Goal: Task Accomplishment & Management: Manage account settings

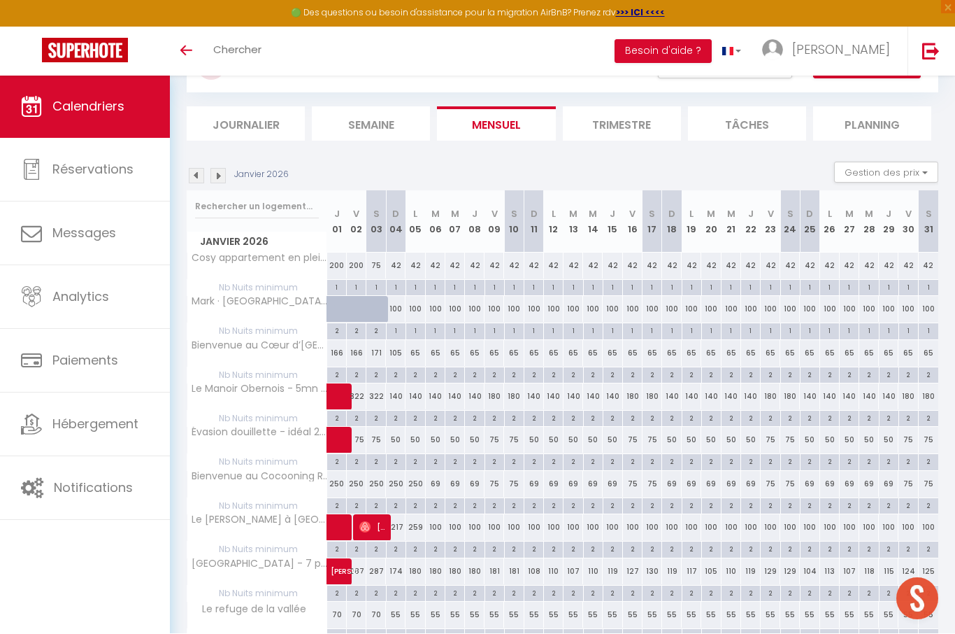
scroll to position [125, 0]
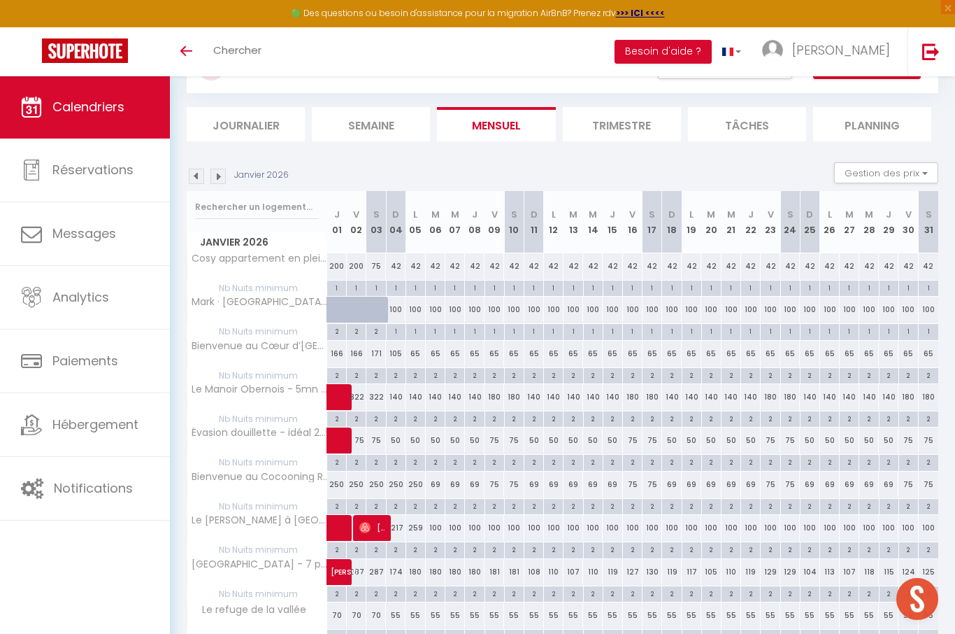
click at [196, 176] on img at bounding box center [196, 176] width 15 height 15
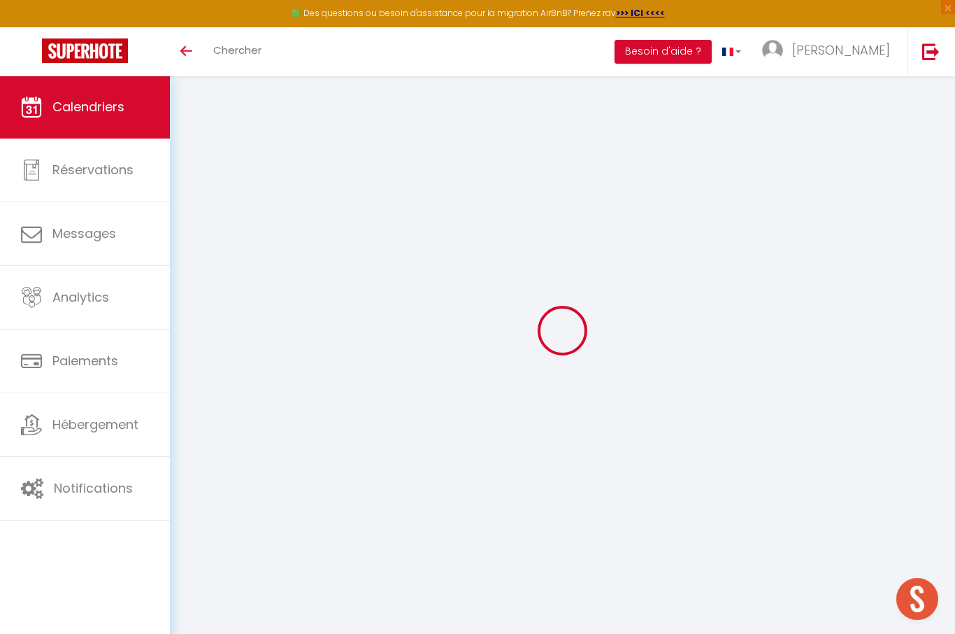
scroll to position [124, 0]
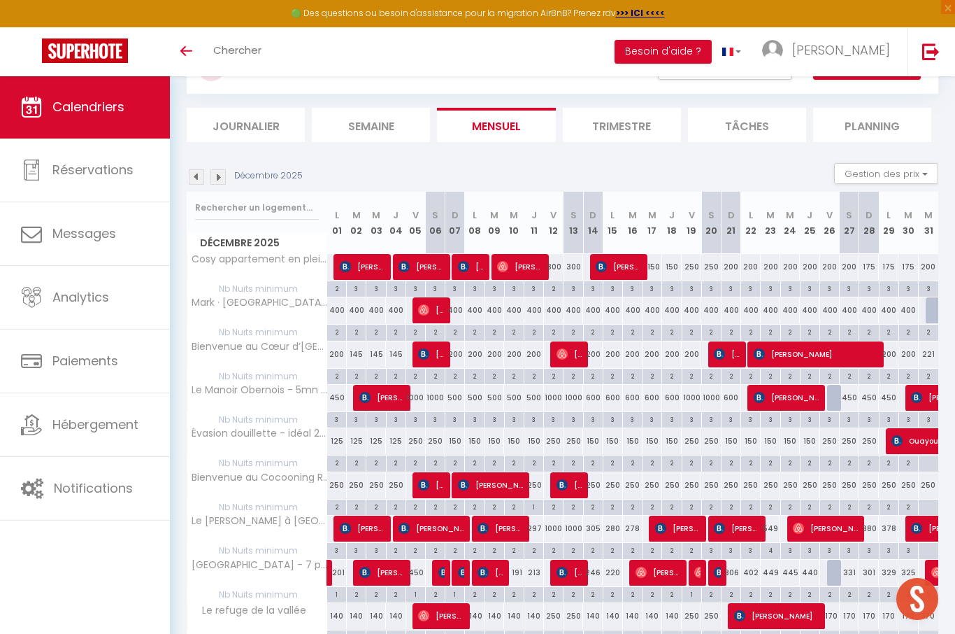
click at [196, 174] on img at bounding box center [196, 176] width 15 height 15
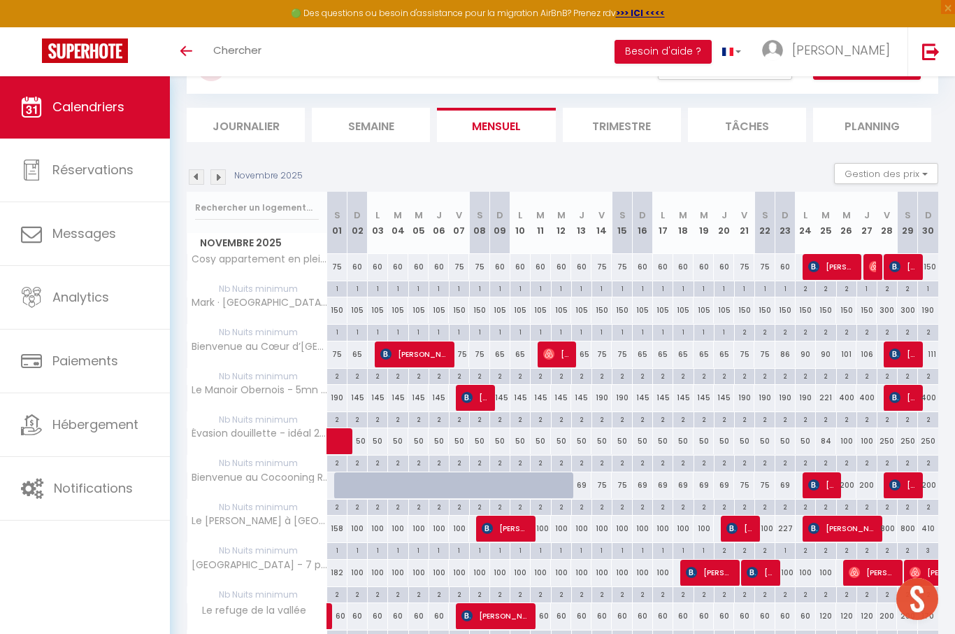
click at [199, 176] on img at bounding box center [196, 176] width 15 height 15
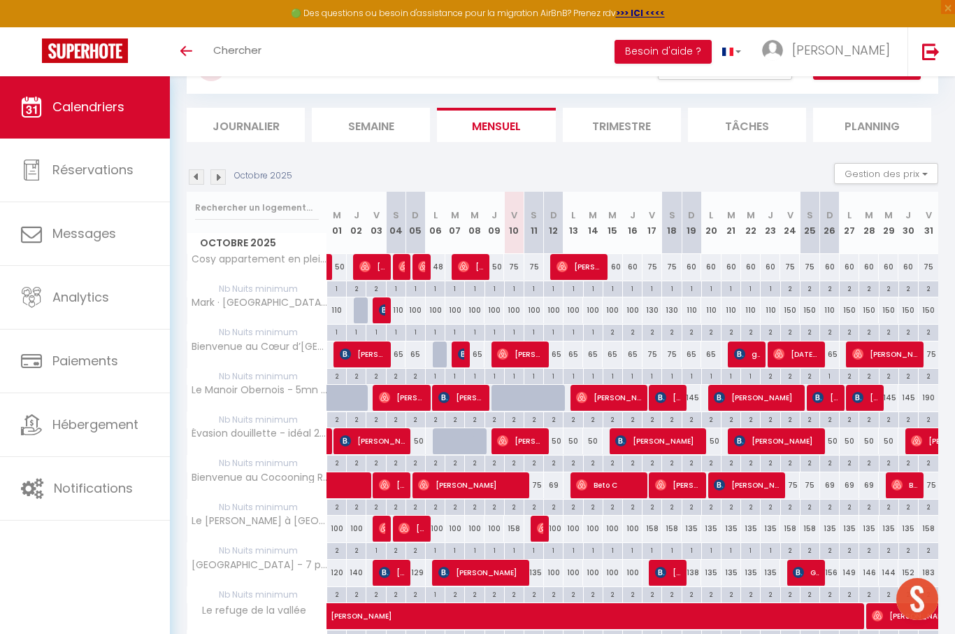
click at [876, 311] on div "150" at bounding box center [870, 310] width 20 height 26
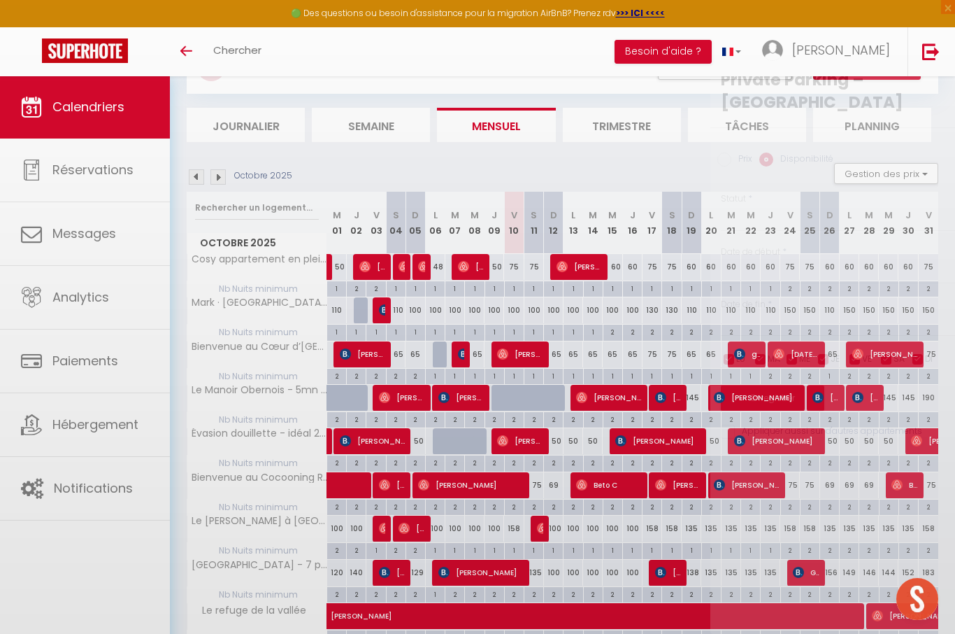
select select "1"
type input "[DATE]"
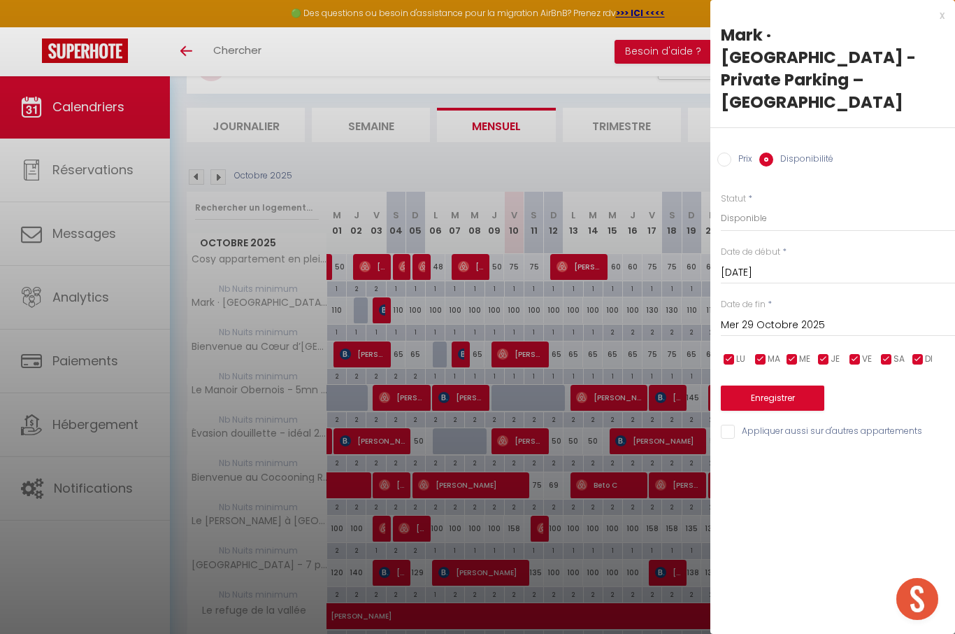
click at [794, 316] on input "Mer 29 Octobre 2025" at bounding box center [838, 325] width 234 height 18
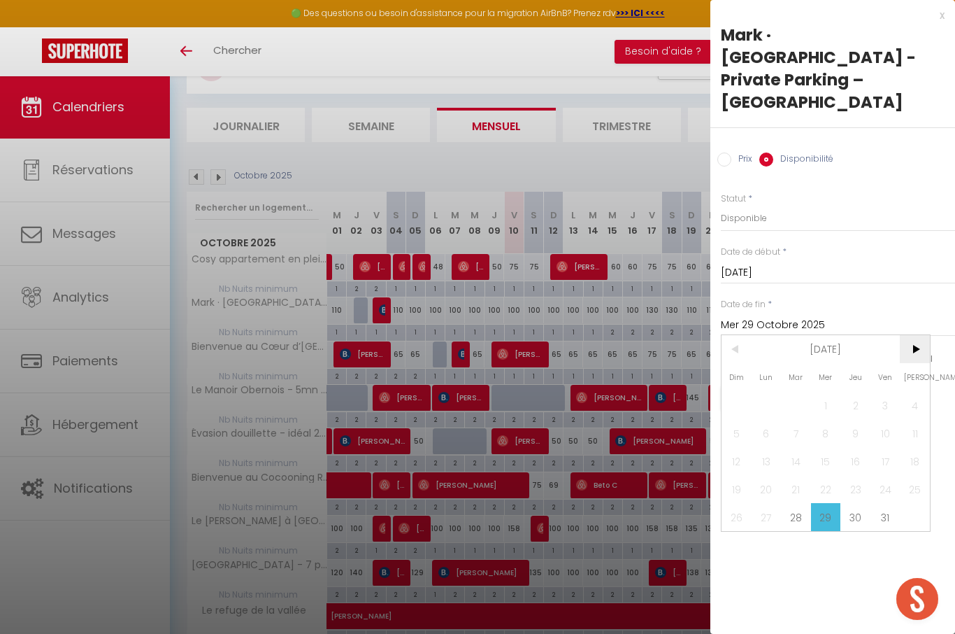
click at [914, 335] on span ">" at bounding box center [915, 349] width 30 height 28
click at [883, 419] on span "7" at bounding box center [886, 433] width 30 height 28
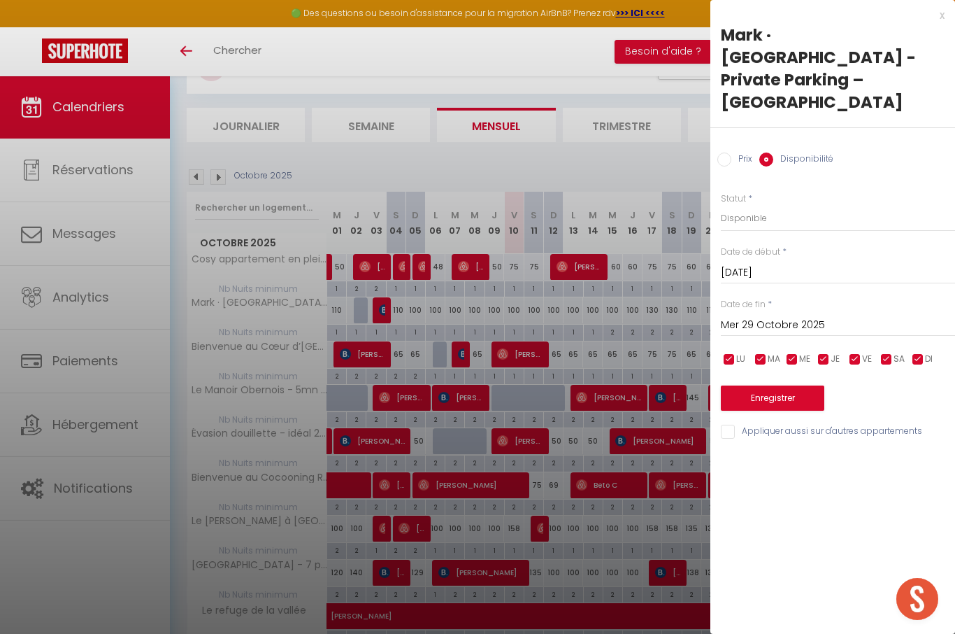
type input "Ven 07 Novembre 2025"
click at [742, 152] on label "Prix" at bounding box center [742, 159] width 21 height 15
click at [732, 152] on input "Prix" at bounding box center [725, 159] width 14 height 14
radio input "true"
click at [809, 152] on label "Disponibilité" at bounding box center [804, 159] width 60 height 15
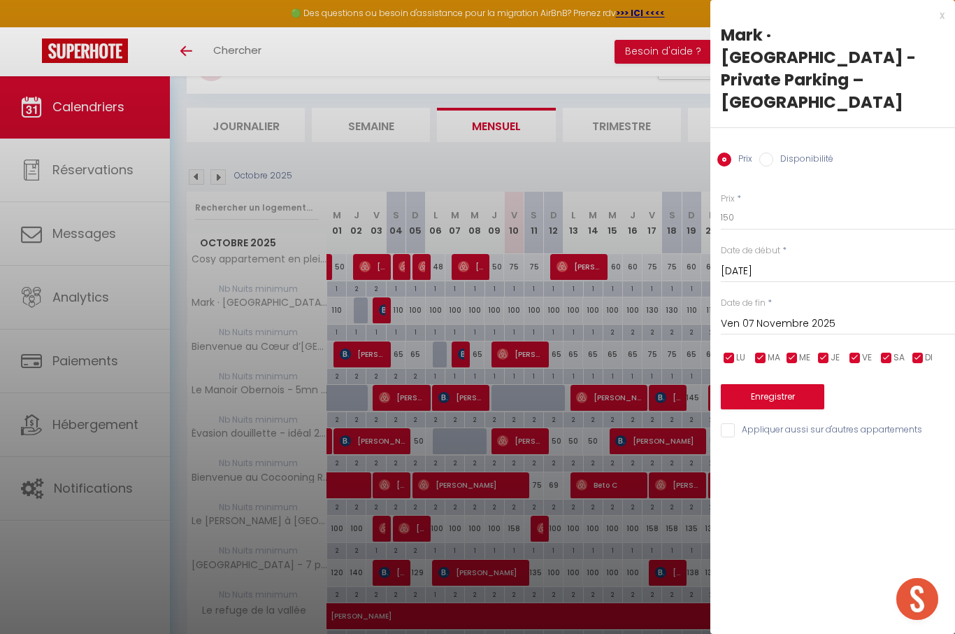
click at [774, 152] on input "Disponibilité" at bounding box center [767, 159] width 14 height 14
radio input "true"
radio input "false"
click at [807, 205] on select "Disponible Indisponible" at bounding box center [838, 218] width 234 height 27
select select "0"
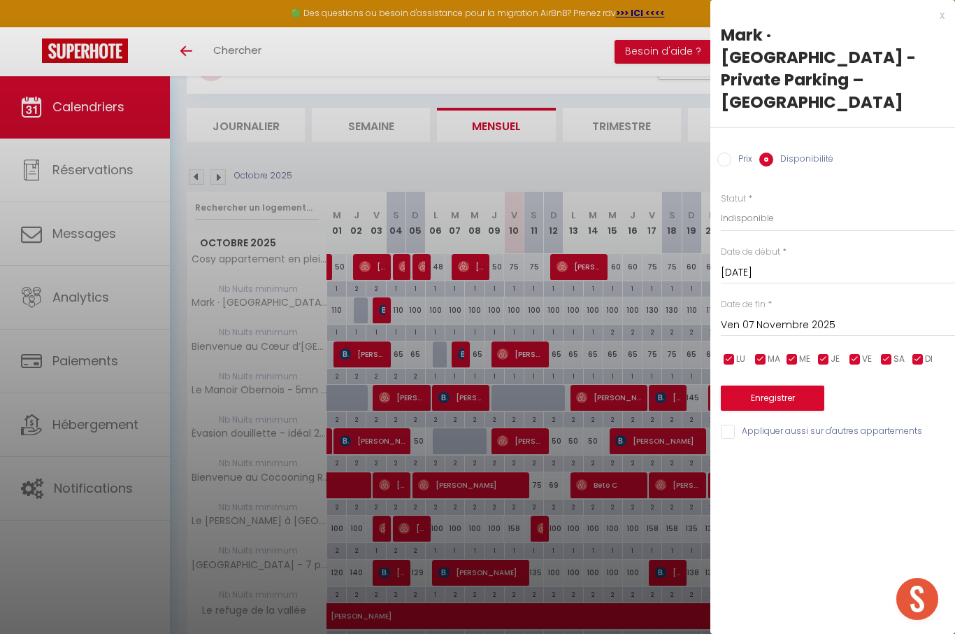
click at [791, 385] on button "Enregistrer" at bounding box center [773, 397] width 104 height 25
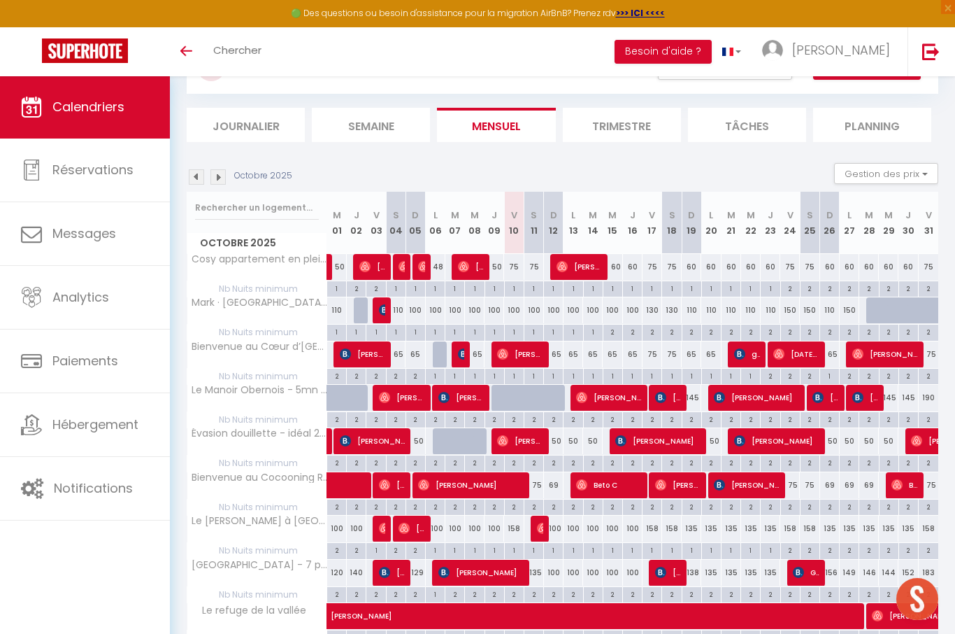
click at [618, 330] on div "2" at bounding box center [613, 331] width 19 height 13
type input "2"
type input "Mer 15 Octobre 2025"
type input "Jeu 16 Octobre 2025"
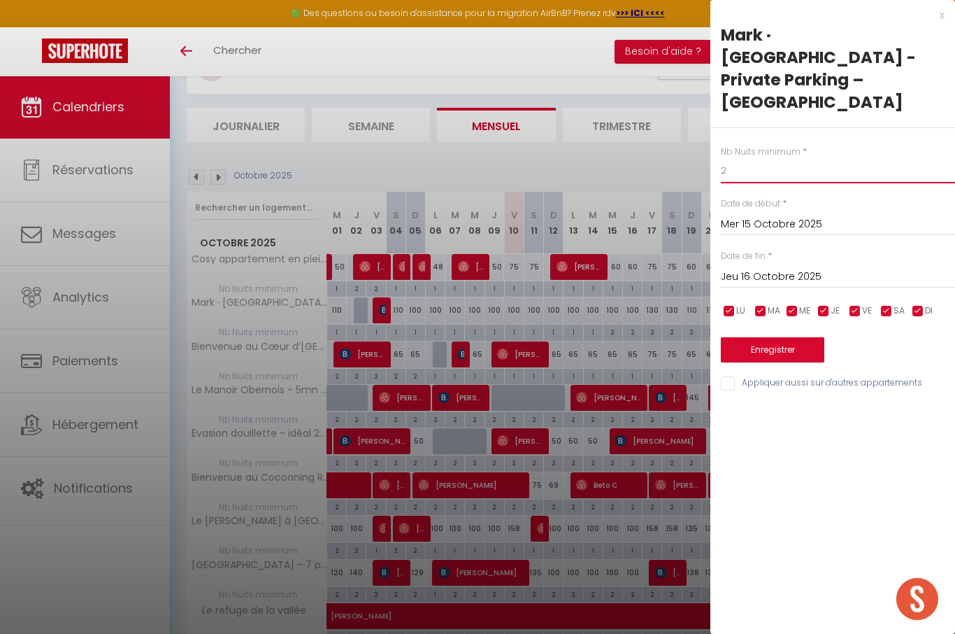
click at [781, 158] on input "2" at bounding box center [838, 170] width 234 height 25
type input "1"
click at [791, 268] on input "Jeu 16 Octobre 2025" at bounding box center [838, 277] width 234 height 18
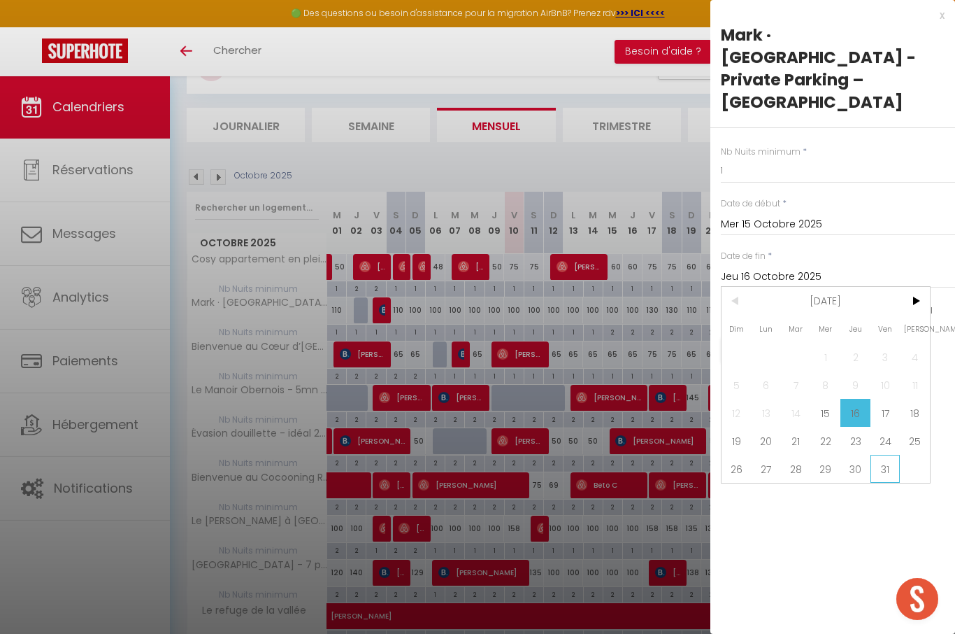
click at [891, 455] on span "31" at bounding box center [886, 469] width 30 height 28
type input "Ven 31 Octobre 2025"
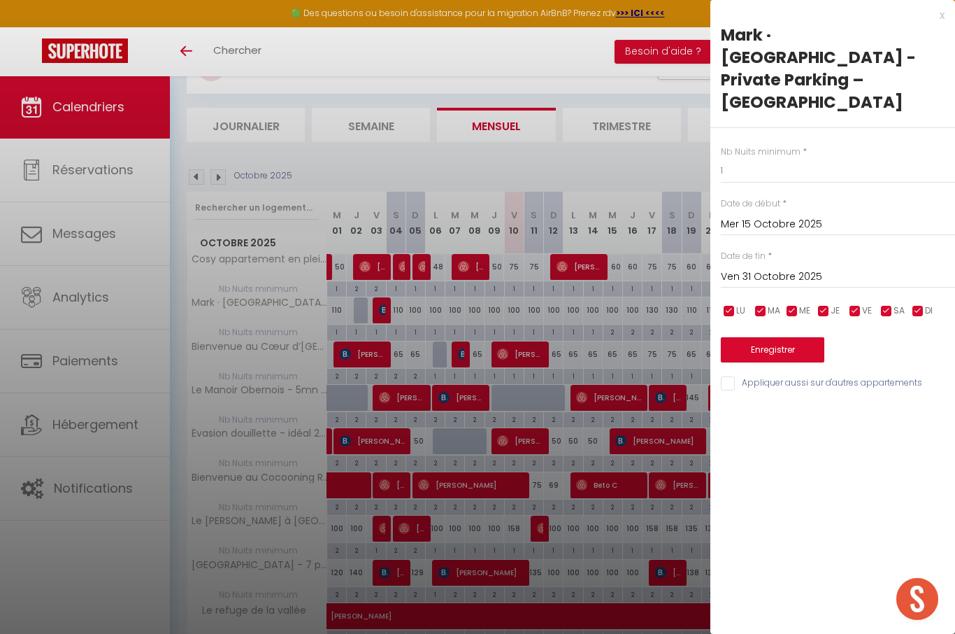
click at [804, 337] on button "Enregistrer" at bounding box center [773, 349] width 104 height 25
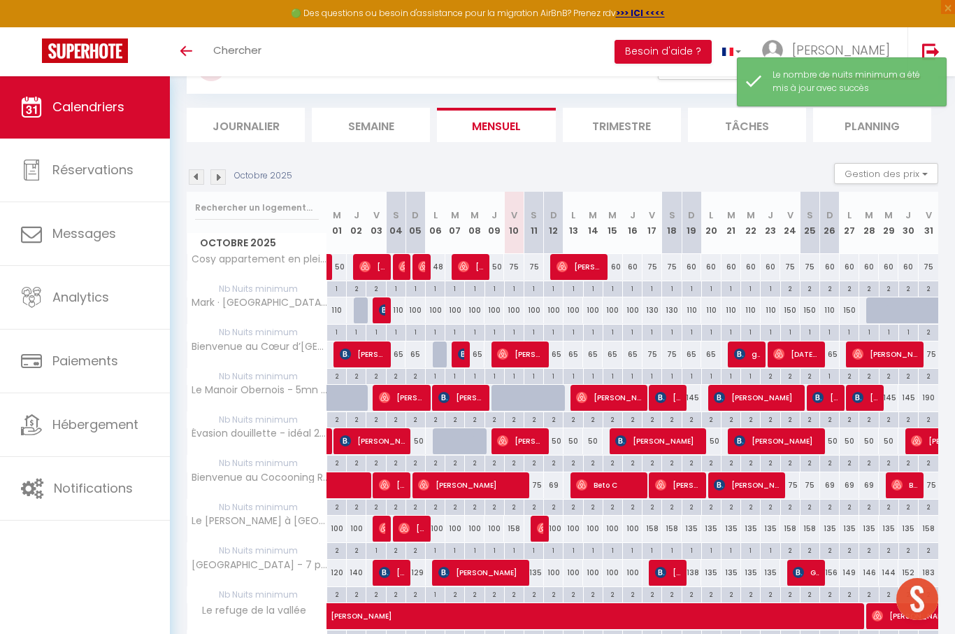
click at [220, 175] on img at bounding box center [218, 176] width 15 height 15
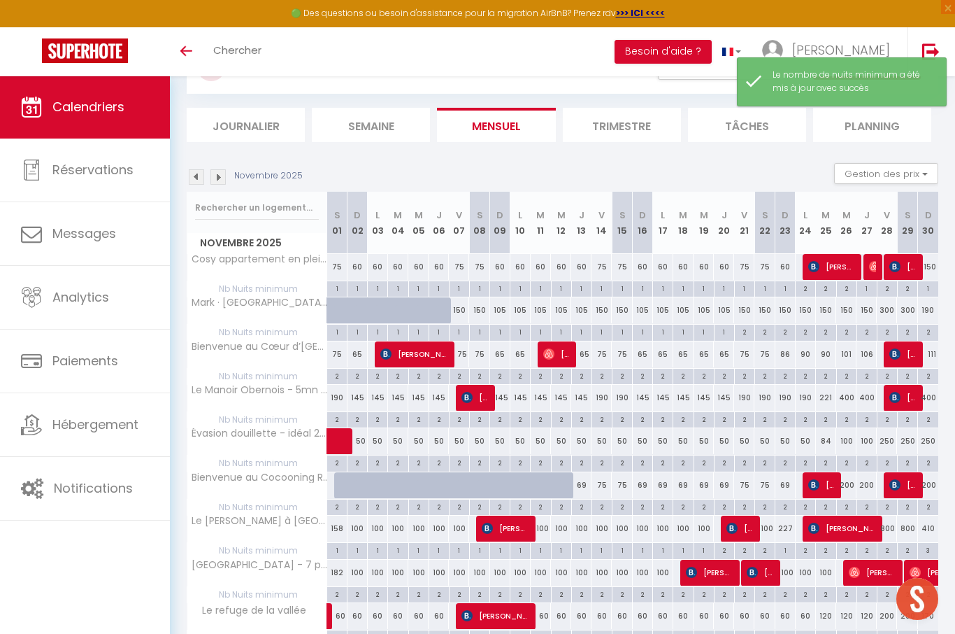
click at [464, 311] on div "150" at bounding box center [459, 310] width 20 height 26
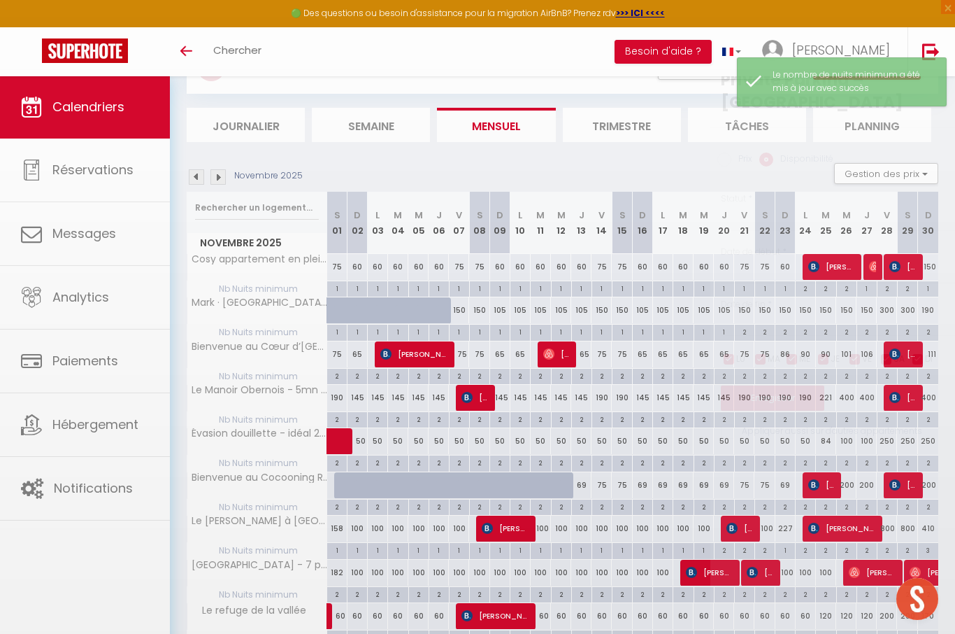
type input "150"
select select "1"
type input "Ven 07 Novembre 2025"
type input "Sam 08 Novembre 2025"
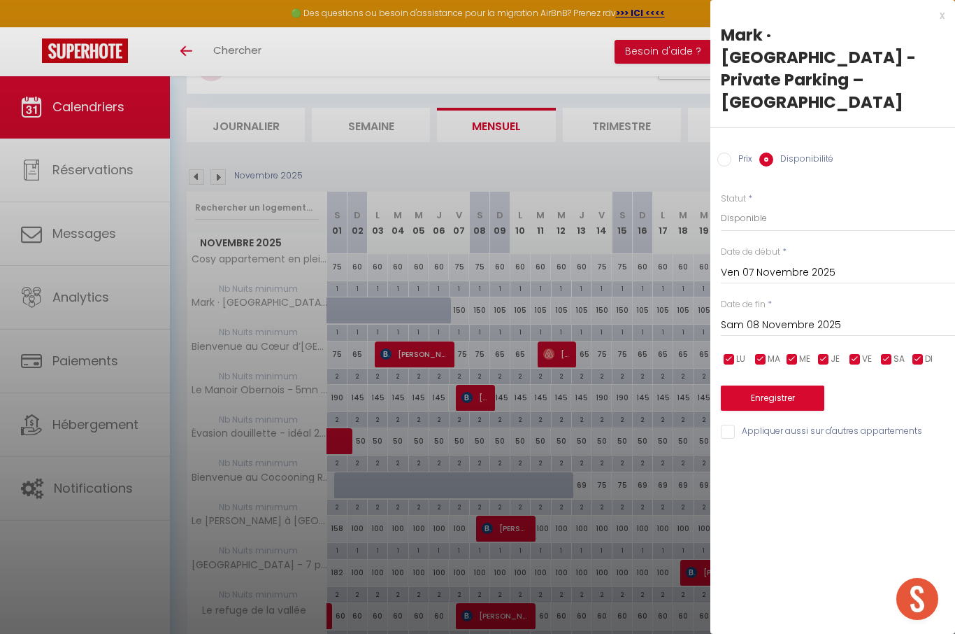
click at [739, 152] on label "Prix" at bounding box center [742, 159] width 21 height 15
click at [732, 152] on input "Prix" at bounding box center [725, 159] width 14 height 14
radio input "true"
radio input "false"
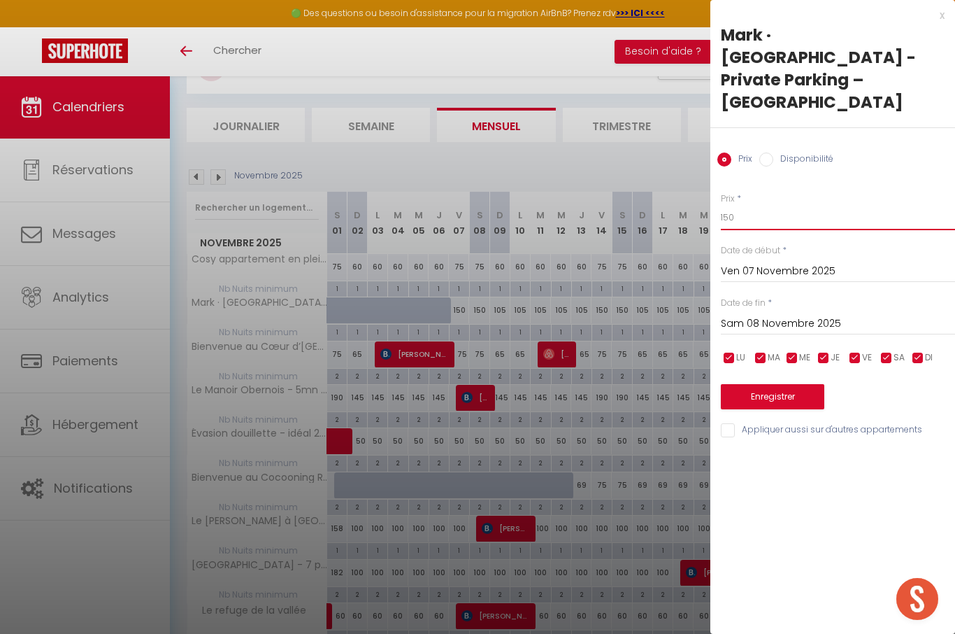
click at [790, 205] on input "150" at bounding box center [838, 217] width 234 height 25
type input "100"
click at [812, 315] on input "Sam 08 Novembre 2025" at bounding box center [838, 324] width 234 height 18
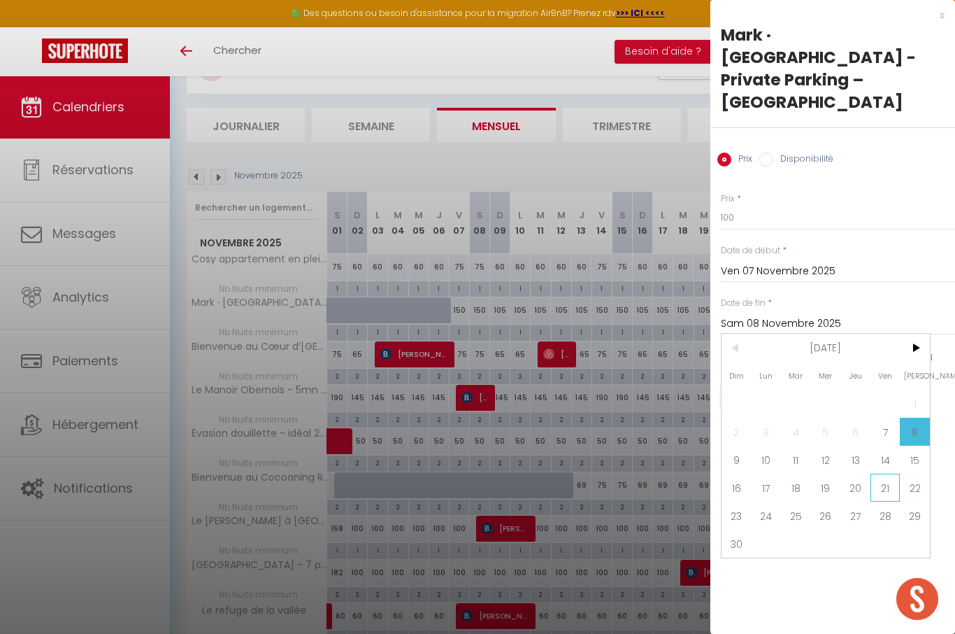
click at [879, 474] on span "21" at bounding box center [886, 488] width 30 height 28
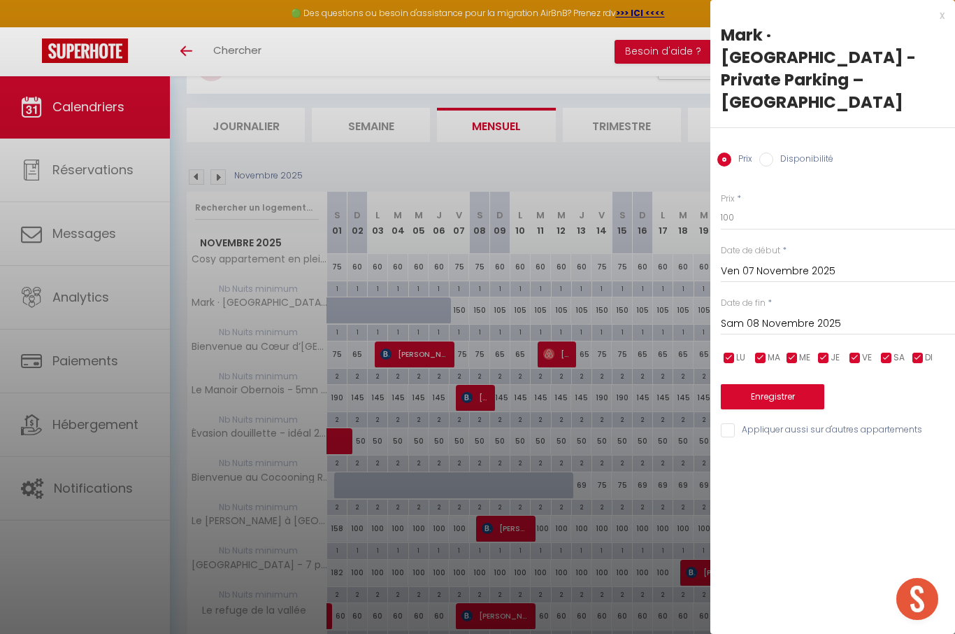
type input "Ven 21 Novembre 2025"
click at [789, 384] on button "Enregistrer" at bounding box center [773, 396] width 104 height 25
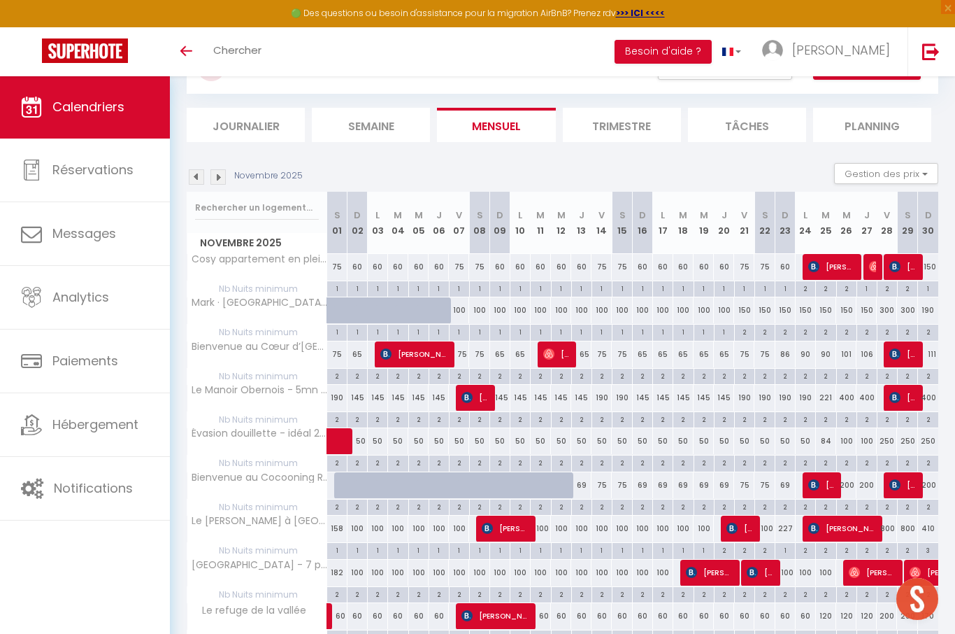
click at [890, 314] on div "300" at bounding box center [887, 310] width 20 height 26
type input "300"
type input "Ven 28 Novembre 2025"
type input "[DATE]"
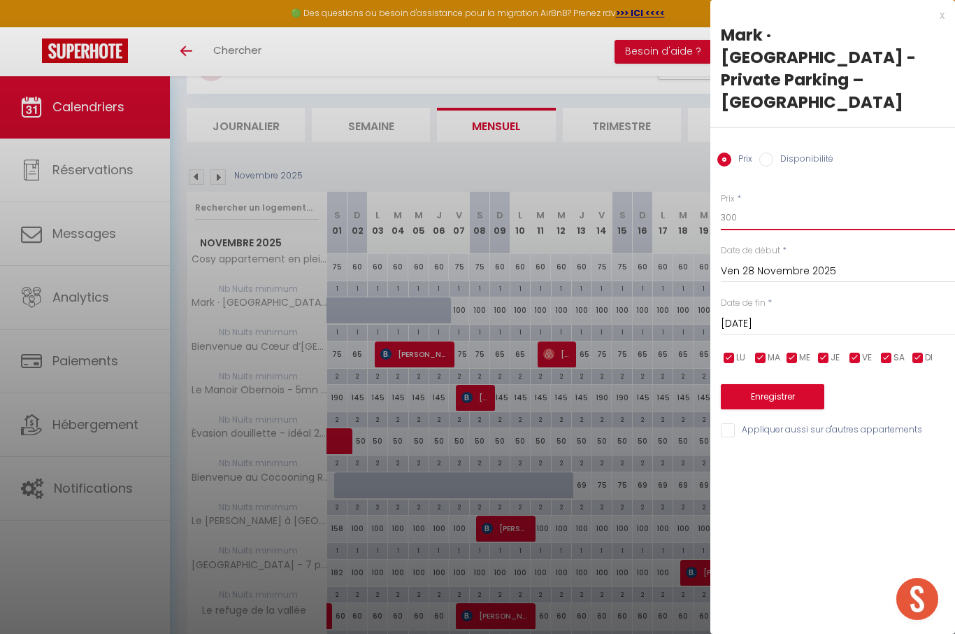
click at [820, 205] on input "300" at bounding box center [838, 217] width 234 height 25
type input "3"
type input "220"
click at [797, 315] on input "[DATE]" at bounding box center [838, 324] width 234 height 18
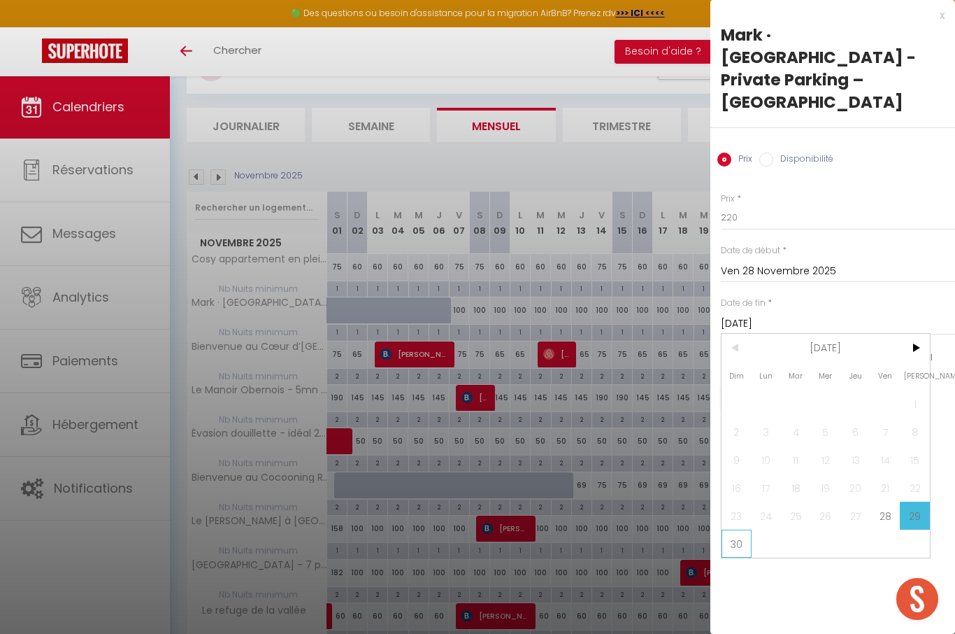
click at [733, 532] on span "30" at bounding box center [737, 544] width 30 height 28
type input "Dim 30 Novembre 2025"
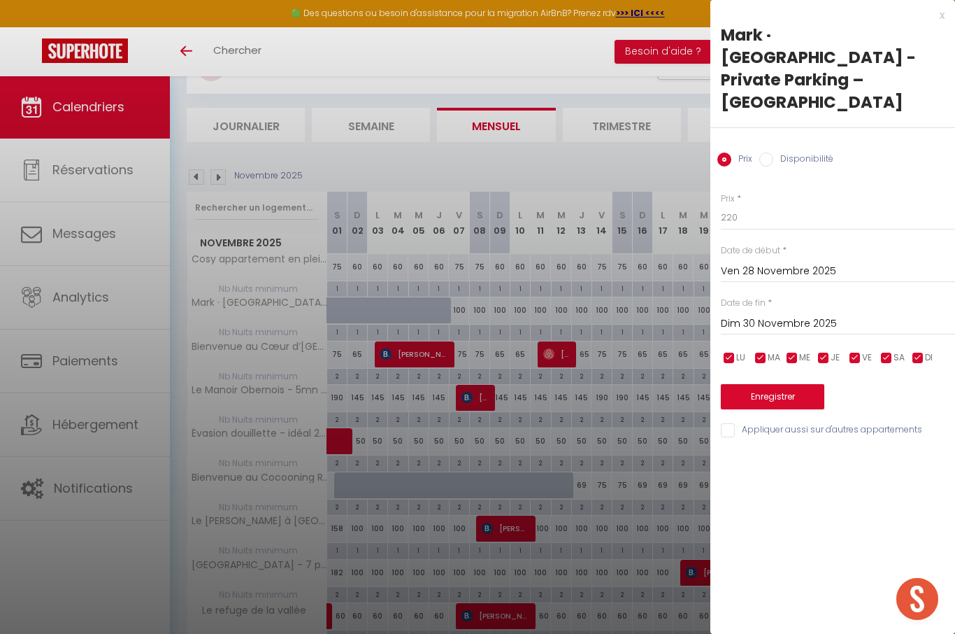
click at [786, 384] on button "Enregistrer" at bounding box center [773, 396] width 104 height 25
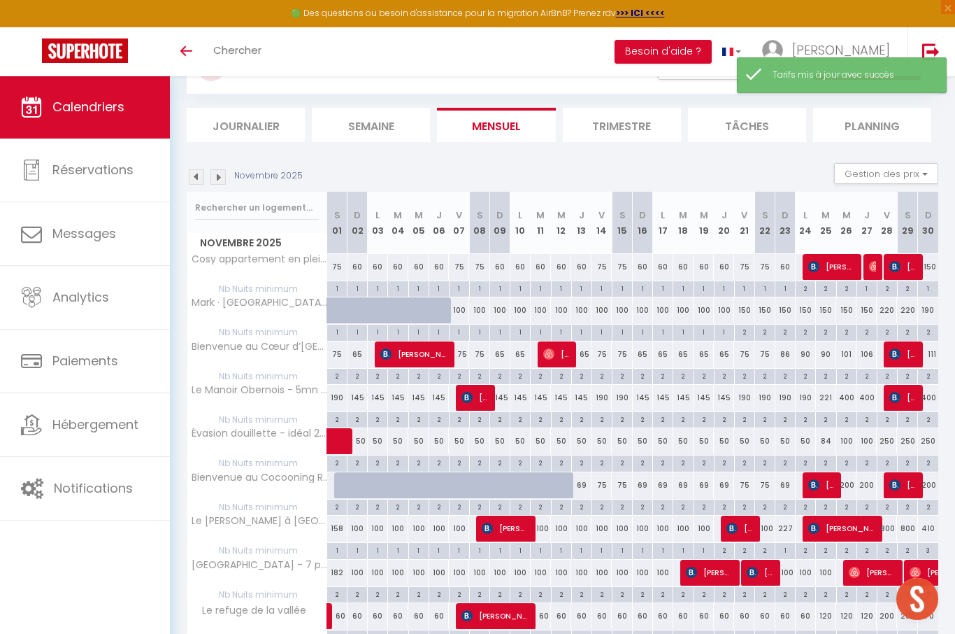
click at [219, 178] on img at bounding box center [218, 176] width 15 height 15
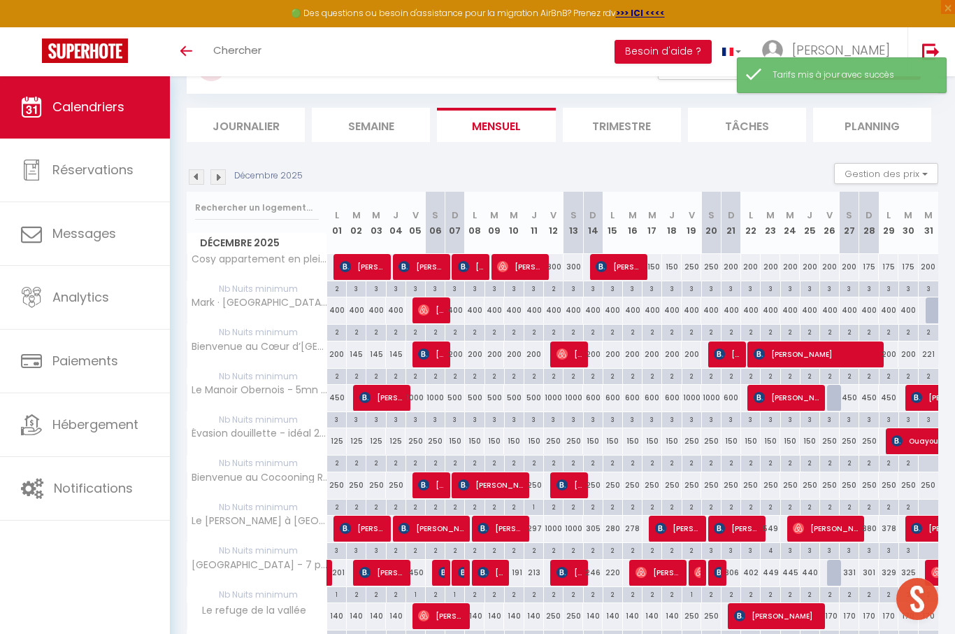
click at [334, 311] on div "400" at bounding box center [337, 310] width 20 height 26
type input "400"
type input "Lun 01 Décembre 2025"
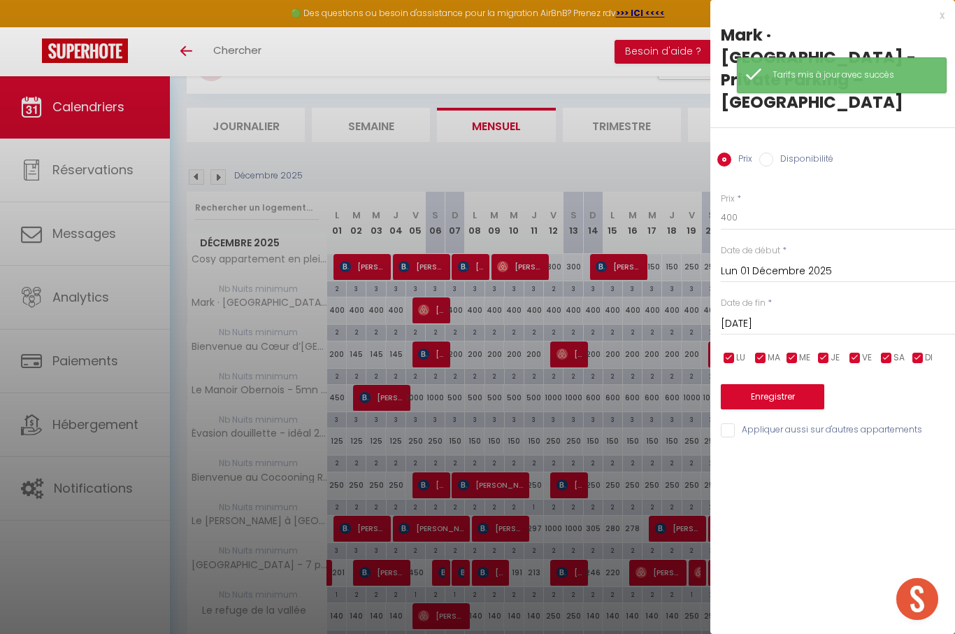
click at [797, 315] on input "[DATE]" at bounding box center [838, 324] width 234 height 18
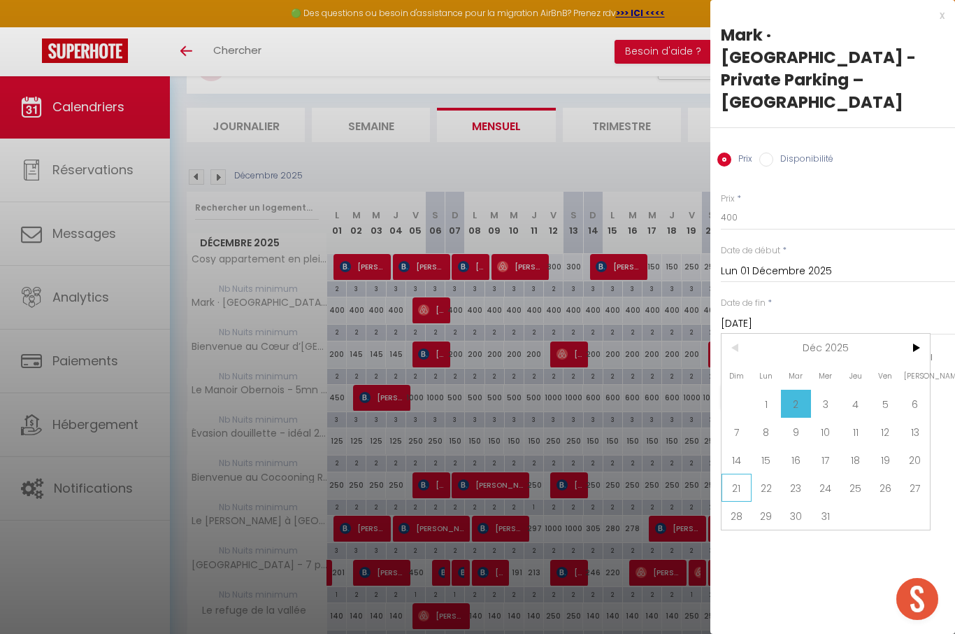
click at [736, 474] on span "21" at bounding box center [737, 488] width 30 height 28
type input "Dim 21 Décembre 2025"
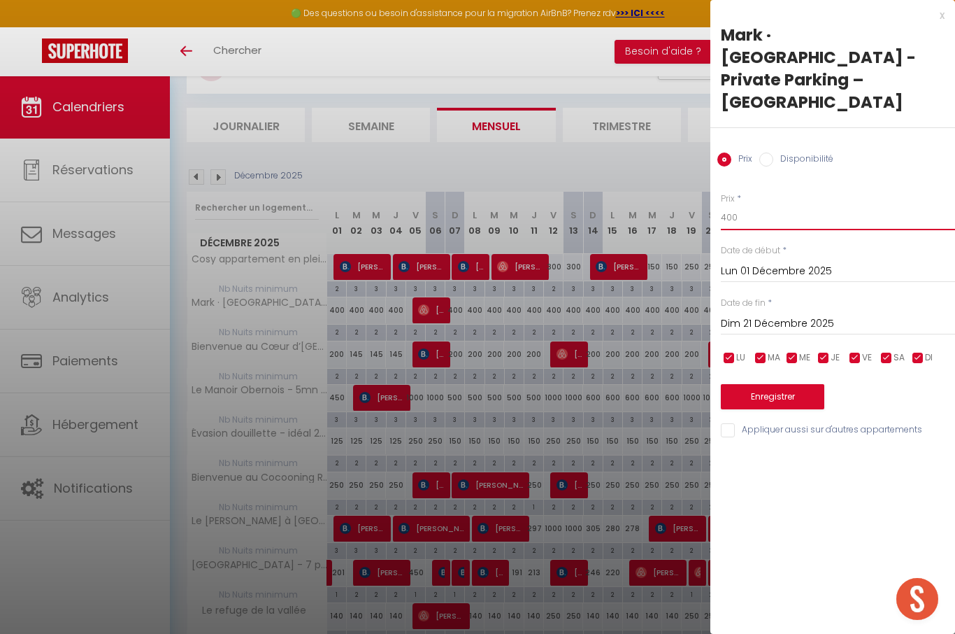
click at [780, 205] on input "400" at bounding box center [838, 217] width 234 height 25
type input "4"
type input "250"
click at [853, 351] on input "checkbox" at bounding box center [855, 358] width 14 height 14
click at [852, 351] on input "checkbox" at bounding box center [855, 358] width 14 height 14
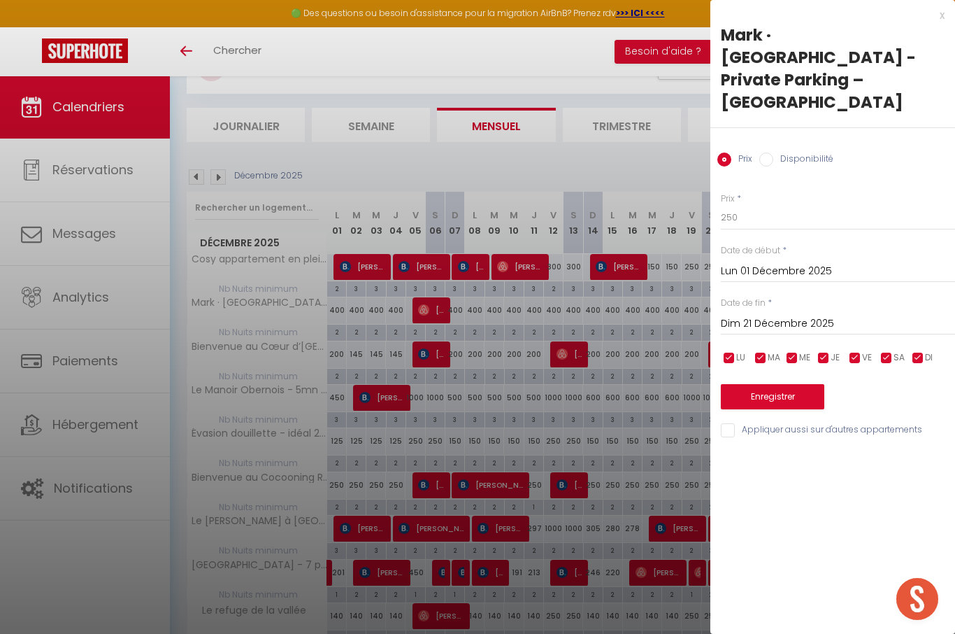
click at [855, 351] on input "checkbox" at bounding box center [855, 358] width 14 height 14
checkbox input "false"
click at [888, 351] on input "checkbox" at bounding box center [887, 358] width 14 height 14
checkbox input "false"
click at [791, 384] on button "Enregistrer" at bounding box center [773, 396] width 104 height 25
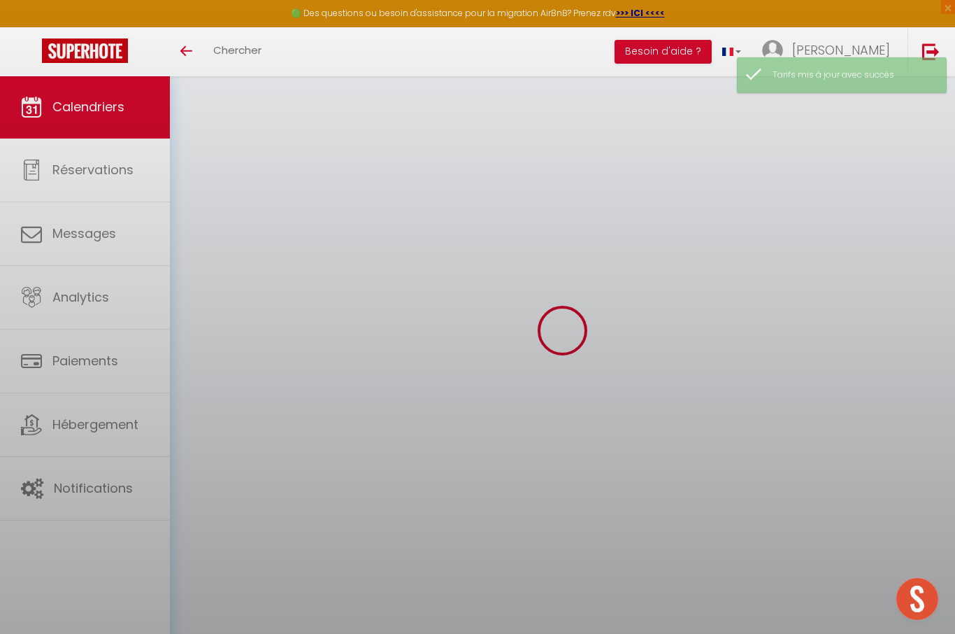
select select
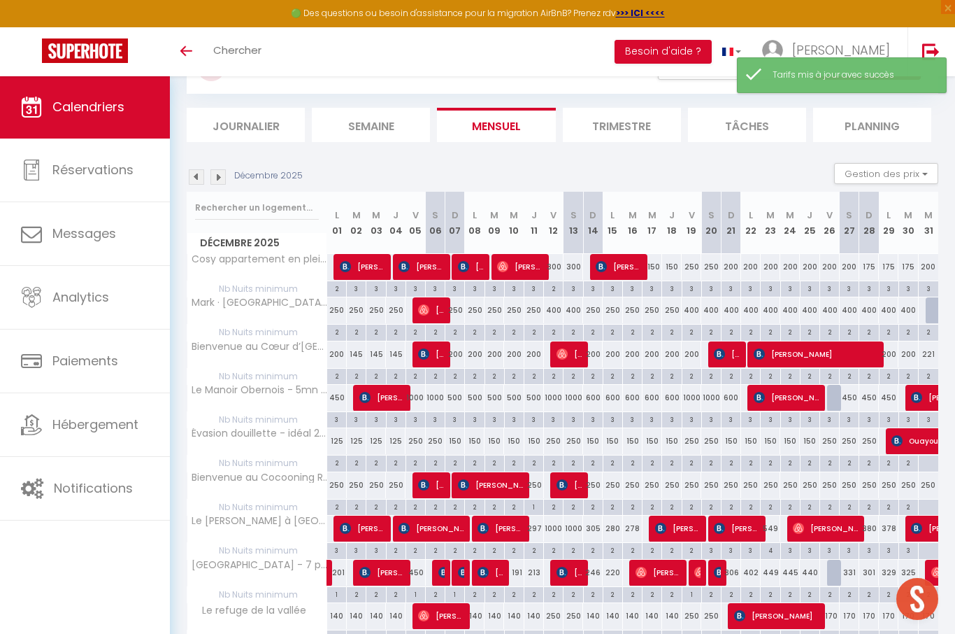
click at [935, 304] on div at bounding box center [936, 310] width 20 height 27
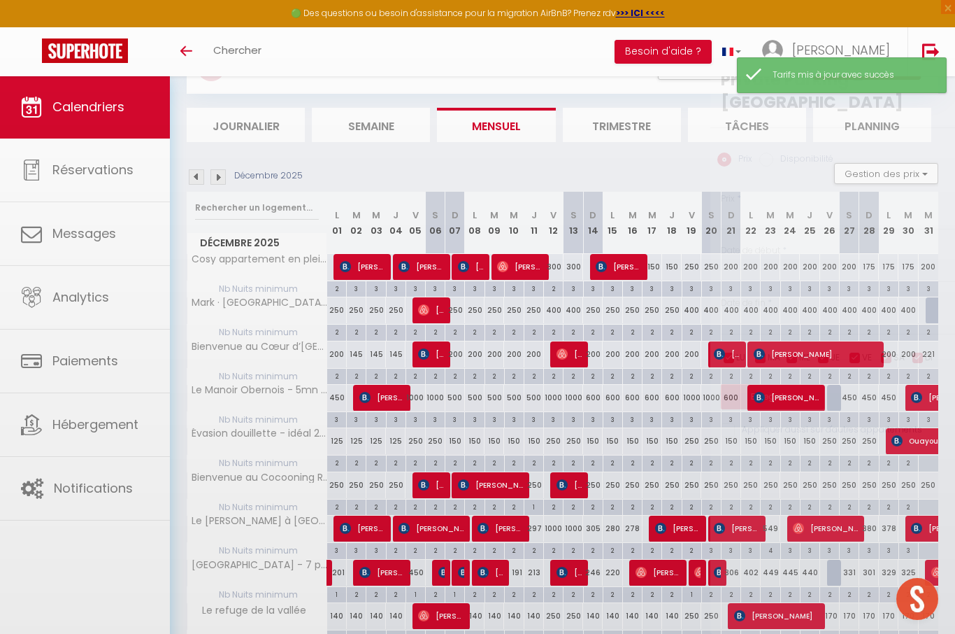
type input "400"
select select "1"
type input "Mer 31 Décembre 2025"
type input "Jeu 01 Janvier 2026"
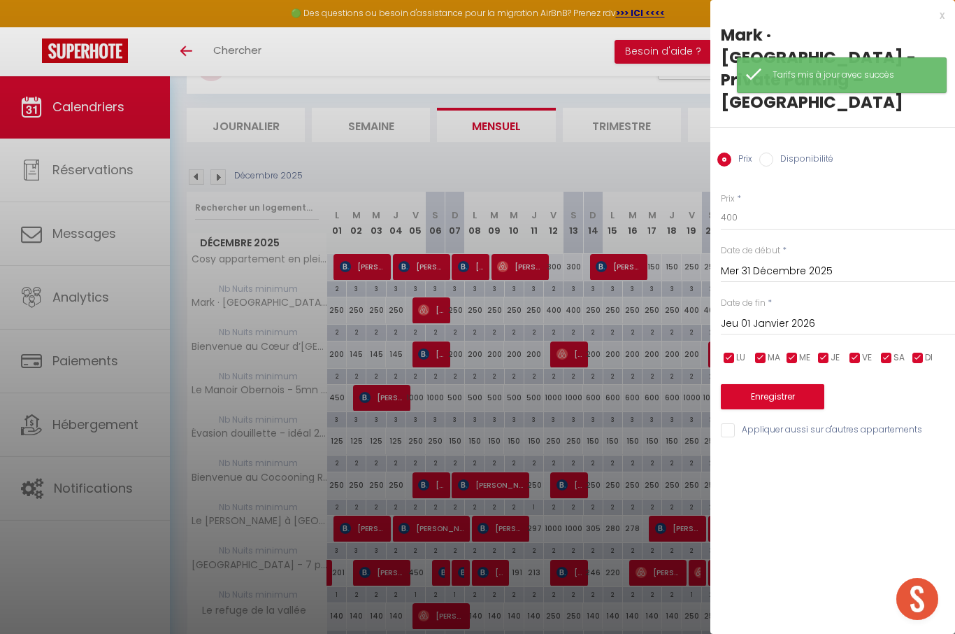
click at [816, 152] on label "Disponibilité" at bounding box center [804, 159] width 60 height 15
click at [774, 152] on input "Disponibilité" at bounding box center [767, 159] width 14 height 14
radio input "true"
radio input "false"
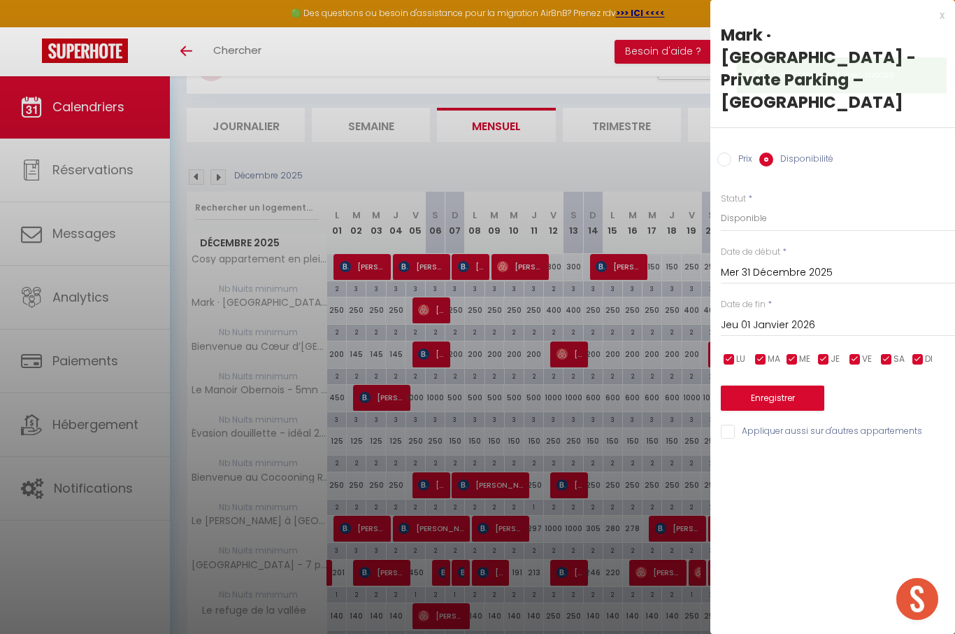
click at [809, 385] on button "Enregistrer" at bounding box center [773, 397] width 104 height 25
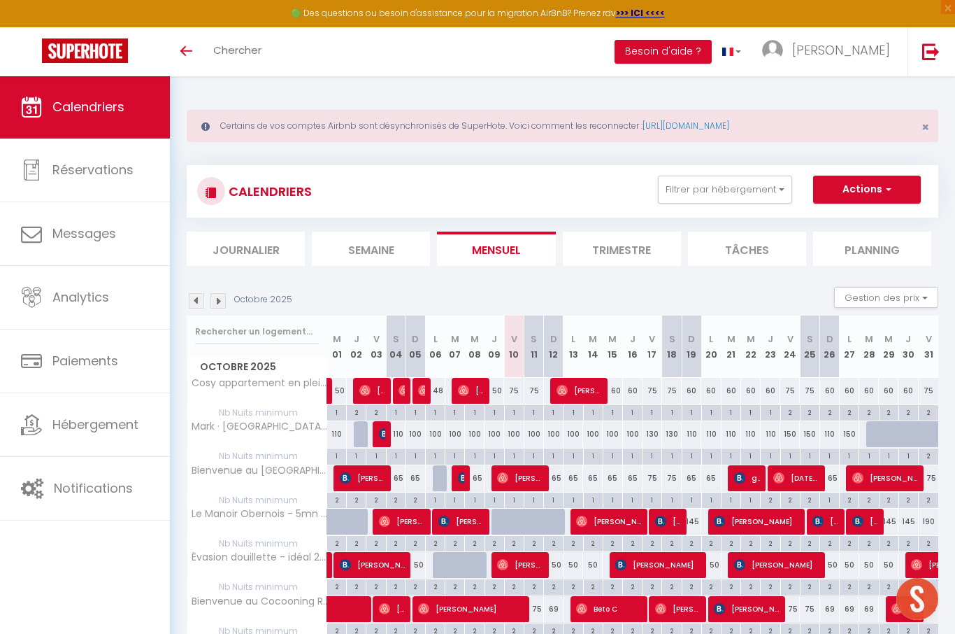
click at [216, 300] on img at bounding box center [218, 300] width 15 height 15
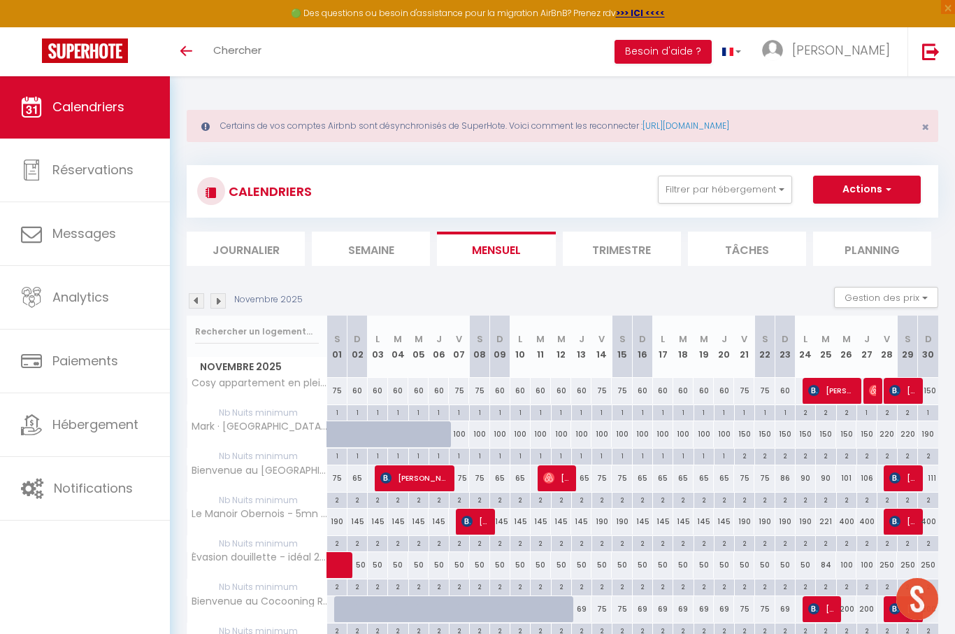
click at [220, 302] on img at bounding box center [218, 300] width 15 height 15
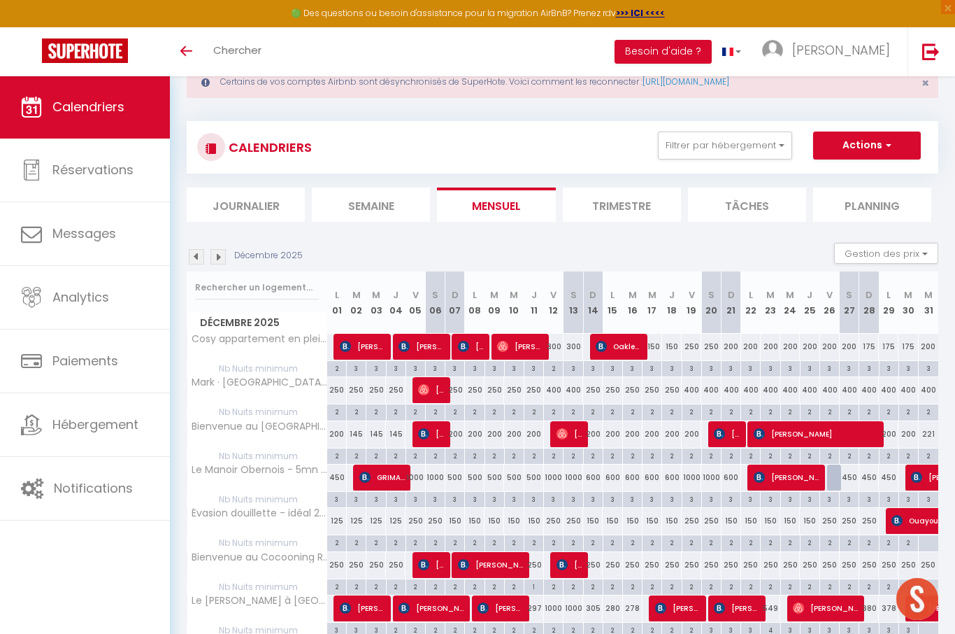
scroll to position [62, 0]
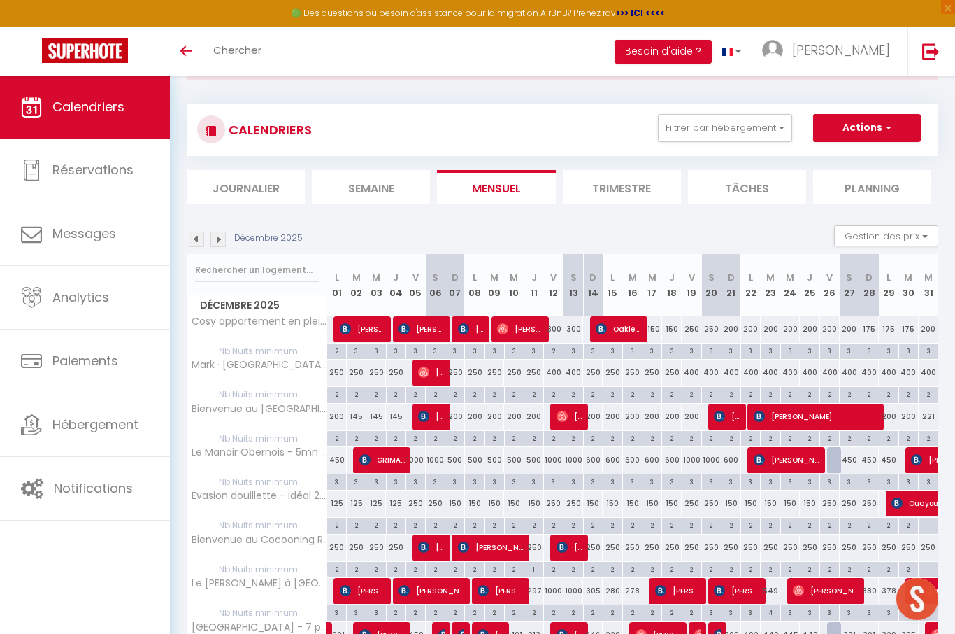
click at [413, 480] on div "3" at bounding box center [415, 480] width 19 height 13
type input "3"
type input "Ven 05 Décembre 2025"
type input "Sam 06 Décembre 2025"
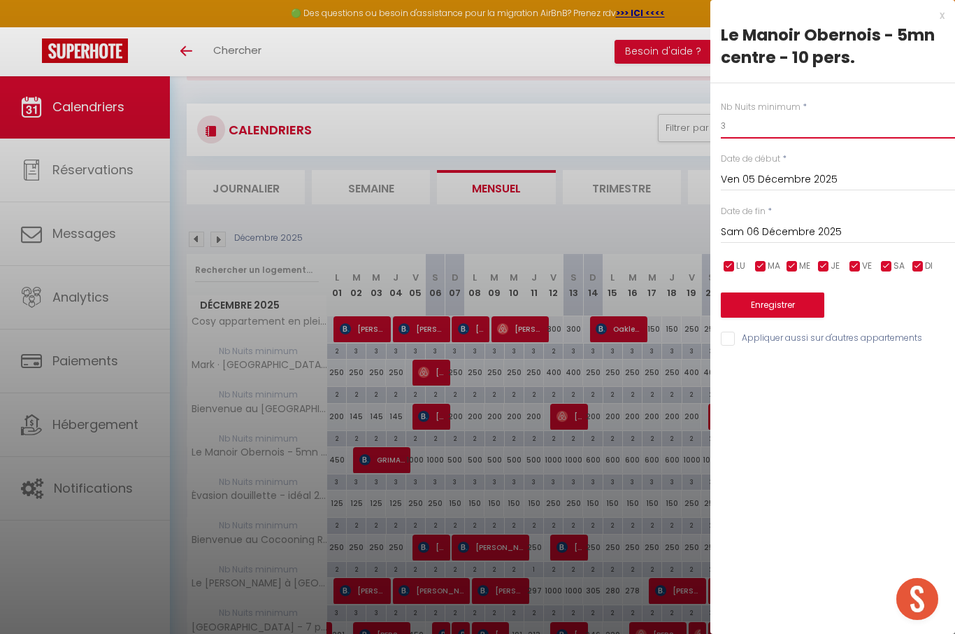
click at [779, 135] on input "3" at bounding box center [838, 125] width 234 height 25
type input "2"
click at [809, 235] on input "Sam 06 Décembre 2025" at bounding box center [838, 232] width 234 height 18
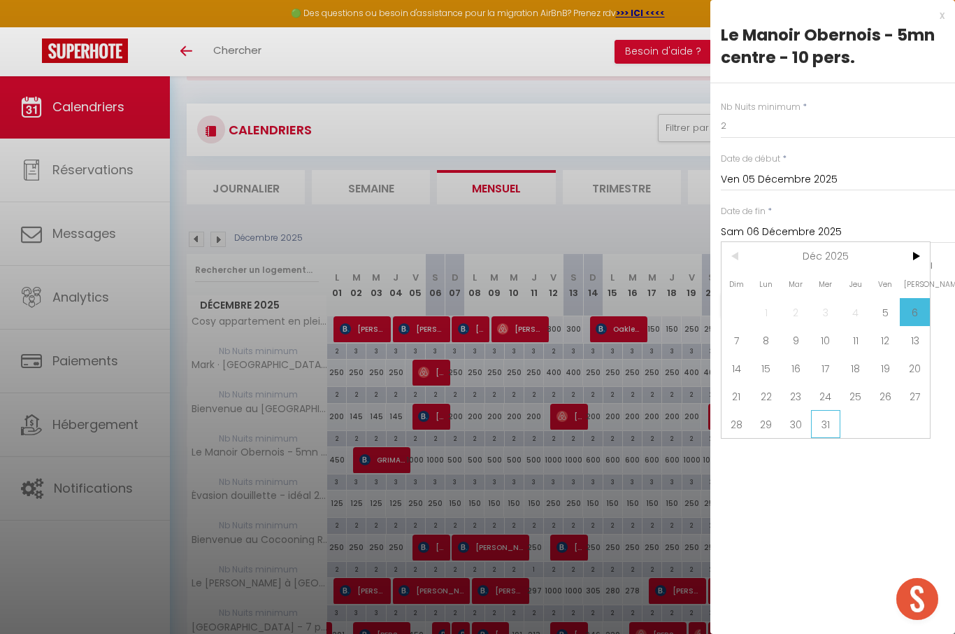
click at [826, 429] on span "31" at bounding box center [826, 424] width 30 height 28
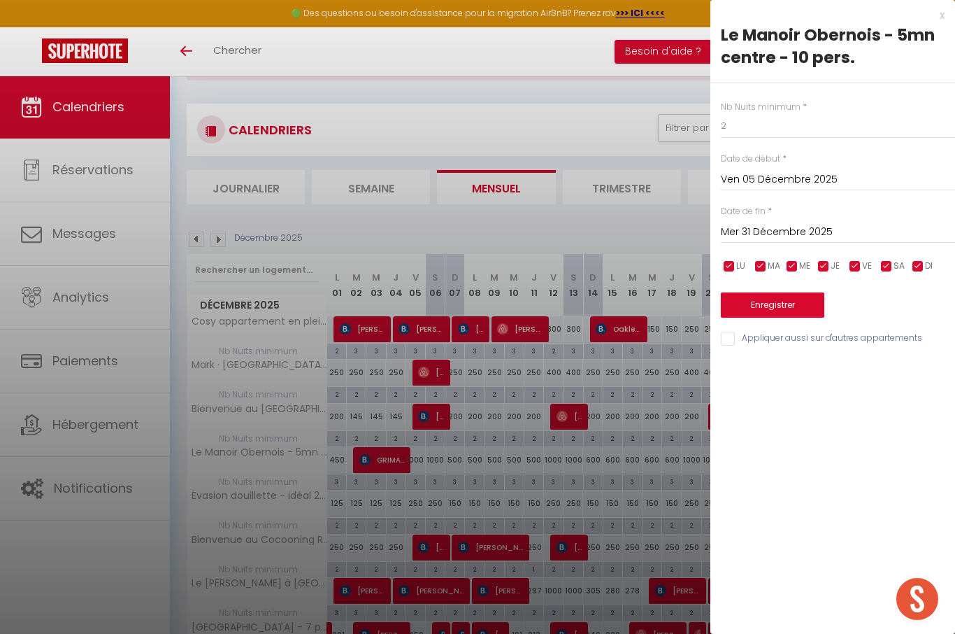
click at [809, 227] on input "Mer 31 Décembre 2025" at bounding box center [838, 232] width 234 height 18
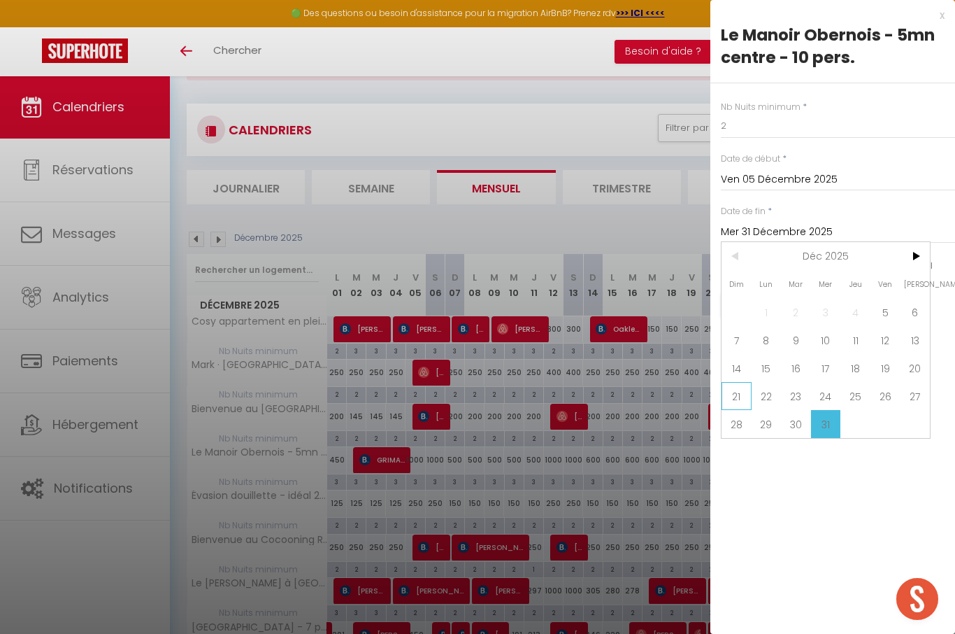
click at [735, 395] on span "21" at bounding box center [737, 396] width 30 height 28
type input "Dim 21 Décembre 2025"
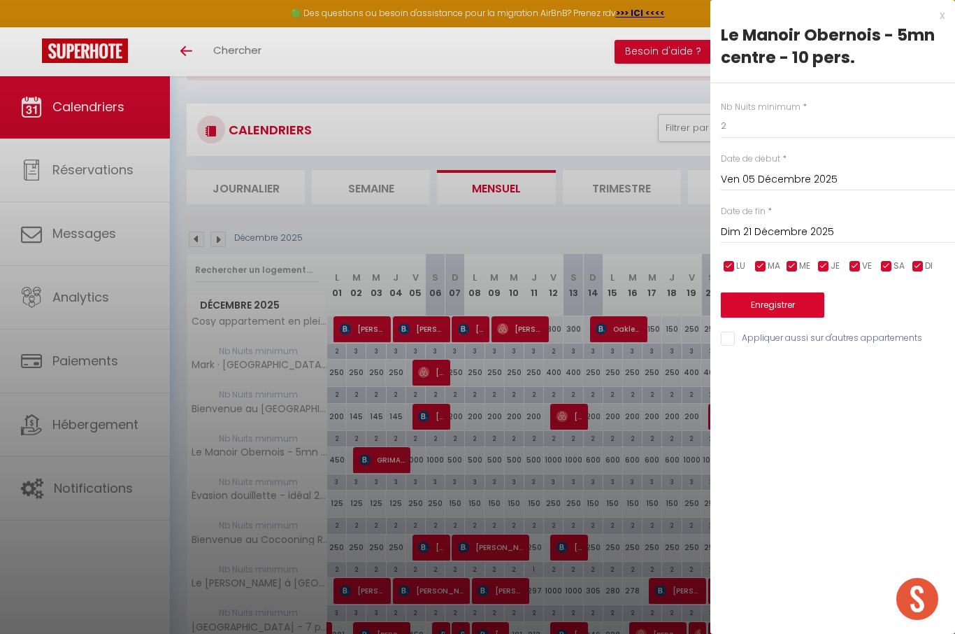
click at [802, 305] on button "Enregistrer" at bounding box center [773, 304] width 104 height 25
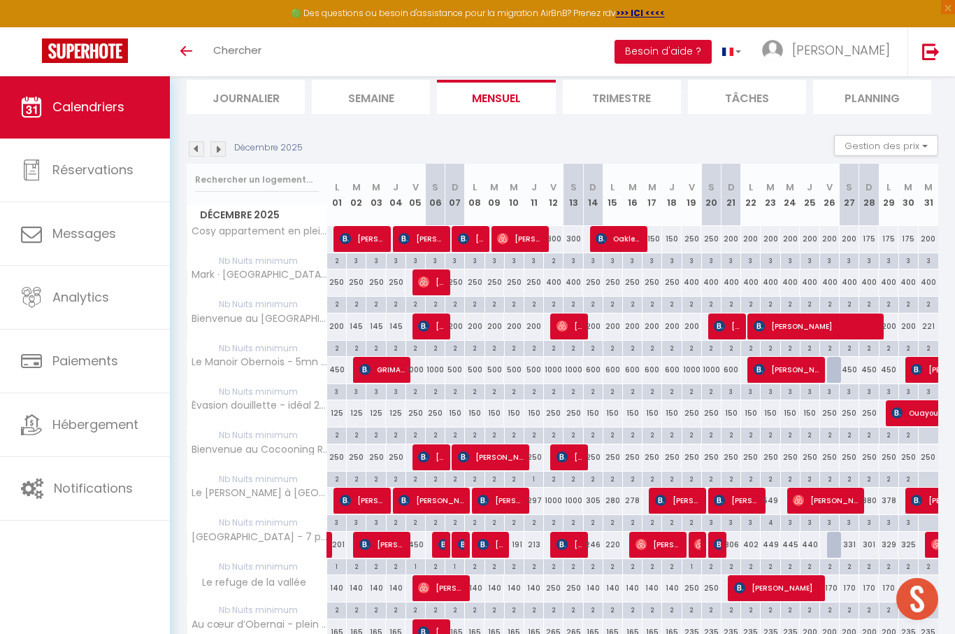
scroll to position [150, 0]
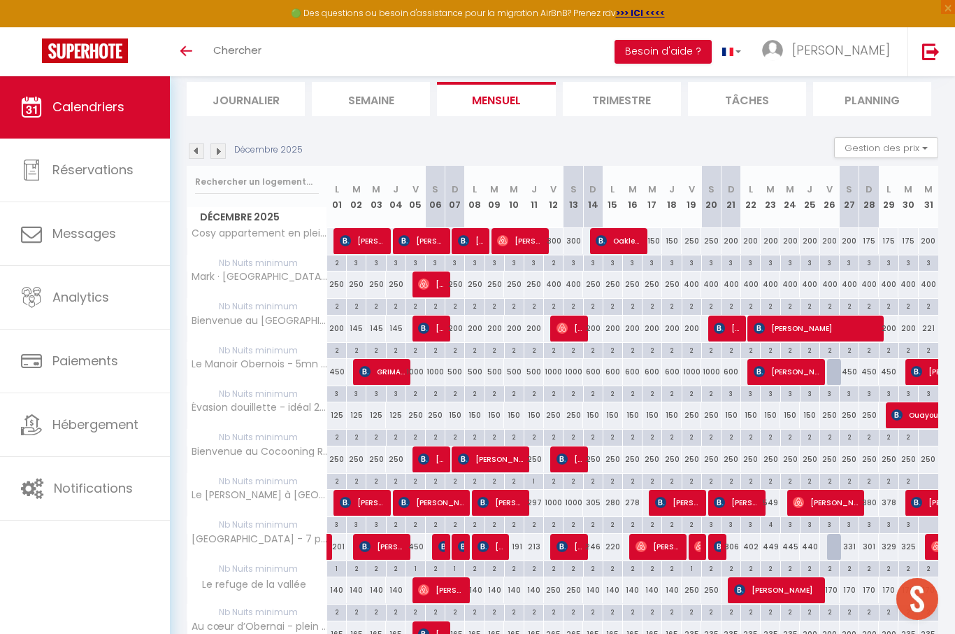
click at [775, 529] on div "4" at bounding box center [770, 525] width 20 height 16
type input "4"
type input "Mar 23 Décembre 2025"
type input "Mer 24 Décembre 2025"
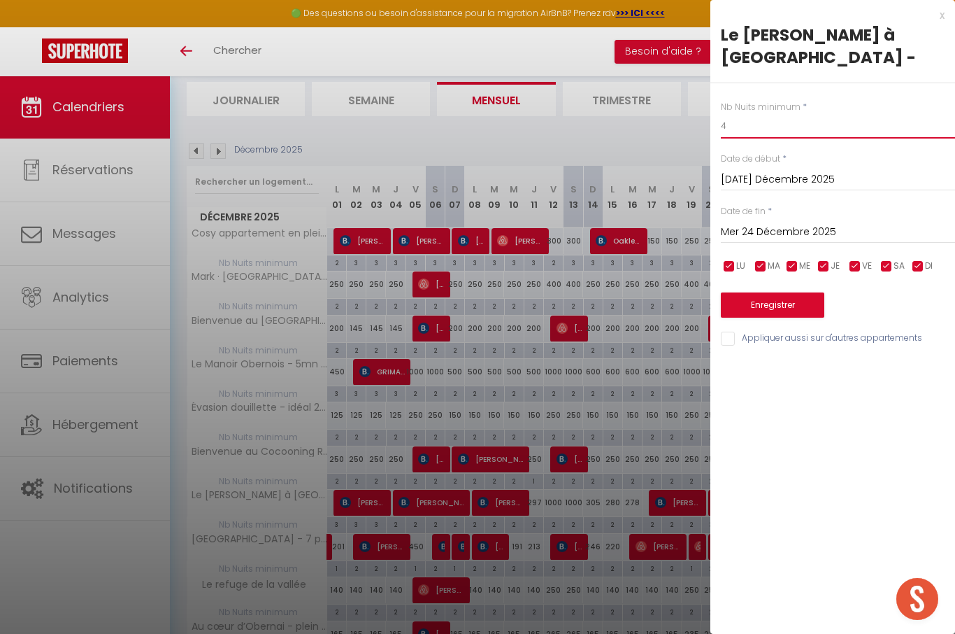
click at [812, 115] on input "4" at bounding box center [838, 125] width 234 height 25
type input "1"
click at [806, 303] on button "Enregistrer" at bounding box center [773, 304] width 104 height 25
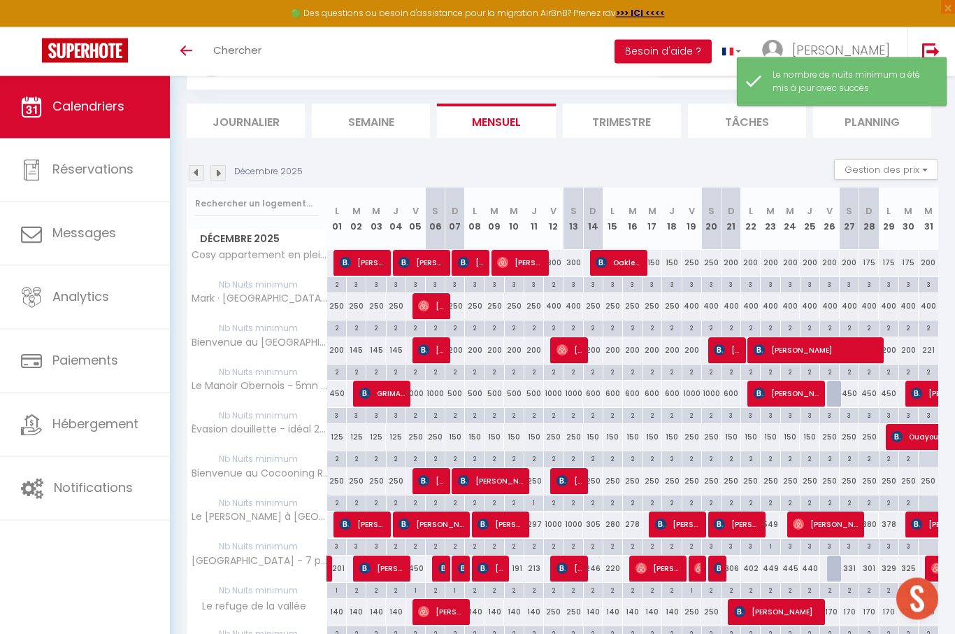
scroll to position [341, 0]
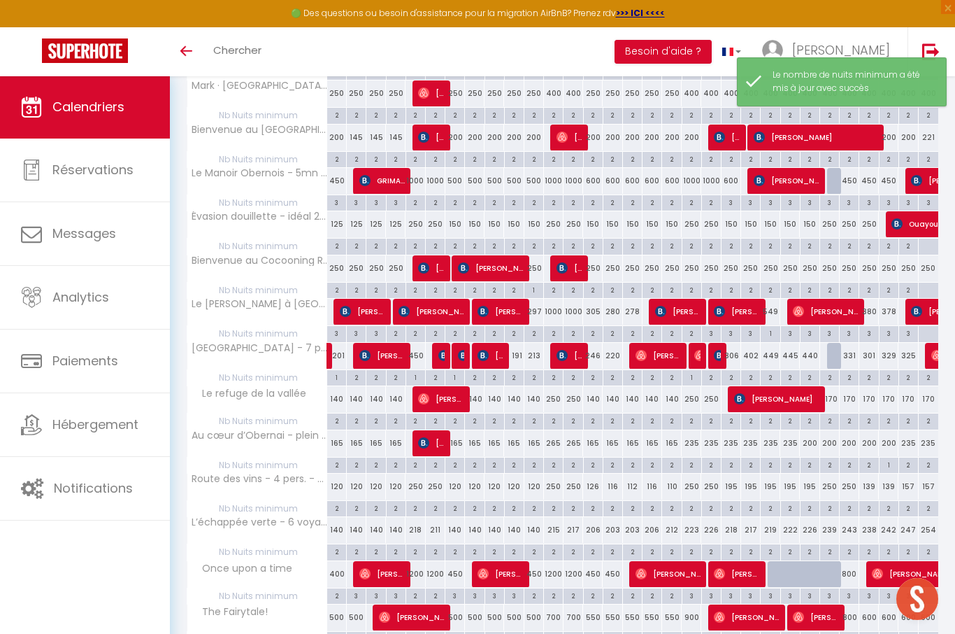
click at [841, 306] on span "[PERSON_NAME]" at bounding box center [825, 311] width 65 height 27
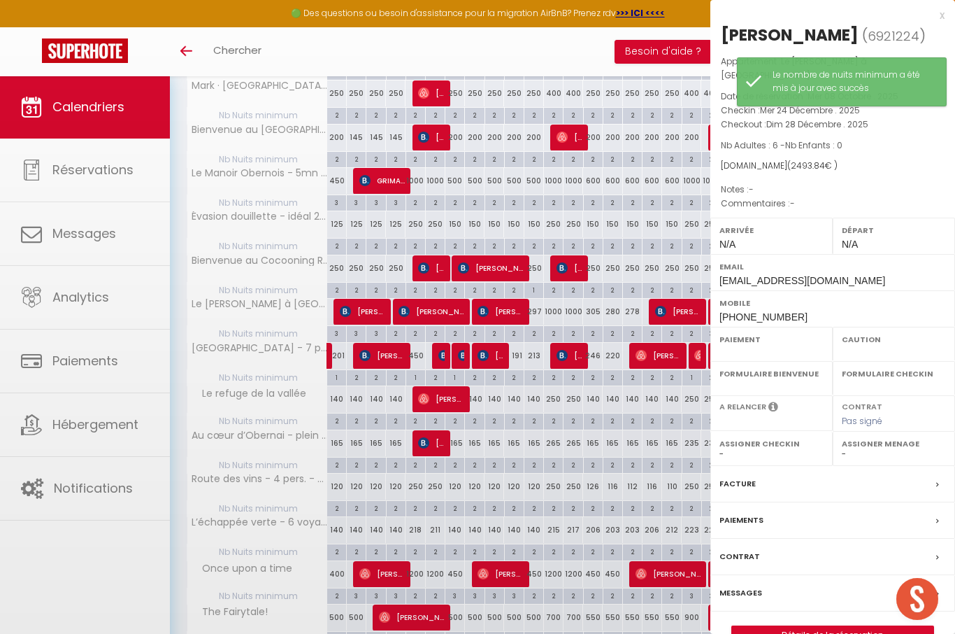
select select "OK"
select select "0"
select select "1"
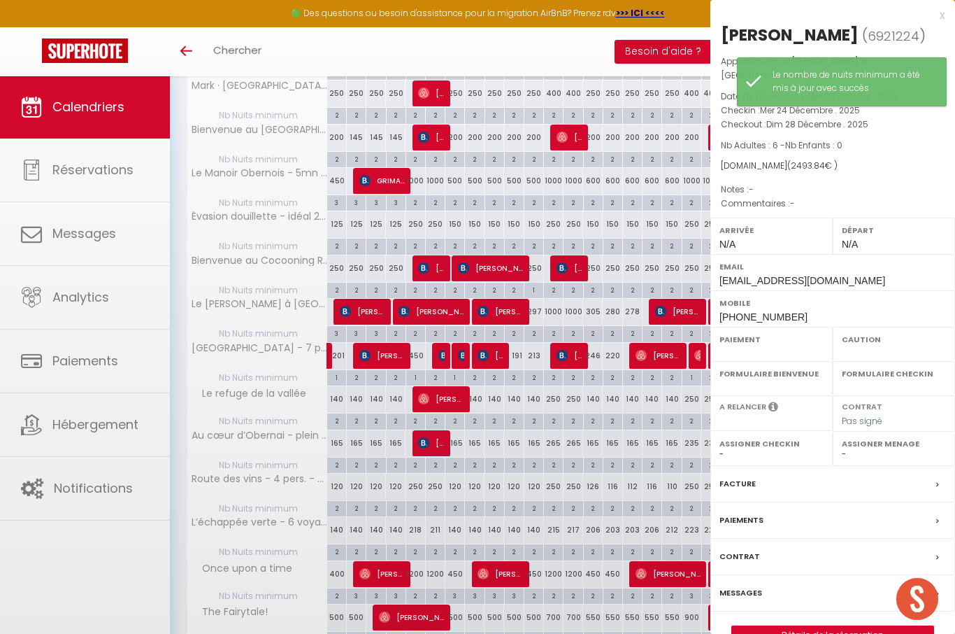
select select
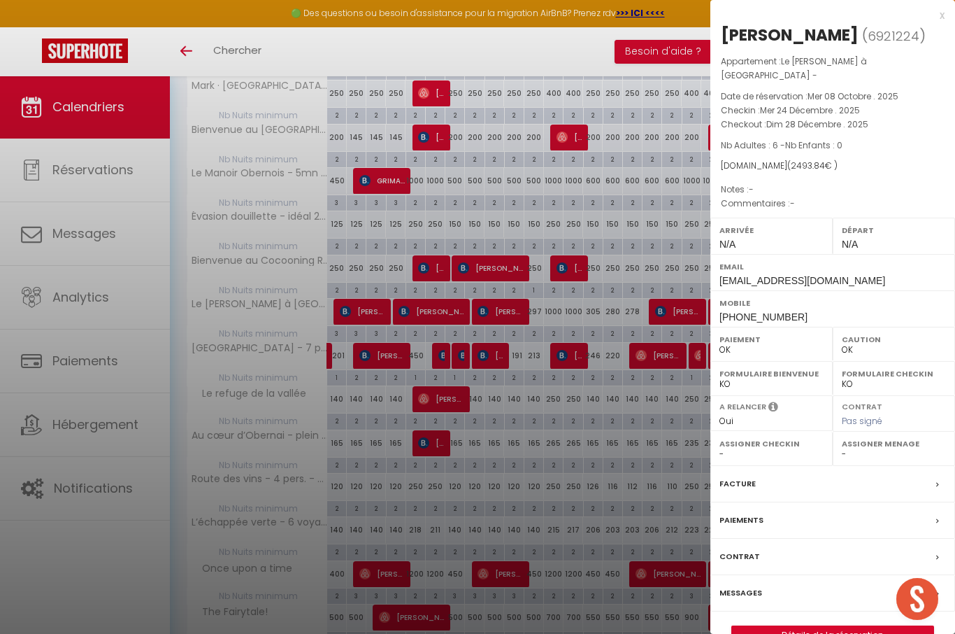
click at [941, 17] on div "x" at bounding box center [828, 15] width 234 height 17
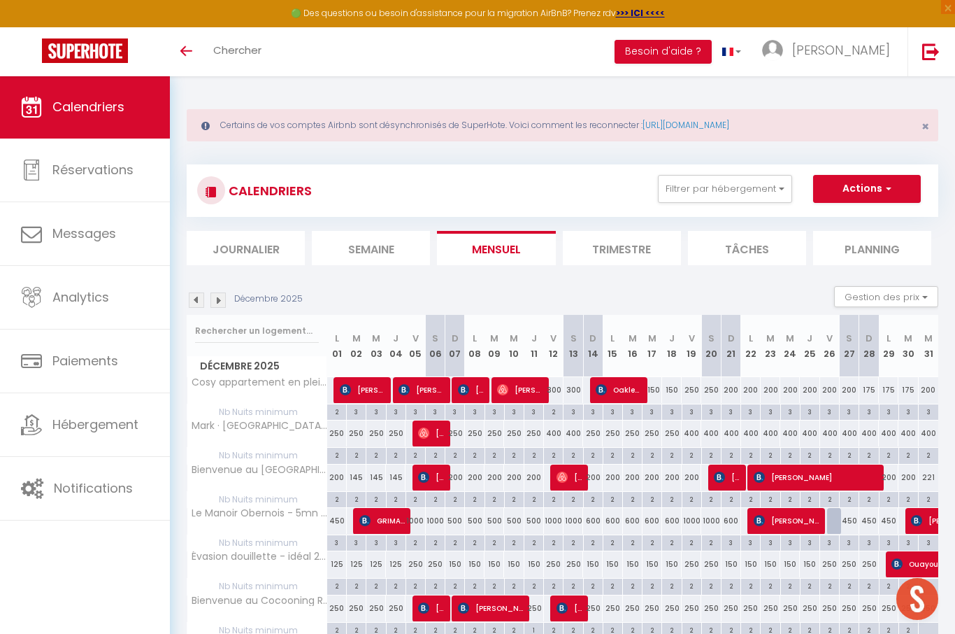
scroll to position [0, 0]
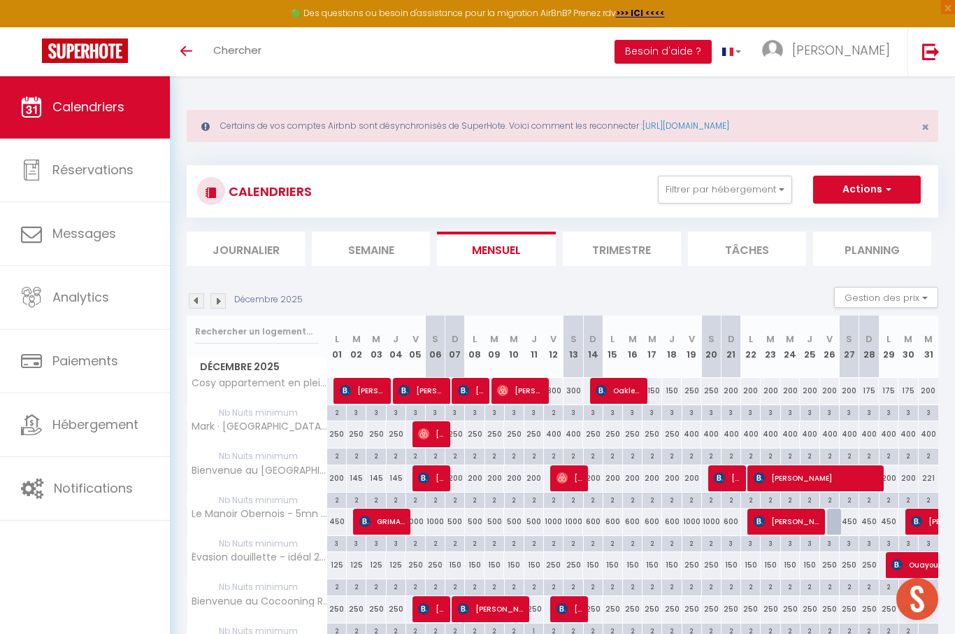
click at [227, 290] on div "Décembre 2025 Gestion des prix Nb Nuits minimum Règles Disponibilité" at bounding box center [563, 301] width 752 height 29
click at [220, 298] on img at bounding box center [218, 300] width 15 height 15
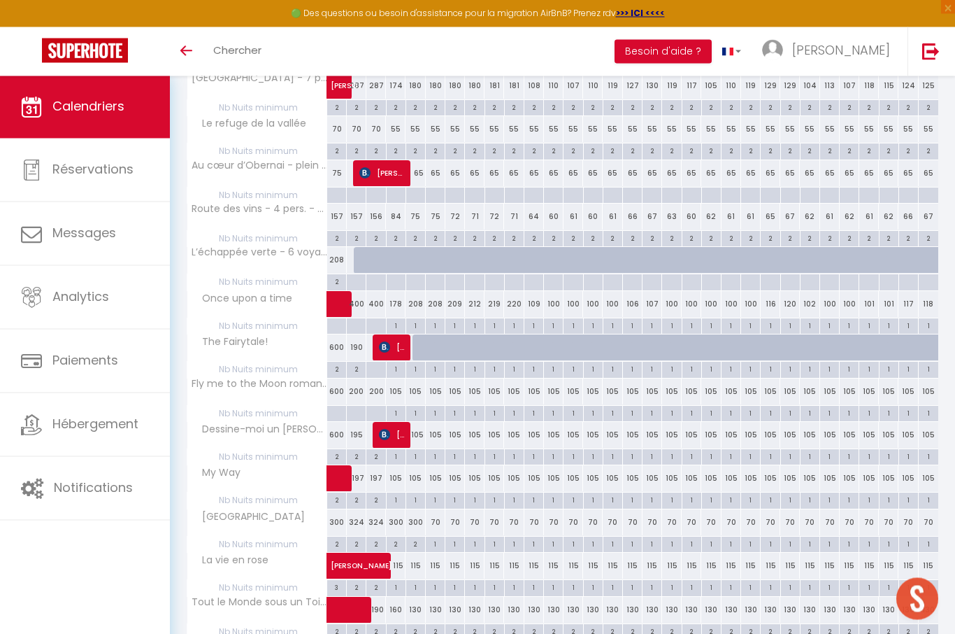
scroll to position [654, 0]
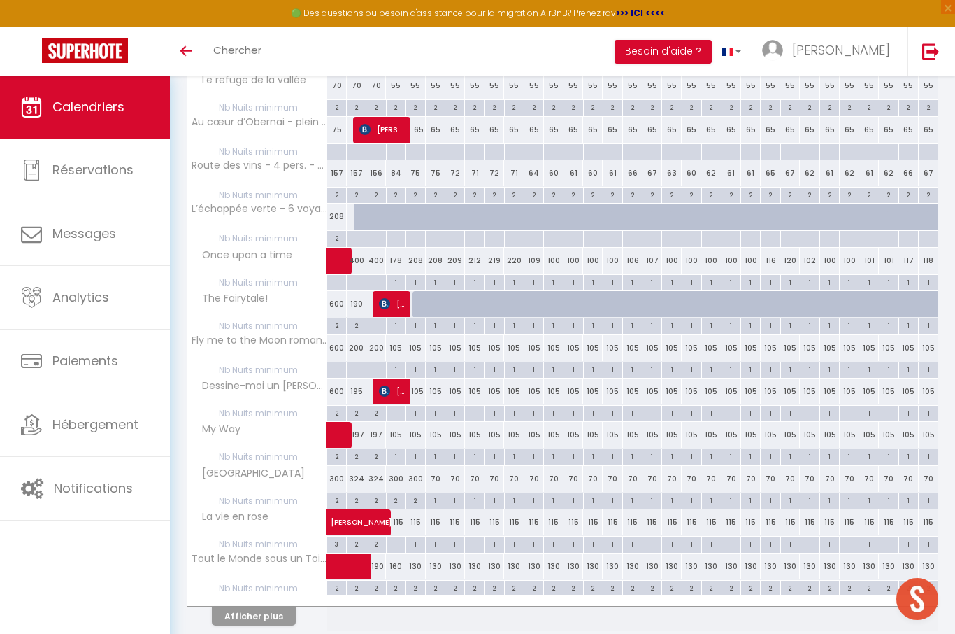
click at [396, 408] on div "1" at bounding box center [396, 412] width 19 height 13
type input "1"
type input "Dim 04 Janvier 2026"
type input "Lun 05 Janvier 2026"
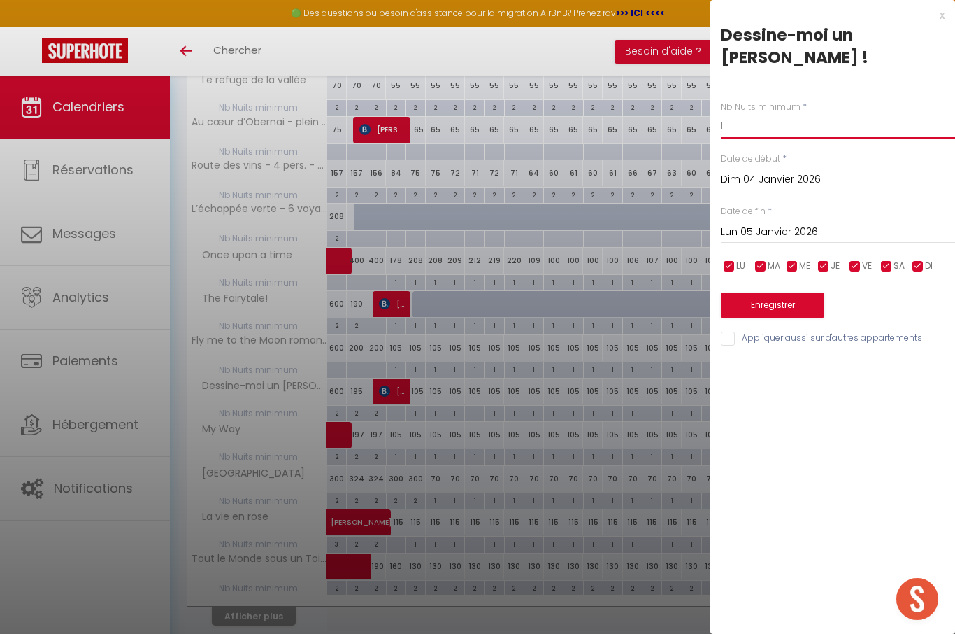
click at [830, 115] on input "1" at bounding box center [838, 125] width 234 height 25
type input "É"
click at [781, 223] on input "Lun 05 Janvier 2026" at bounding box center [838, 232] width 234 height 18
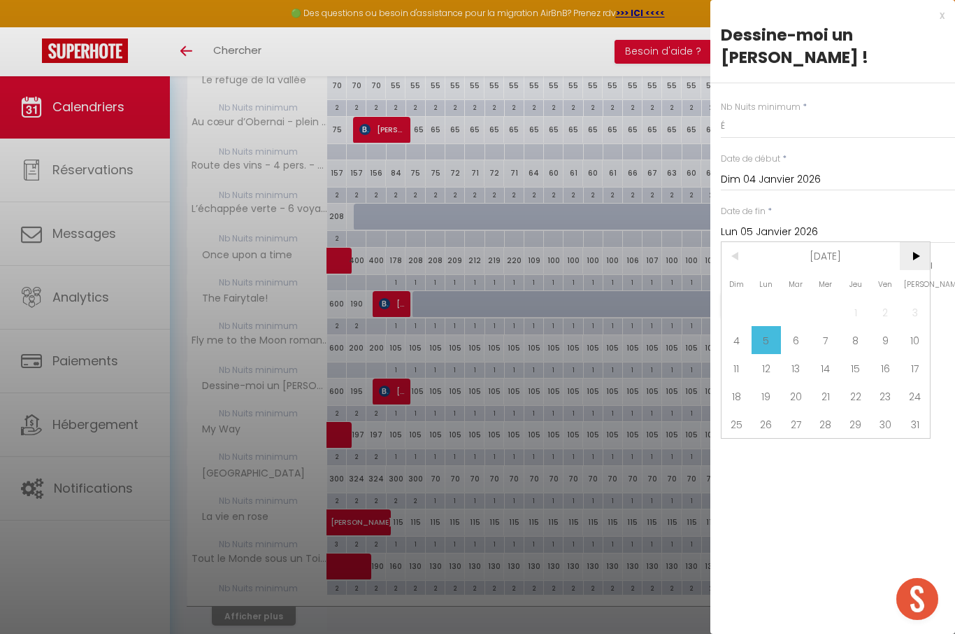
click at [910, 242] on span ">" at bounding box center [915, 256] width 30 height 28
click at [911, 242] on span ">" at bounding box center [915, 256] width 30 height 28
click at [797, 410] on span "31" at bounding box center [796, 424] width 30 height 28
type input "Mar 31 Mars 2026"
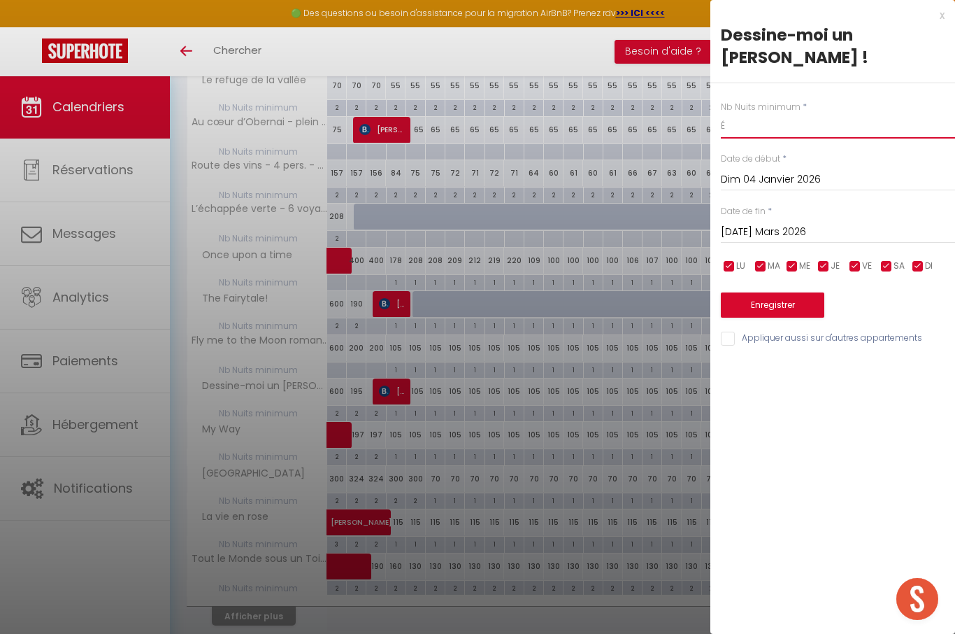
click at [836, 113] on input "É" at bounding box center [838, 125] width 234 height 25
type input "2"
click at [827, 390] on div "x Dessine-moi un mouton ! Nb Nuits minimum * 2 Date de début * Dim 04 Janvier 2…" at bounding box center [833, 317] width 245 height 634
click at [847, 332] on input "Appliquer aussi sur d'autres appartements" at bounding box center [838, 339] width 234 height 14
click at [895, 303] on div "Nb Nuits minimum * 2 Date de début * Dim 04 Janvier 2026 < Jan 2026 > Dim Lun M…" at bounding box center [833, 215] width 245 height 264
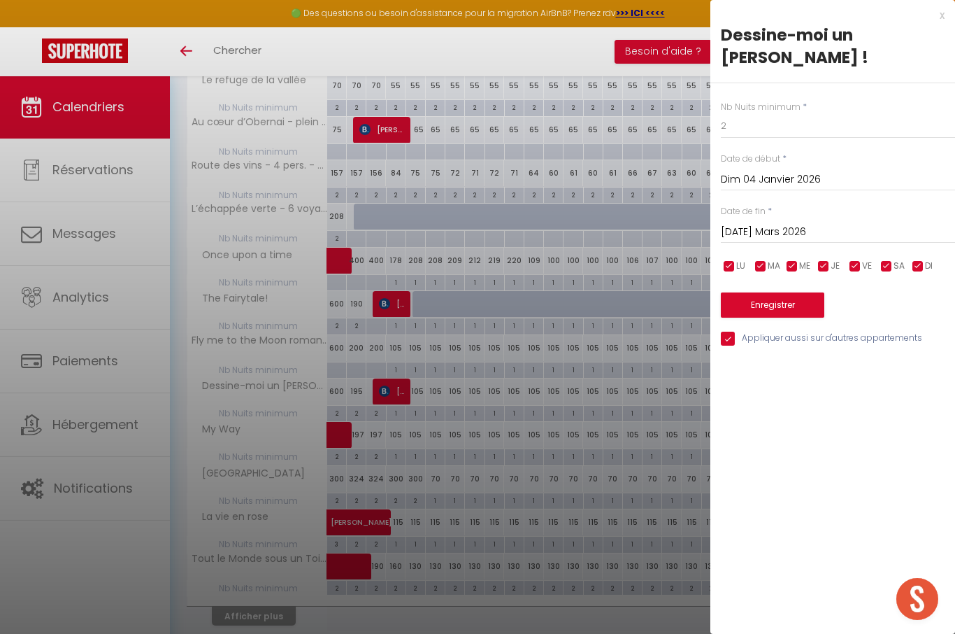
click at [881, 332] on input "Appliquer aussi sur d'autres appartements" at bounding box center [838, 339] width 234 height 14
checkbox input "false"
click at [798, 292] on button "Enregistrer" at bounding box center [773, 304] width 104 height 25
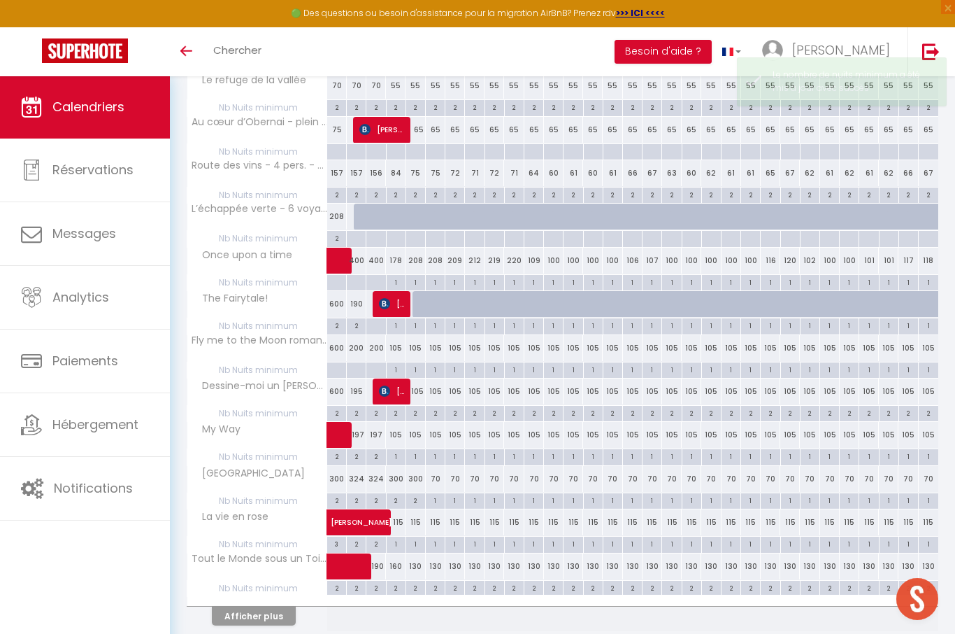
click at [341, 363] on div at bounding box center [337, 370] width 20 height 16
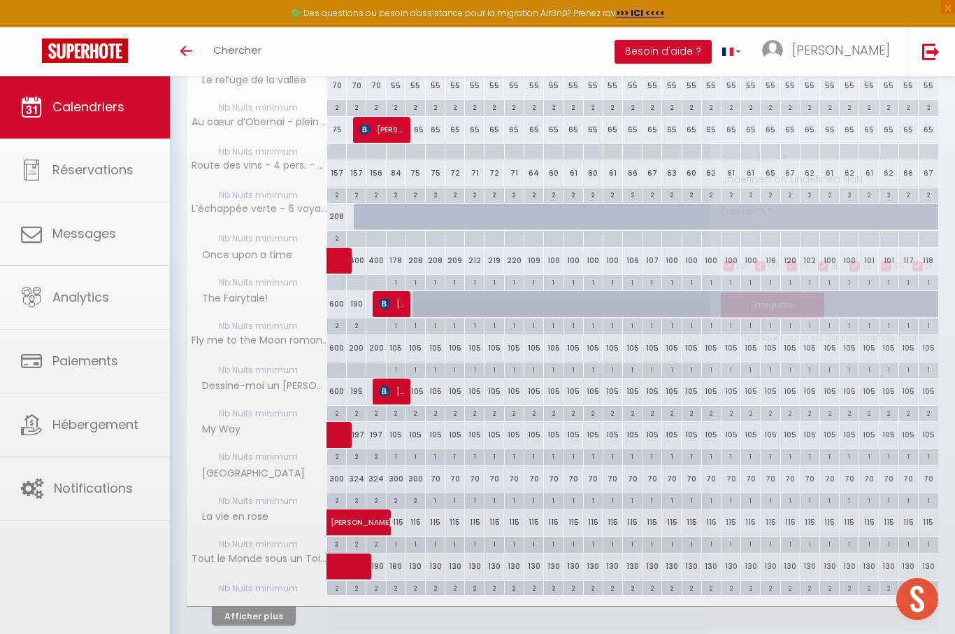
type input "Jeu 01 Janvier 2026"
type input "Ven 02 Janvier 2026"
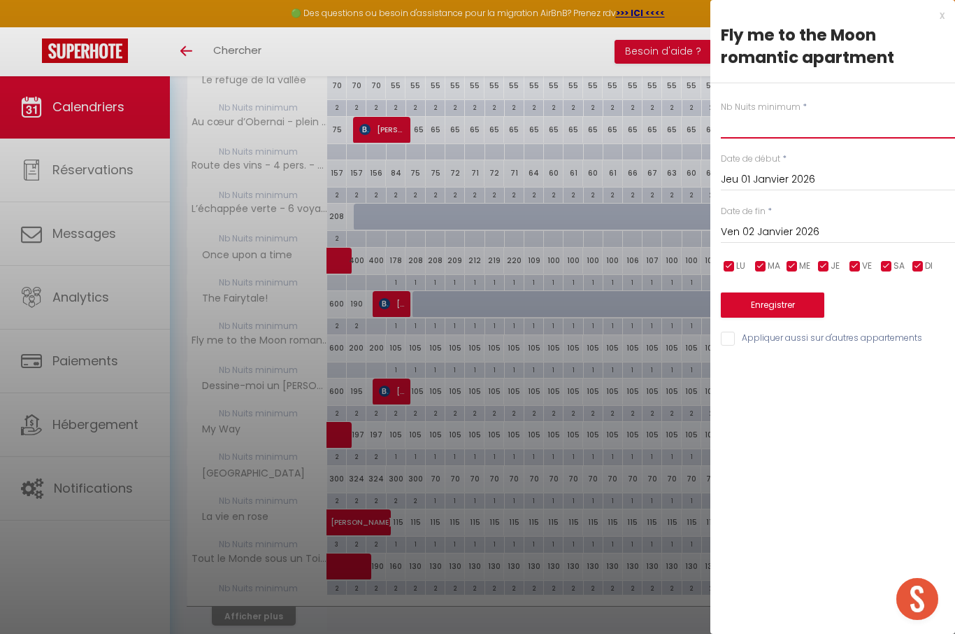
click at [787, 133] on input "text" at bounding box center [838, 125] width 234 height 25
type input "É"
type input "2"
click at [789, 223] on input "Ven 02 Janvier 2026" at bounding box center [838, 232] width 234 height 18
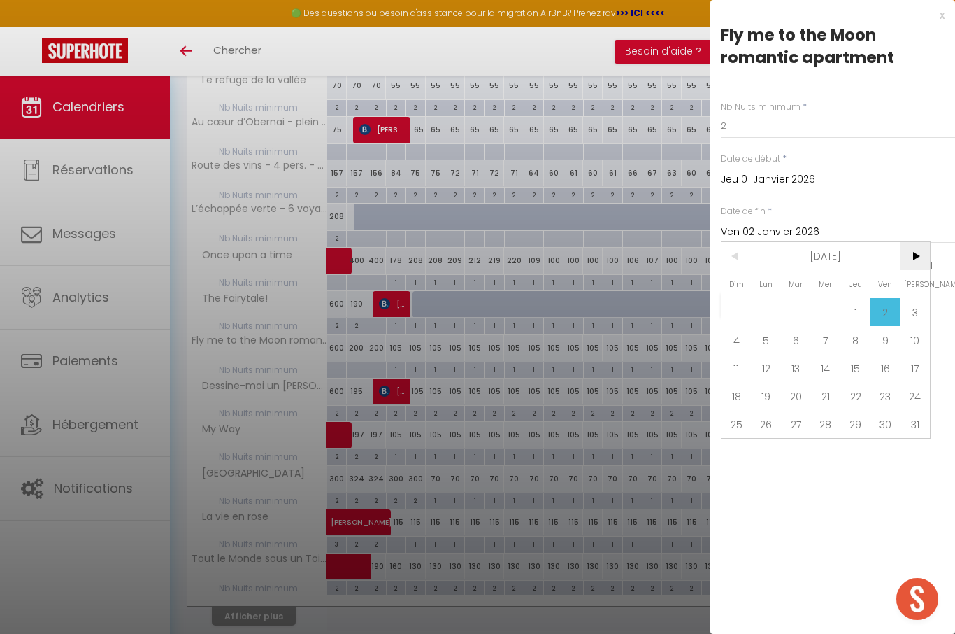
click at [919, 262] on span ">" at bounding box center [915, 256] width 30 height 28
click at [918, 256] on span ">" at bounding box center [915, 256] width 30 height 28
click at [912, 260] on span ">" at bounding box center [915, 256] width 30 height 28
click at [916, 257] on span ">" at bounding box center [915, 256] width 30 height 28
click at [914, 259] on span ">" at bounding box center [915, 256] width 30 height 28
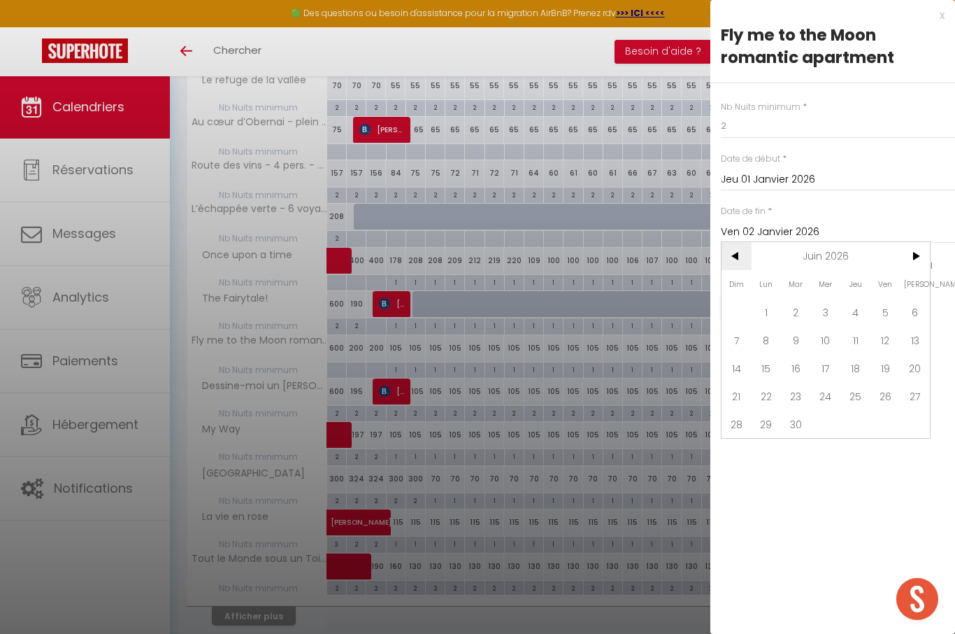
click at [722, 265] on span "<" at bounding box center [737, 256] width 30 height 28
click at [727, 260] on span "<" at bounding box center [737, 256] width 30 height 28
click at [739, 254] on span "<" at bounding box center [737, 256] width 30 height 28
click at [790, 428] on span "31" at bounding box center [796, 424] width 30 height 28
type input "Mar 31 Mars 2026"
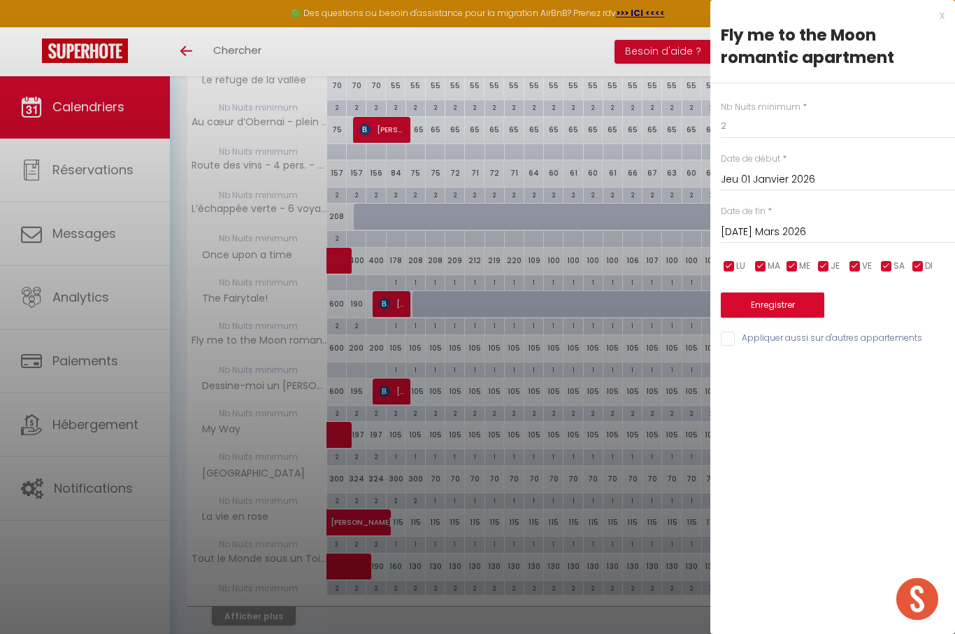
click at [784, 301] on button "Enregistrer" at bounding box center [773, 304] width 104 height 25
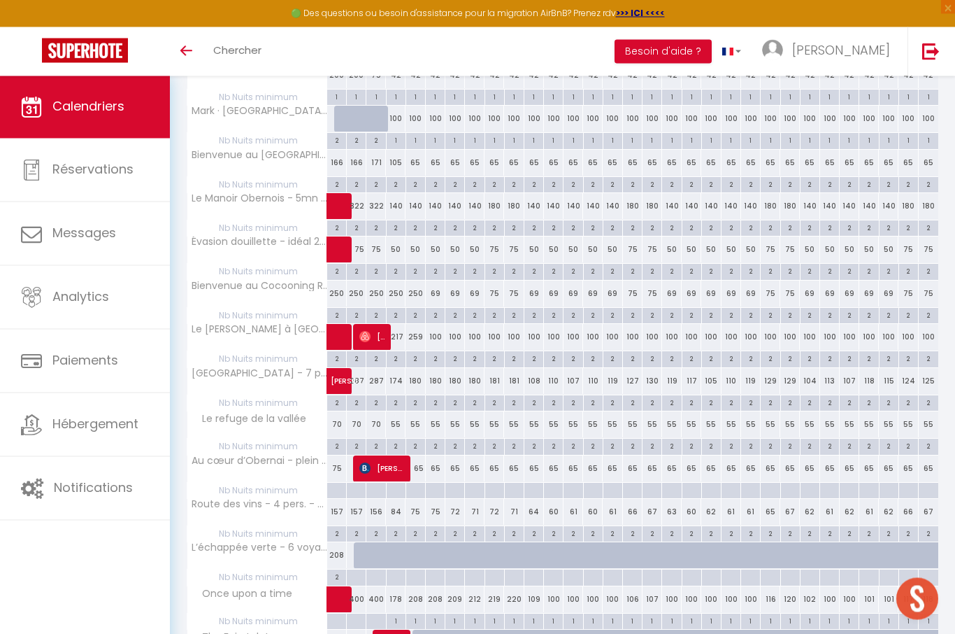
scroll to position [316, 0]
click at [337, 482] on div at bounding box center [336, 483] width 19 height 3
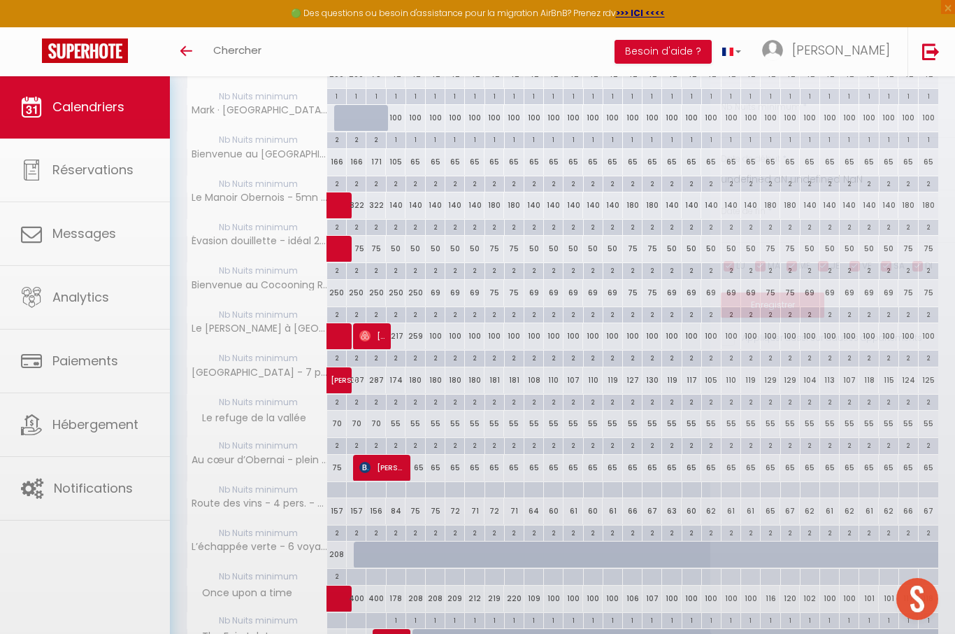
type input "Jeu 01 Janvier 2026"
type input "Ven 02 Janvier 2026"
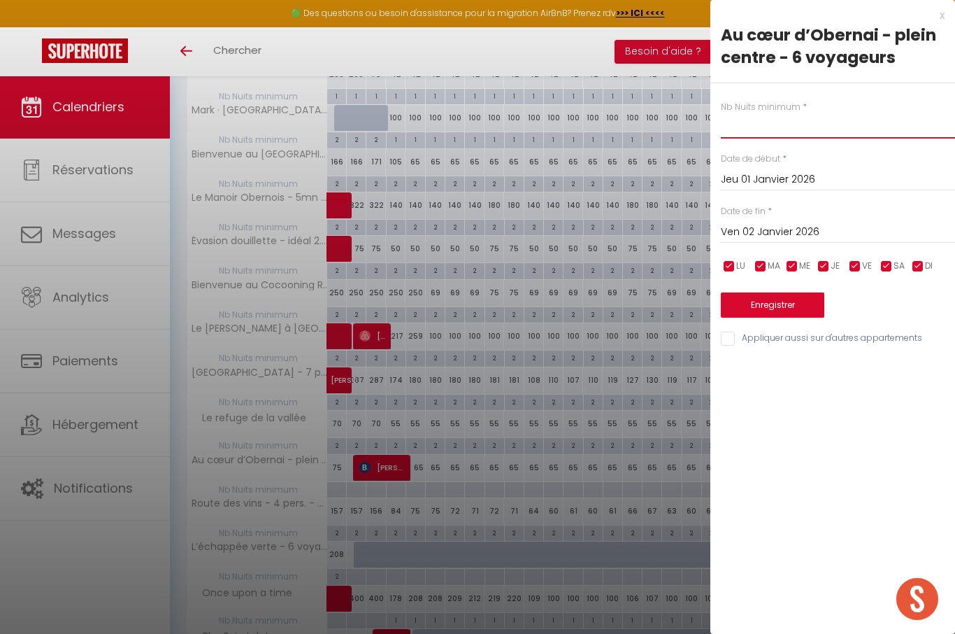
click at [849, 138] on input "text" at bounding box center [838, 125] width 234 height 25
type input "É"
type input "2"
click at [802, 233] on input "Ven 02 Janvier 2026" at bounding box center [838, 232] width 234 height 18
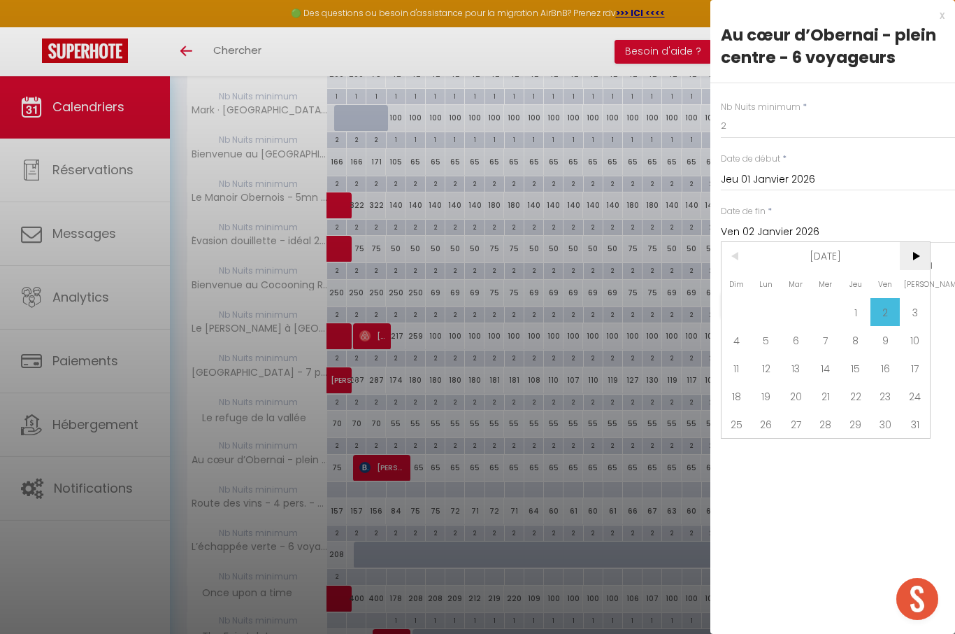
click at [924, 255] on span ">" at bounding box center [915, 256] width 30 height 28
click at [916, 260] on span ">" at bounding box center [915, 256] width 30 height 28
click at [794, 432] on span "31" at bounding box center [796, 424] width 30 height 28
type input "Mar 31 Mars 2026"
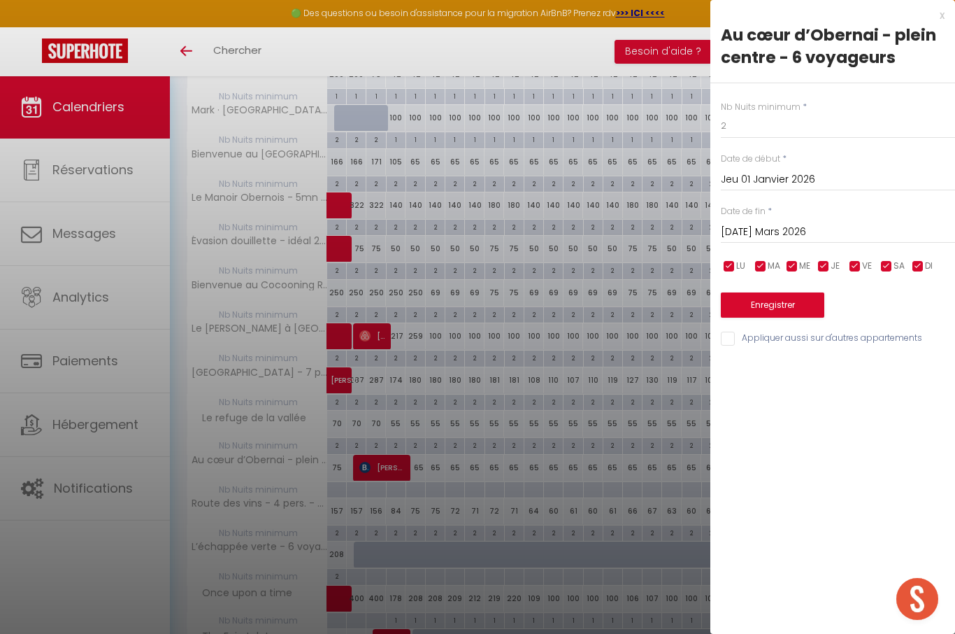
click at [810, 304] on button "Enregistrer" at bounding box center [773, 304] width 104 height 25
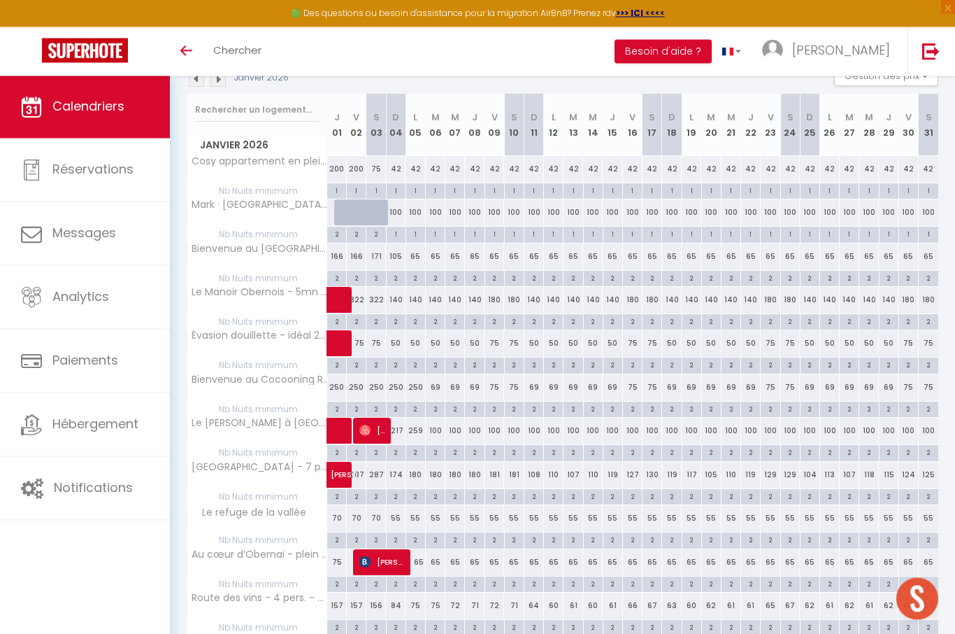
scroll to position [262, 0]
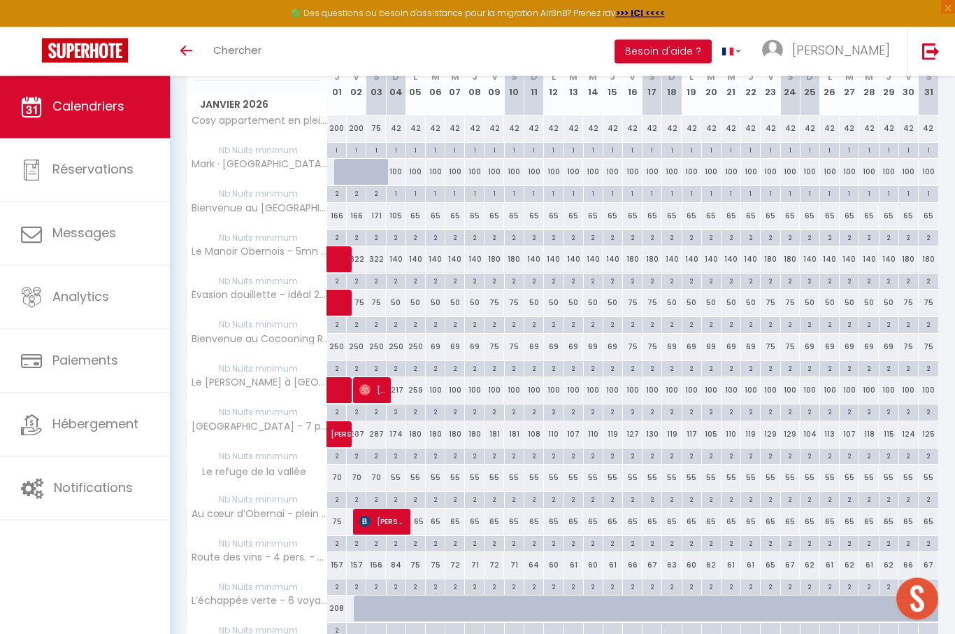
click at [399, 563] on div "84" at bounding box center [396, 566] width 20 height 26
type input "84"
type input "Dim 04 Janvier 2026"
type input "Lun 05 Janvier 2026"
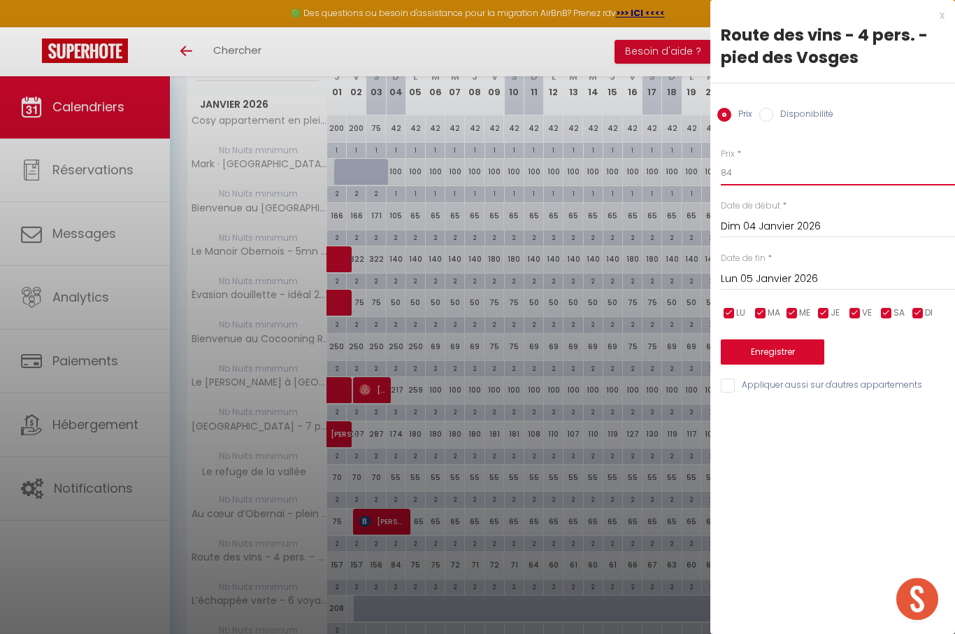
click at [816, 183] on input "84" at bounding box center [838, 172] width 234 height 25
type input "8"
type input "("
type input "47"
click at [797, 279] on input "Lun 05 Janvier 2026" at bounding box center [838, 279] width 234 height 18
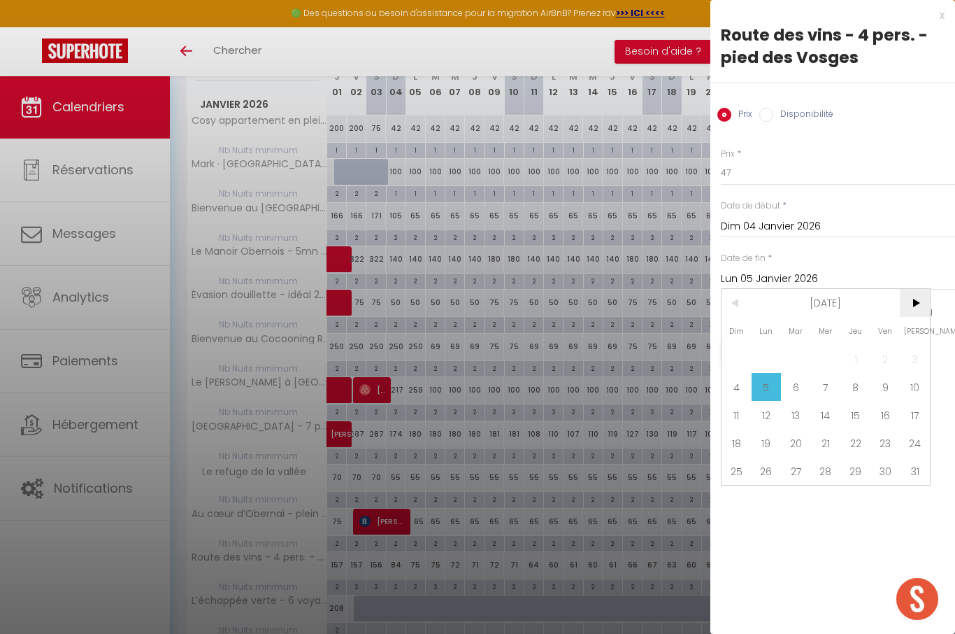
click at [907, 299] on span ">" at bounding box center [915, 303] width 30 height 28
click at [794, 484] on span "31" at bounding box center [796, 471] width 30 height 28
type input "Mar 31 Mars 2026"
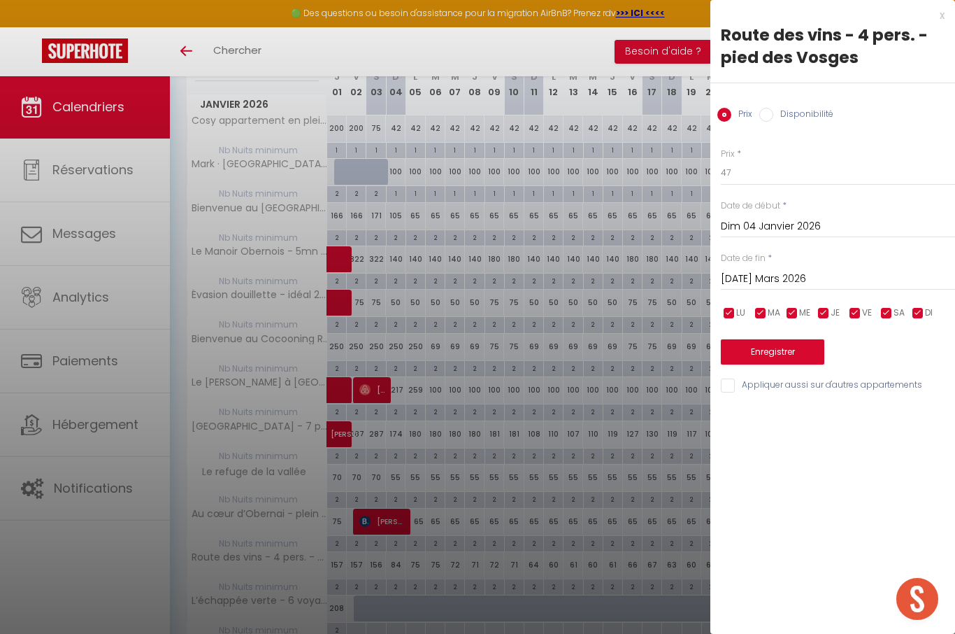
click at [807, 343] on button "Enregistrer" at bounding box center [773, 351] width 104 height 25
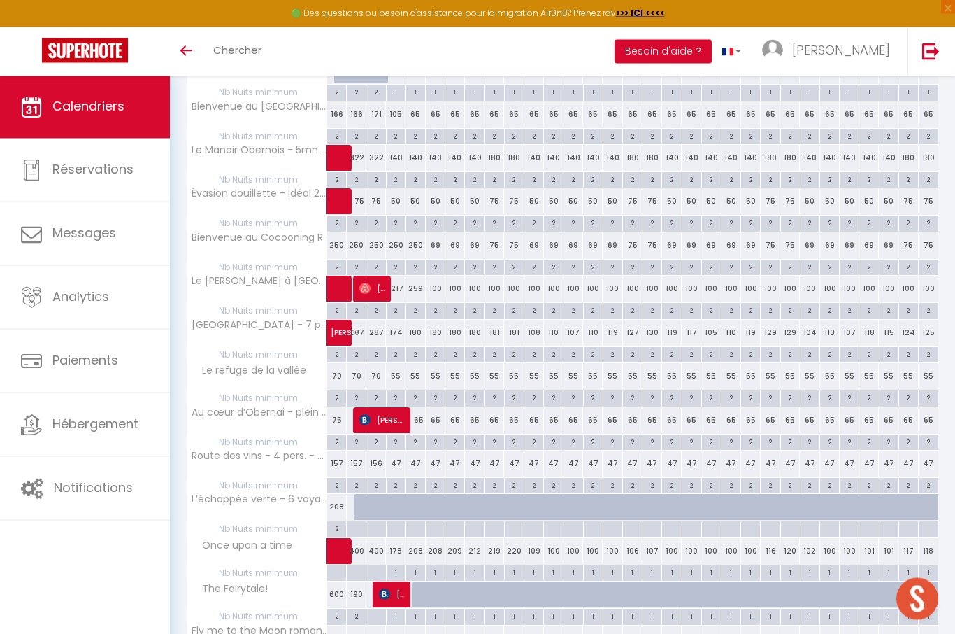
scroll to position [364, 0]
click at [350, 560] on span at bounding box center [356, 551] width 32 height 27
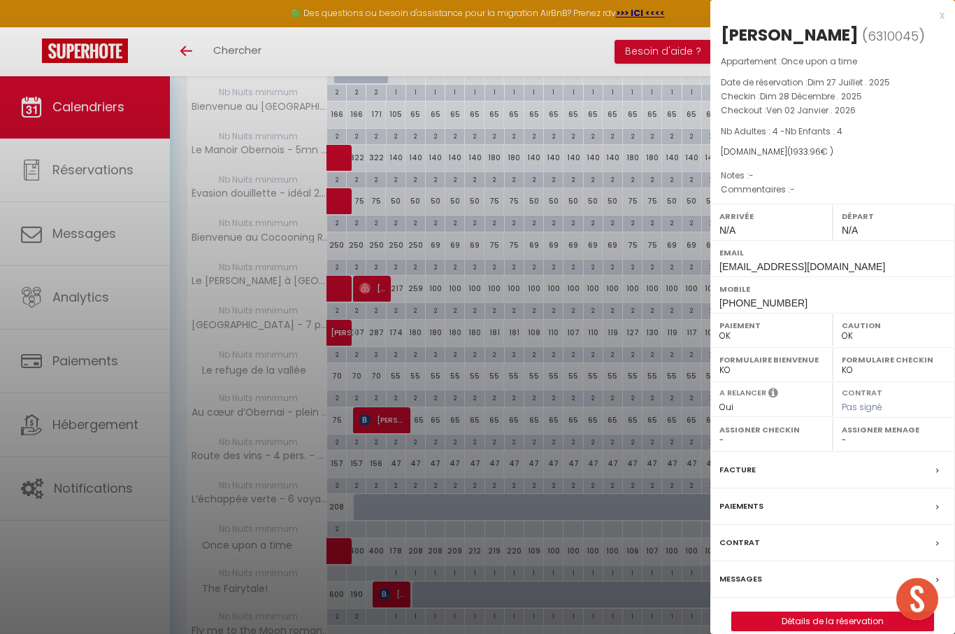
click at [937, 14] on div "x" at bounding box center [828, 15] width 234 height 17
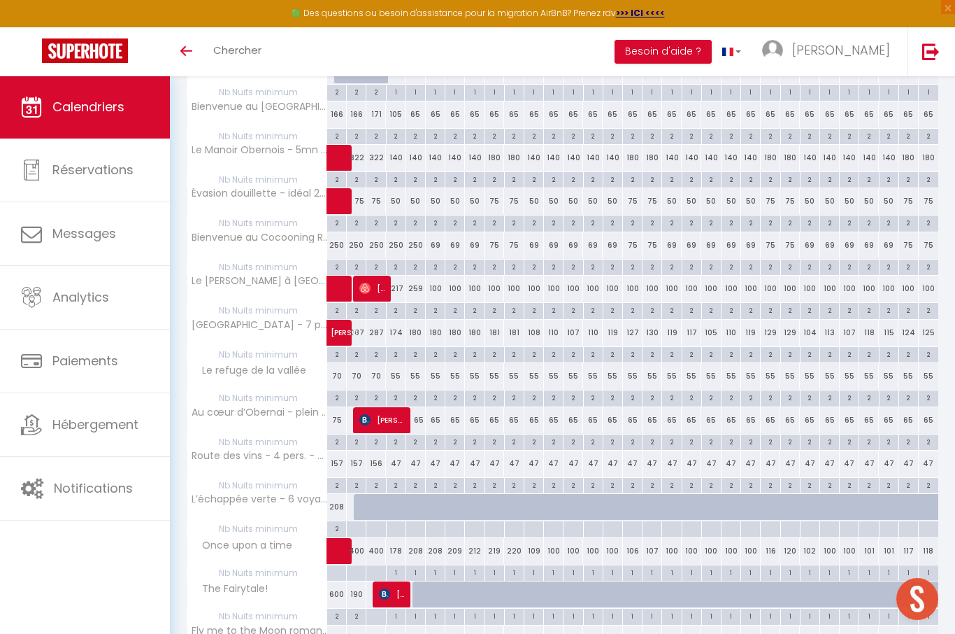
click at [376, 568] on div at bounding box center [376, 573] width 20 height 16
type input "Sam 03 Janvier 2026"
type input "Dim 04 Janvier 2026"
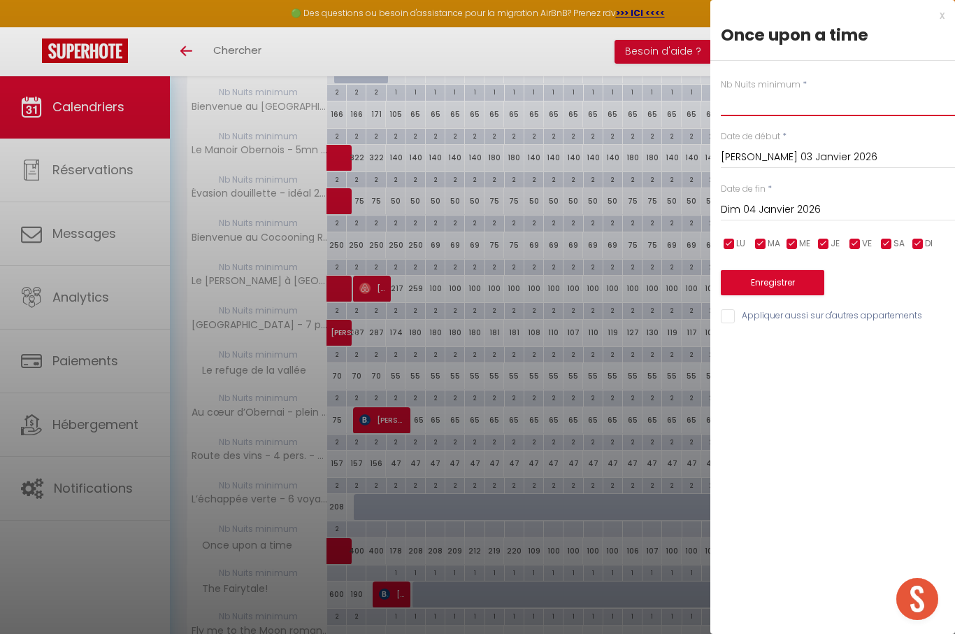
click at [828, 111] on input "text" at bounding box center [838, 103] width 234 height 25
type input "2"
click at [825, 165] on input "Sam 03 Janvier 2026" at bounding box center [838, 157] width 234 height 18
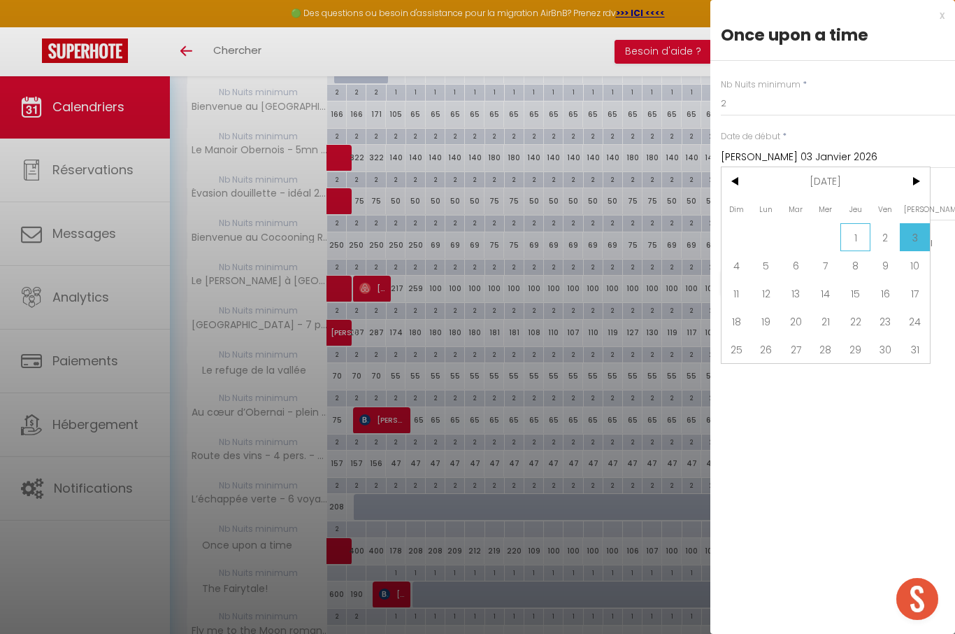
click at [861, 243] on span "1" at bounding box center [856, 237] width 30 height 28
type input "Jeu 01 Janvier 2026"
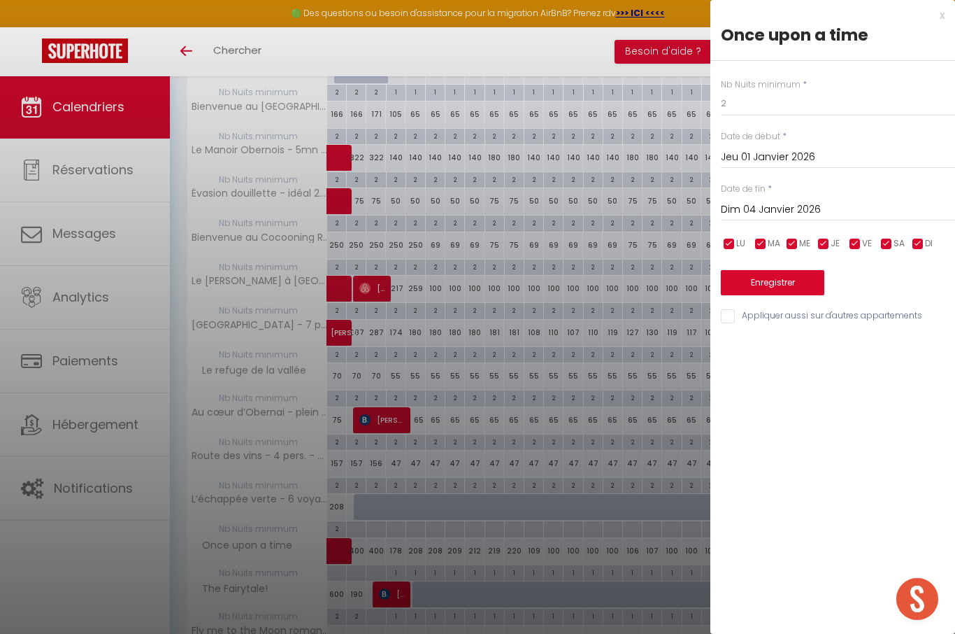
click at [795, 207] on input "Dim 04 Janvier 2026" at bounding box center [838, 210] width 234 height 18
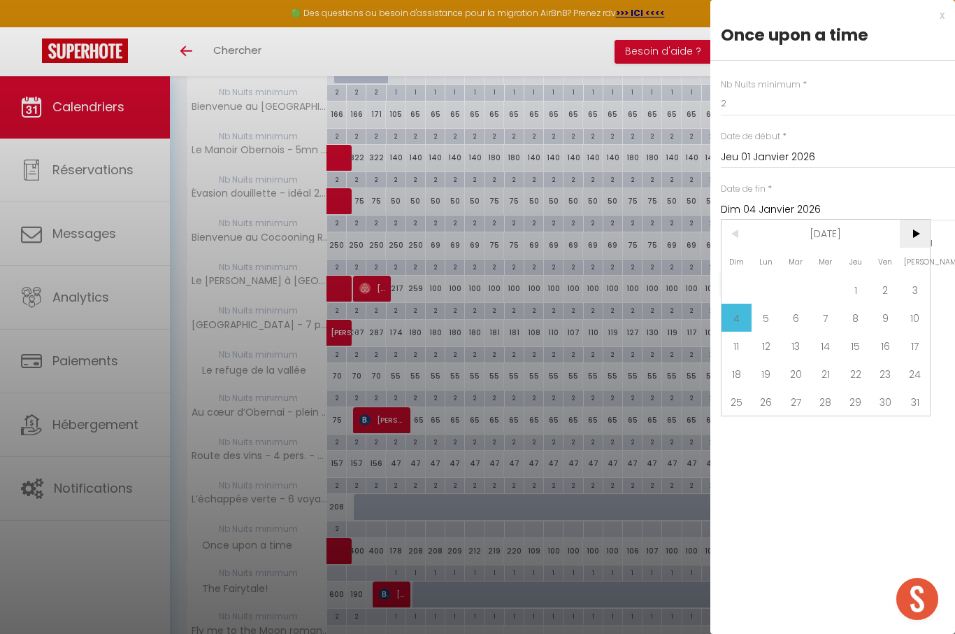
click at [921, 239] on span ">" at bounding box center [915, 234] width 30 height 28
click at [920, 238] on span ">" at bounding box center [915, 234] width 30 height 28
click at [723, 243] on span "<" at bounding box center [737, 234] width 30 height 28
click at [820, 404] on div "Dim Lun Mar Mer Jeu Ven Sam 1 2 3 4 5 6 7 8 9 10 11 12 13 14 15 16 17 18 19 20 …" at bounding box center [826, 318] width 208 height 196
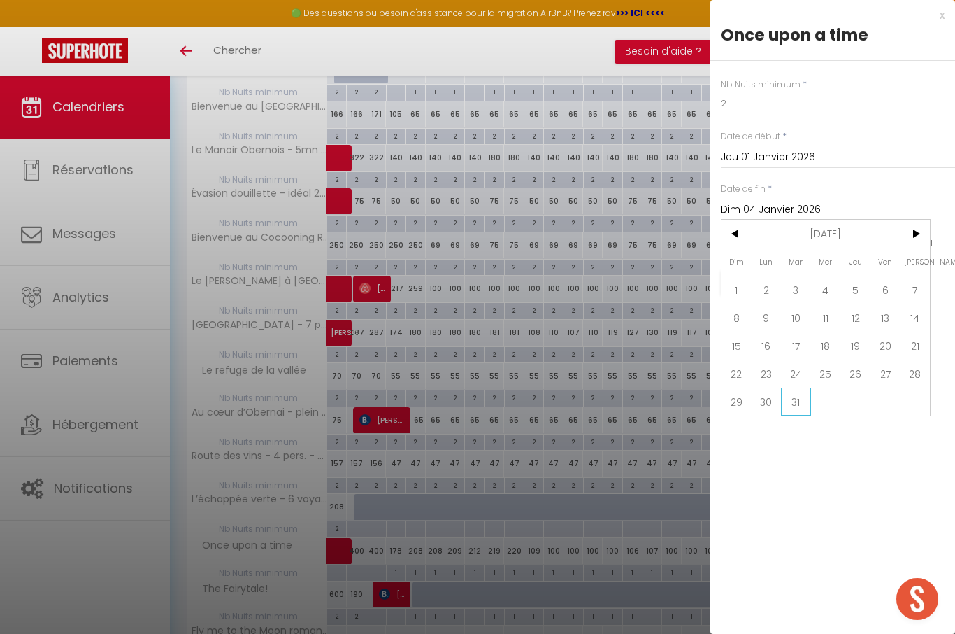
click at [796, 406] on span "31" at bounding box center [796, 402] width 30 height 28
type input "Mar 31 Mars 2026"
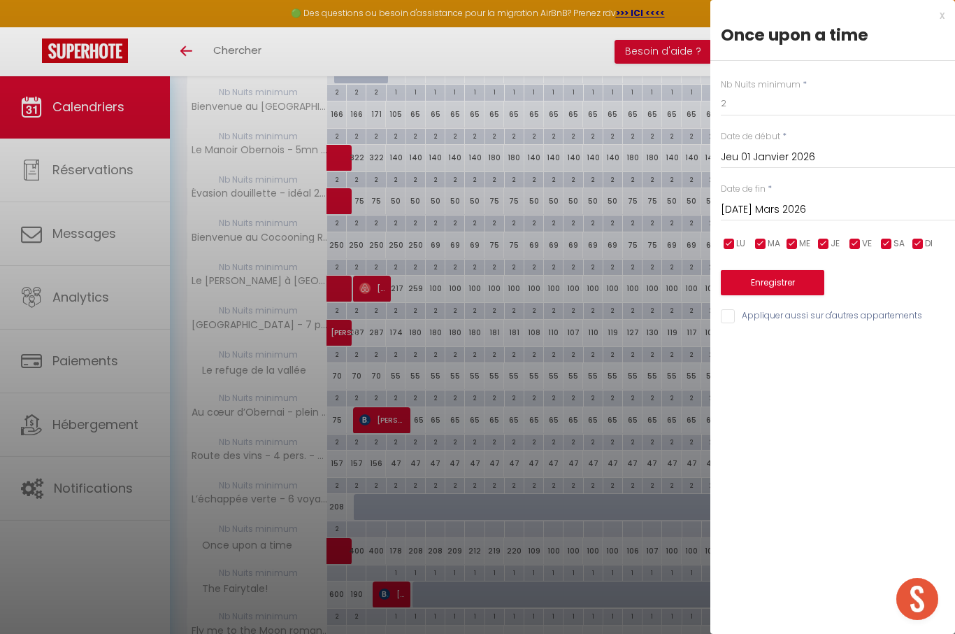
click at [800, 287] on button "Enregistrer" at bounding box center [773, 282] width 104 height 25
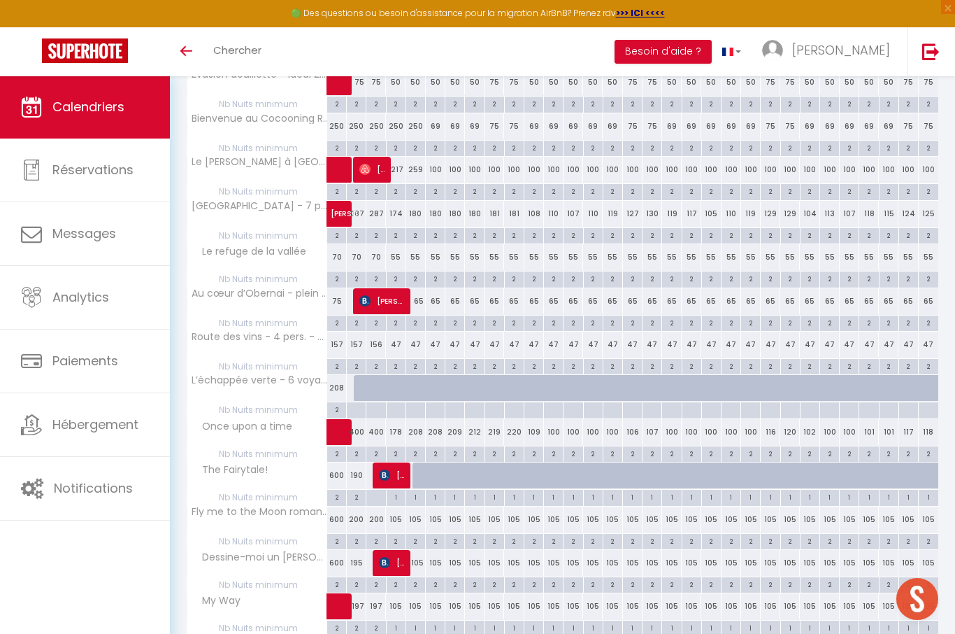
scroll to position [485, 0]
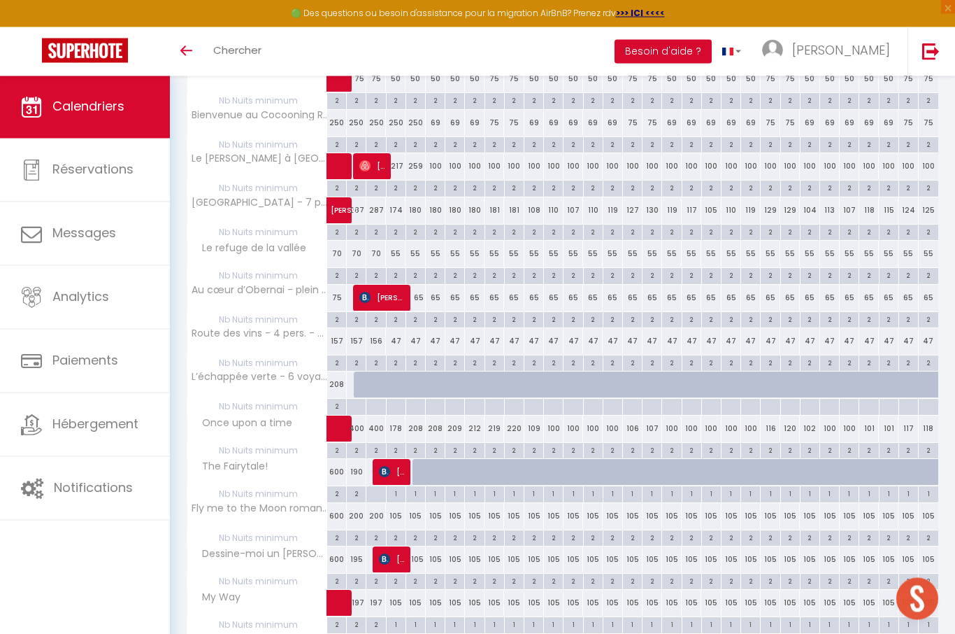
click at [398, 620] on div "1" at bounding box center [396, 624] width 19 height 13
type input "1"
type input "Dim 04 Janvier 2026"
type input "Lun 05 Janvier 2026"
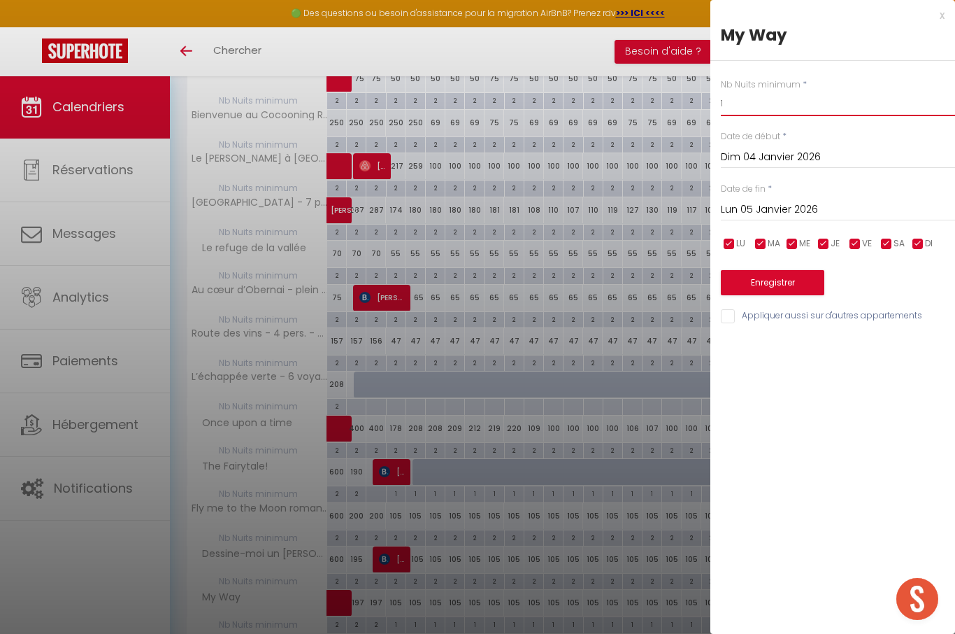
click at [797, 113] on input "1" at bounding box center [838, 103] width 234 height 25
type input "2"
click at [804, 209] on input "Lun 05 Janvier 2026" at bounding box center [838, 210] width 234 height 18
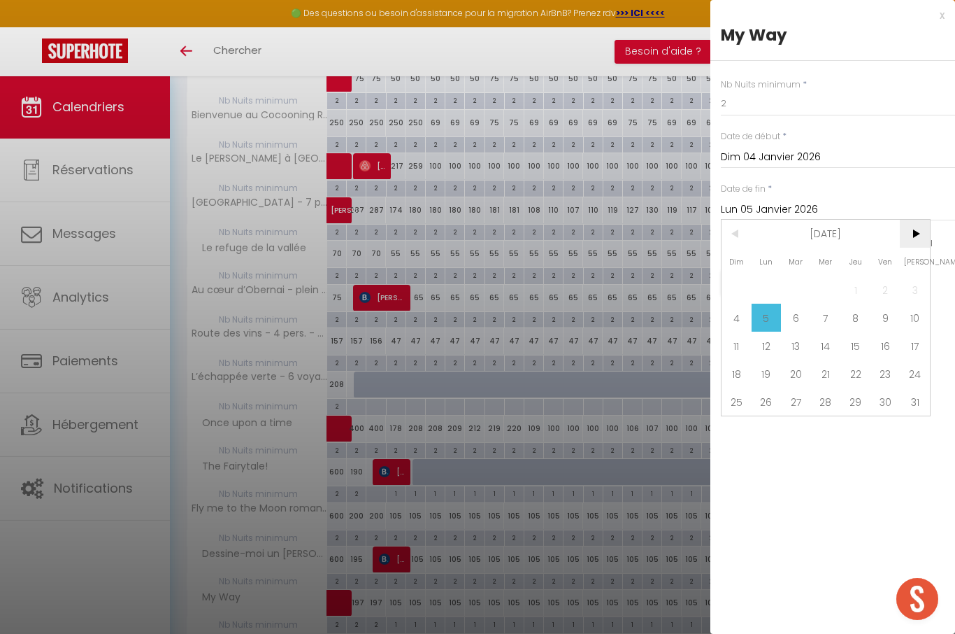
click at [922, 236] on span ">" at bounding box center [915, 234] width 30 height 28
click at [921, 235] on span ">" at bounding box center [915, 234] width 30 height 28
click at [792, 404] on span "31" at bounding box center [796, 402] width 30 height 28
type input "Mar 31 Mars 2026"
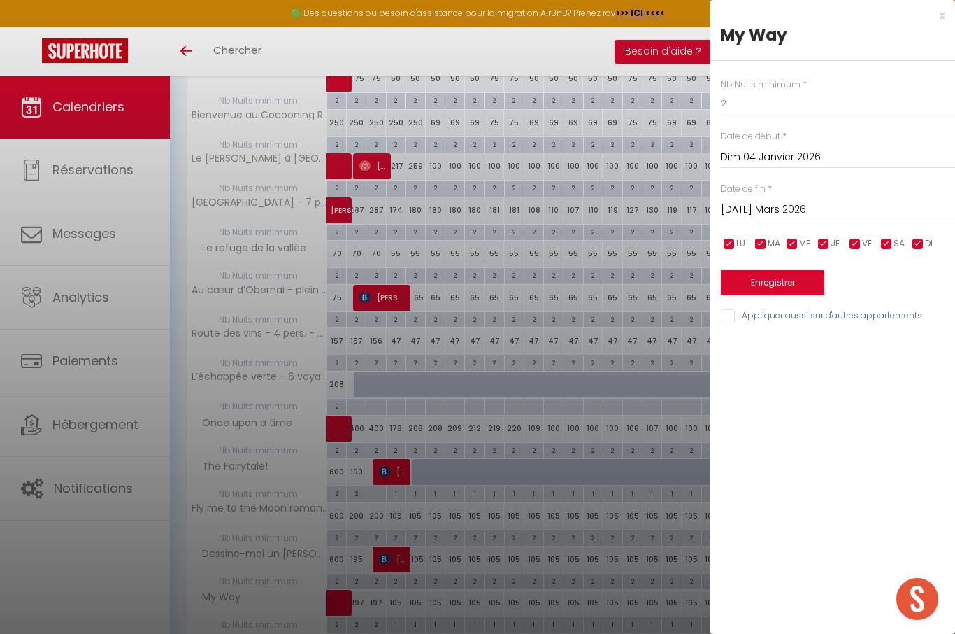
click at [798, 283] on button "Enregistrer" at bounding box center [773, 282] width 104 height 25
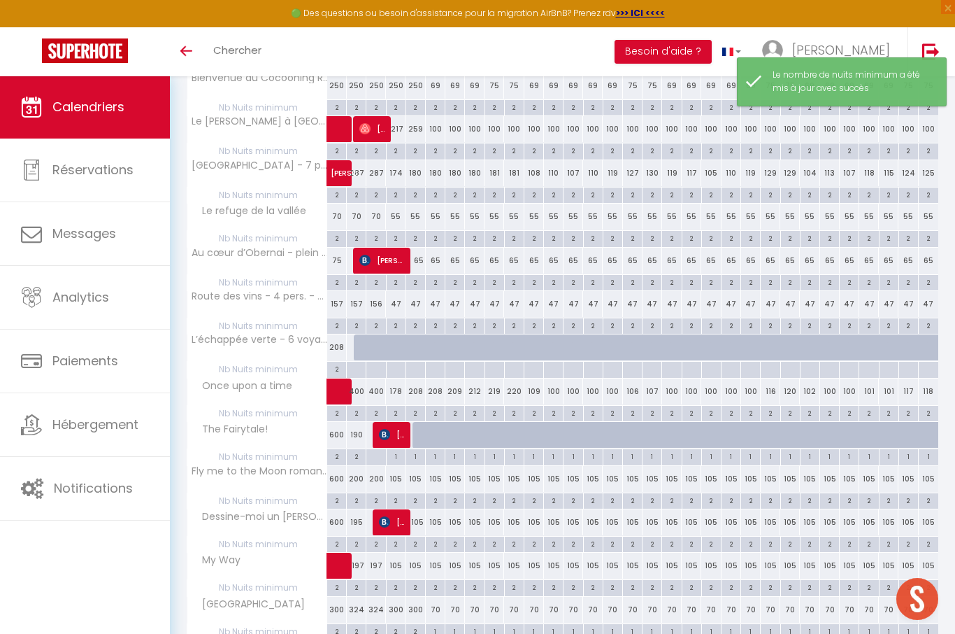
scroll to position [654, 0]
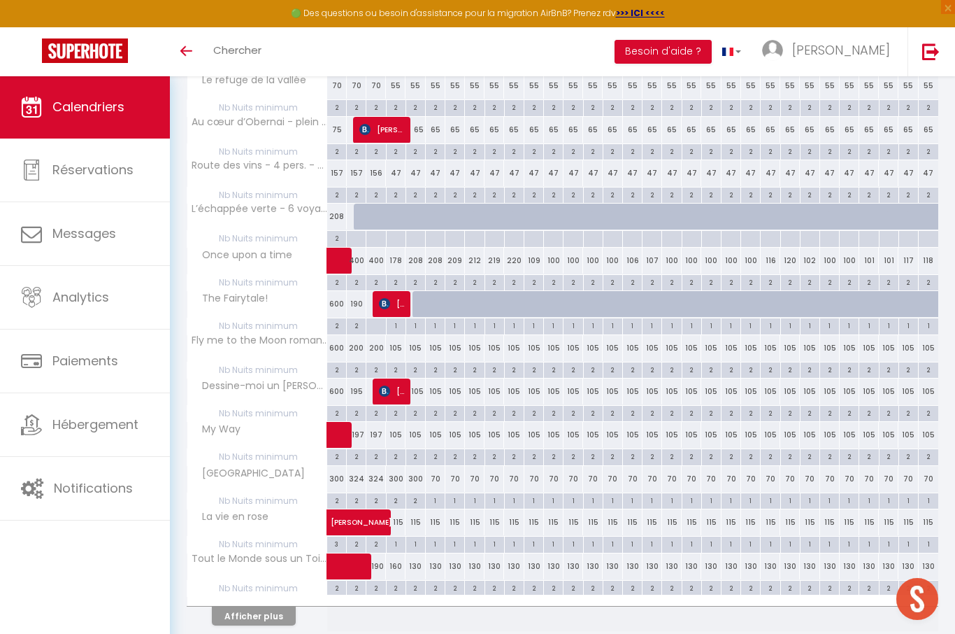
click at [395, 530] on span at bounding box center [388, 522] width 97 height 27
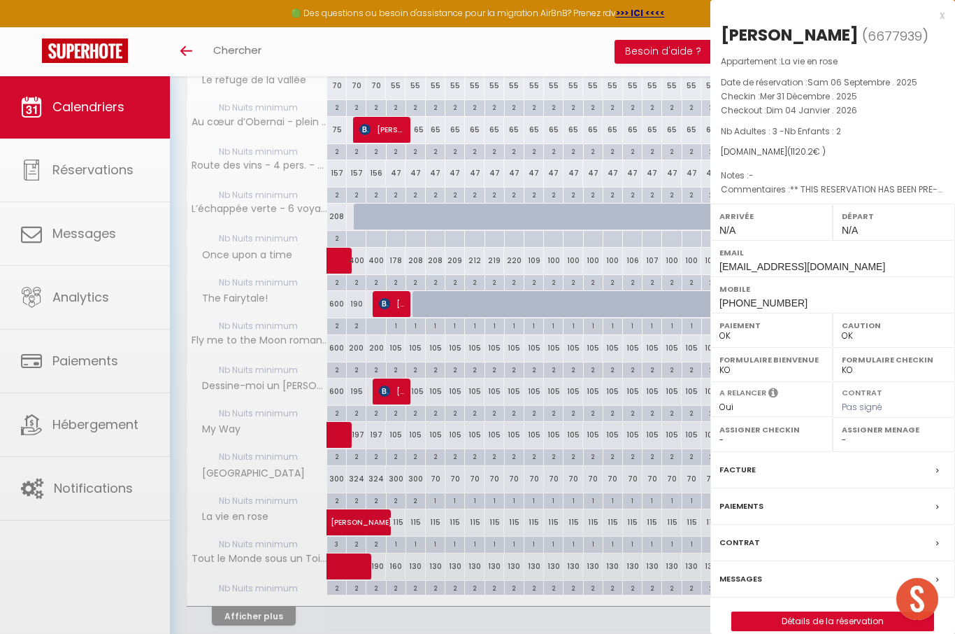
select select "KO"
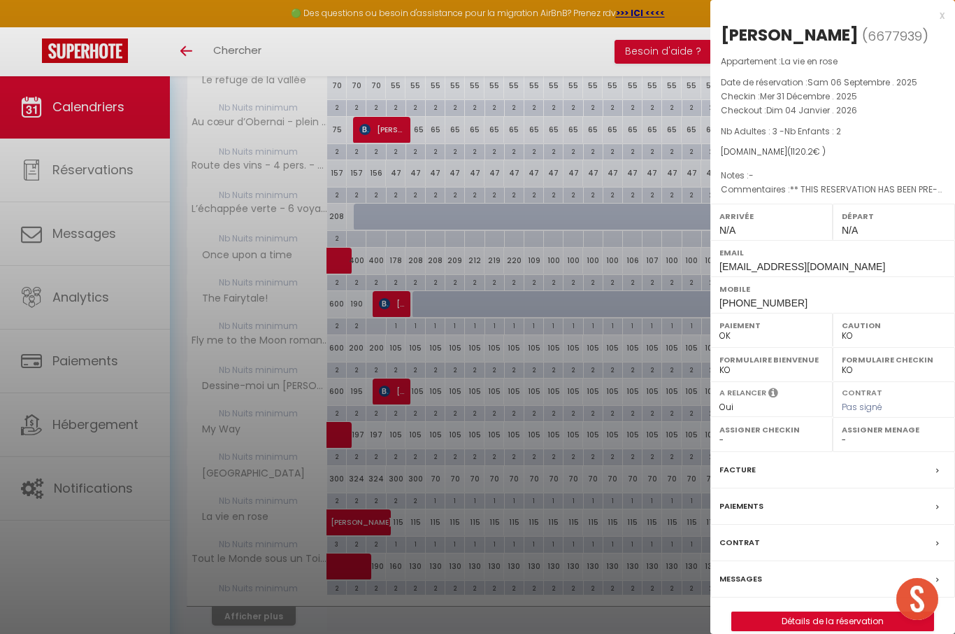
click at [944, 9] on div "x" at bounding box center [828, 15] width 234 height 17
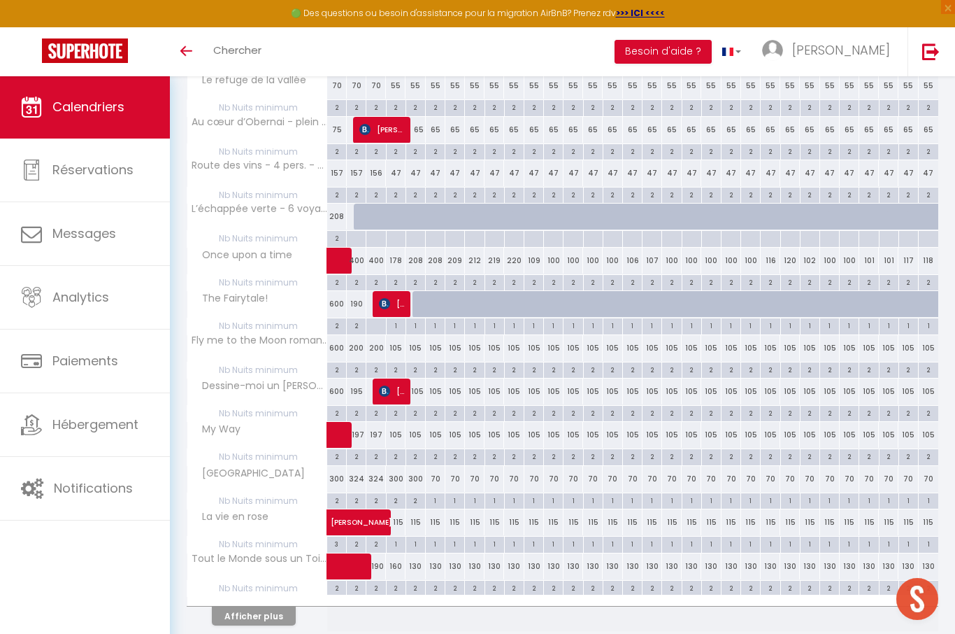
click at [441, 538] on div "1" at bounding box center [435, 542] width 19 height 13
type input "1"
type input "Mar 06 Janvier 2026"
type input "Mer 07 Janvier 2026"
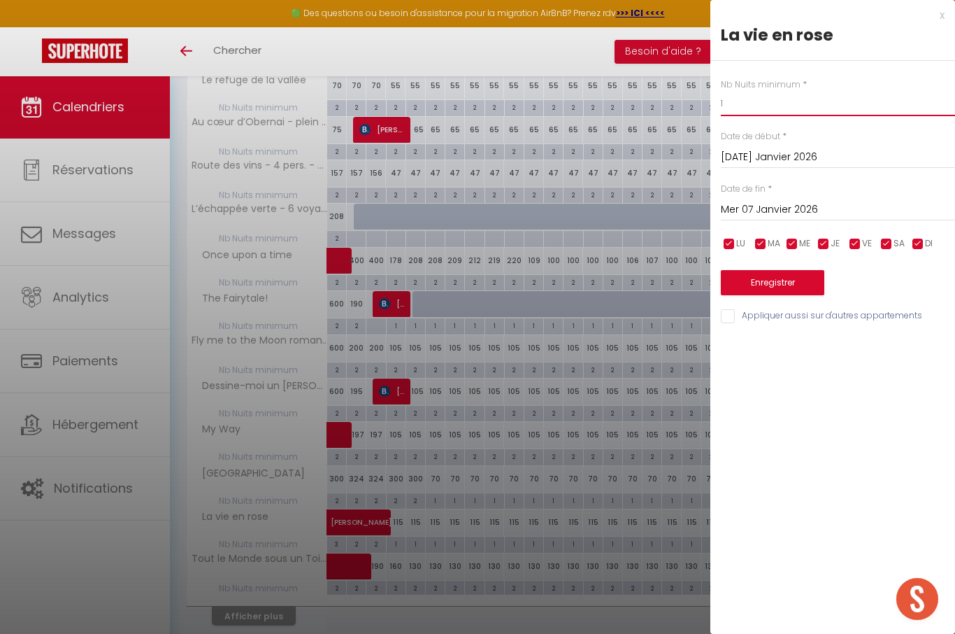
click at [838, 109] on input "1" at bounding box center [838, 103] width 234 height 25
type input "2"
click at [801, 208] on input "Mer 07 Janvier 2026" at bounding box center [838, 210] width 234 height 18
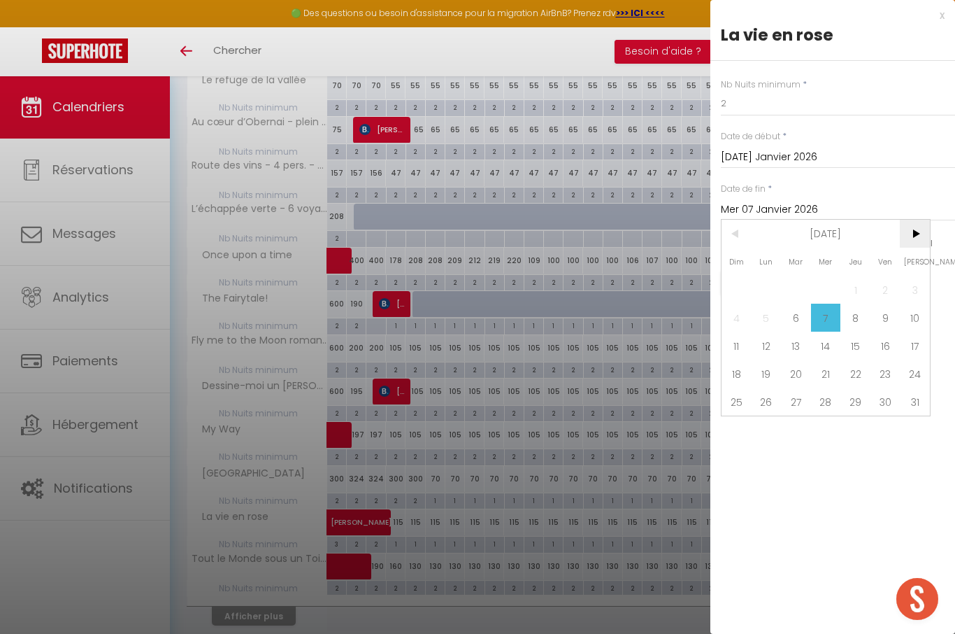
click at [916, 231] on span ">" at bounding box center [915, 234] width 30 height 28
click at [913, 227] on span ">" at bounding box center [915, 234] width 30 height 28
click at [795, 410] on span "31" at bounding box center [796, 402] width 30 height 28
type input "Mar 31 Mars 2026"
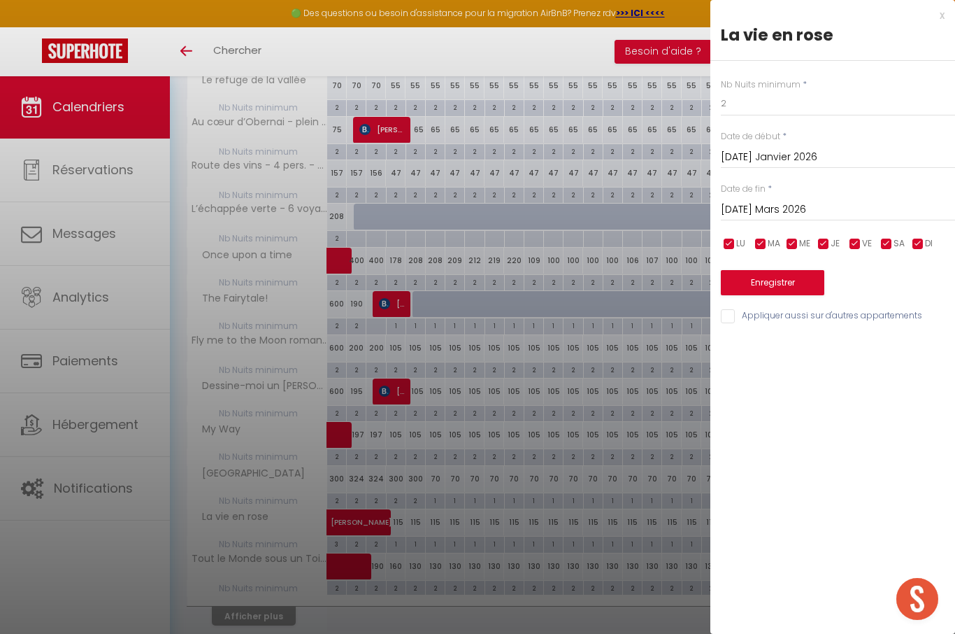
click at [769, 166] on input "Mar 06 Janvier 2026" at bounding box center [838, 157] width 234 height 18
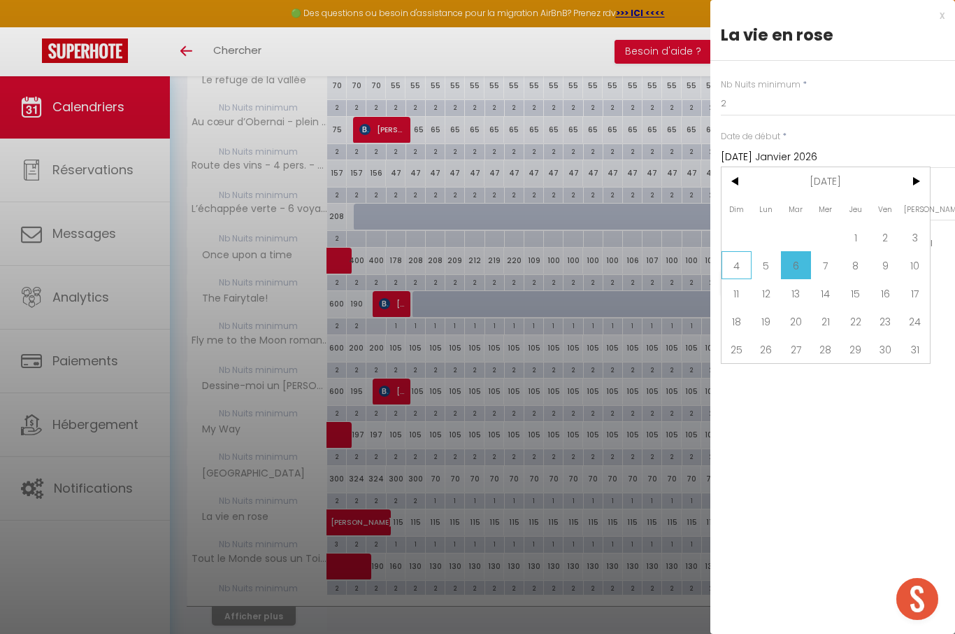
click at [740, 264] on span "4" at bounding box center [737, 265] width 30 height 28
type input "Dim 04 Janvier 2026"
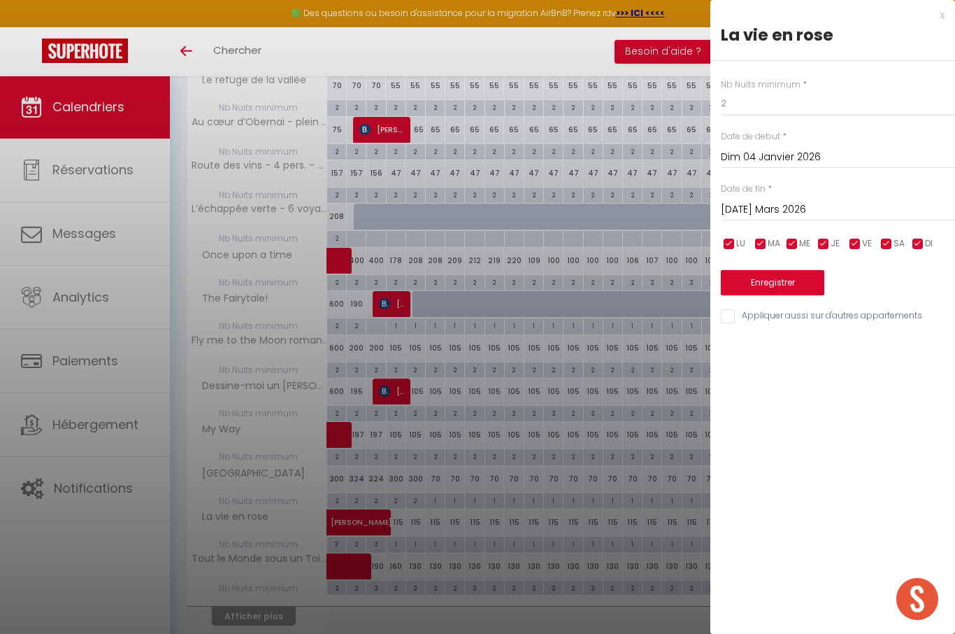
click at [780, 248] on span "MA" at bounding box center [774, 243] width 13 height 13
checkbox input "false"
click at [783, 281] on button "Enregistrer" at bounding box center [773, 282] width 104 height 25
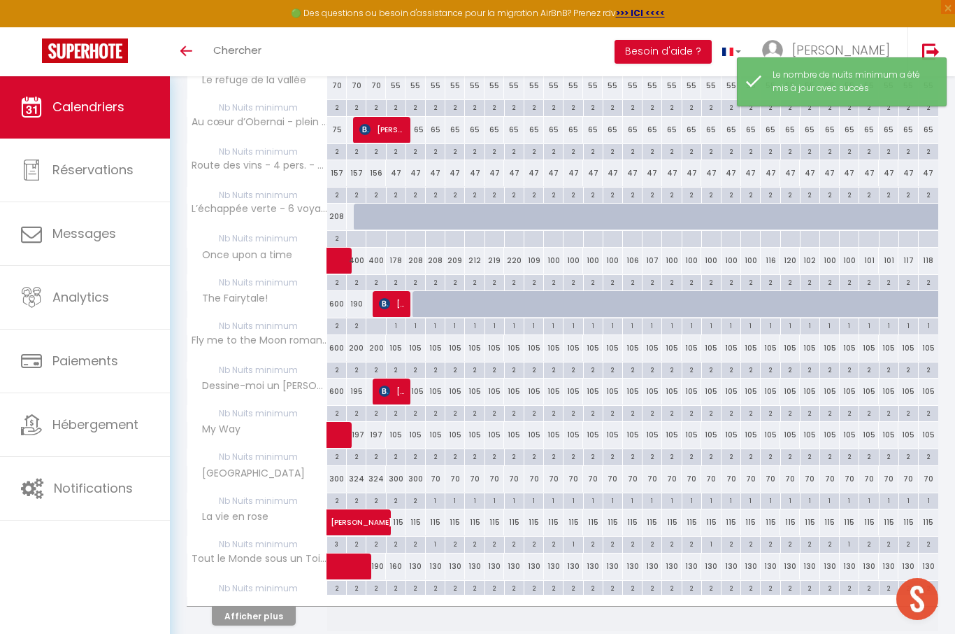
click at [441, 538] on div "1" at bounding box center [435, 542] width 19 height 13
type input "1"
type input "Mar 06 Janvier 2026"
type input "Mer 07 Janvier 2026"
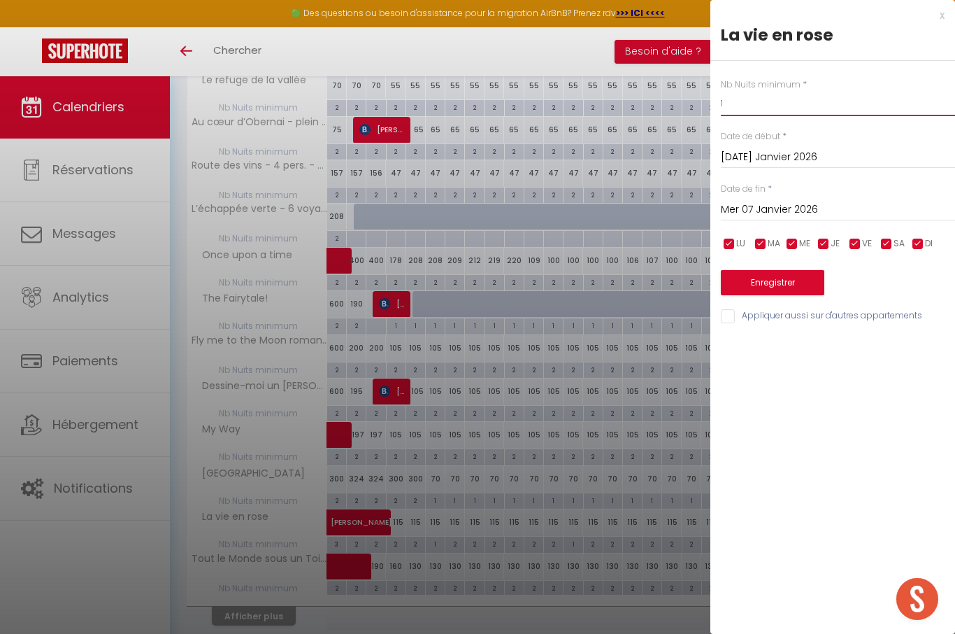
click at [822, 111] on input "1" at bounding box center [838, 103] width 234 height 25
click at [180, 633] on div at bounding box center [477, 317] width 955 height 634
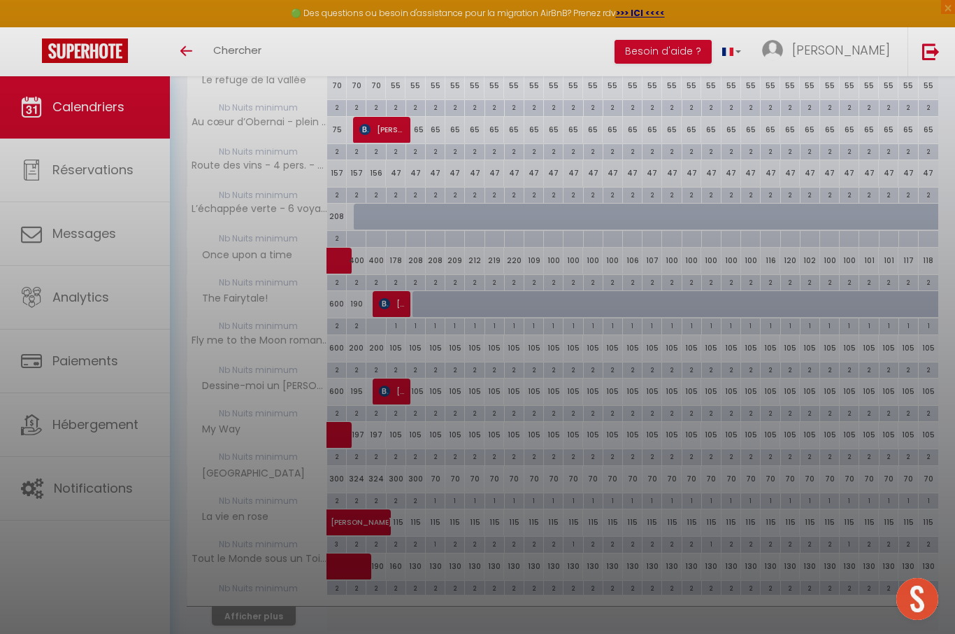
type input "undefined aN undefined NaN"
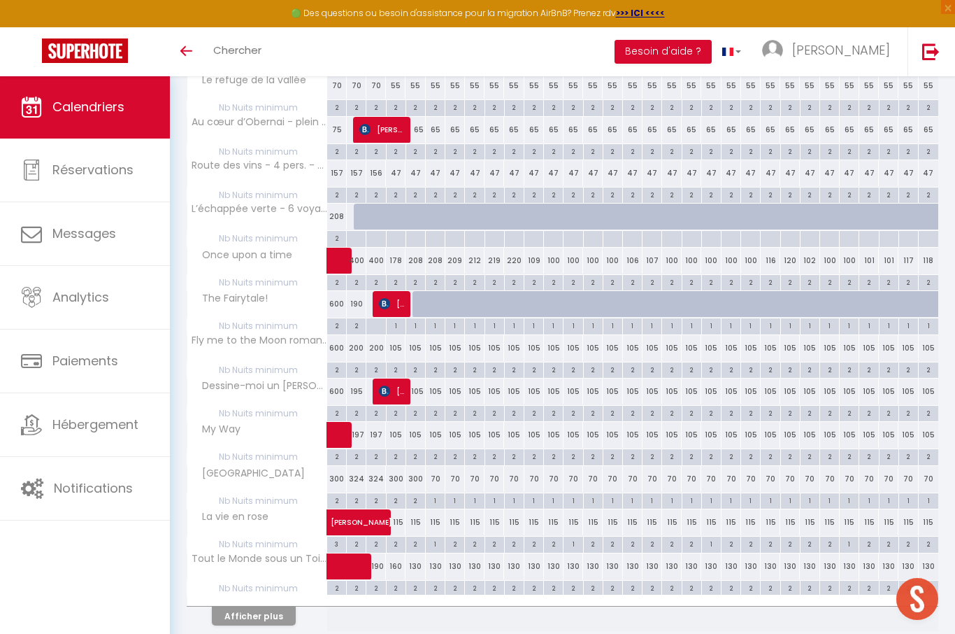
click at [434, 538] on div "1" at bounding box center [435, 542] width 19 height 13
type input "1"
type input "Mar 06 Janvier 2026"
type input "Mer 07 Janvier 2026"
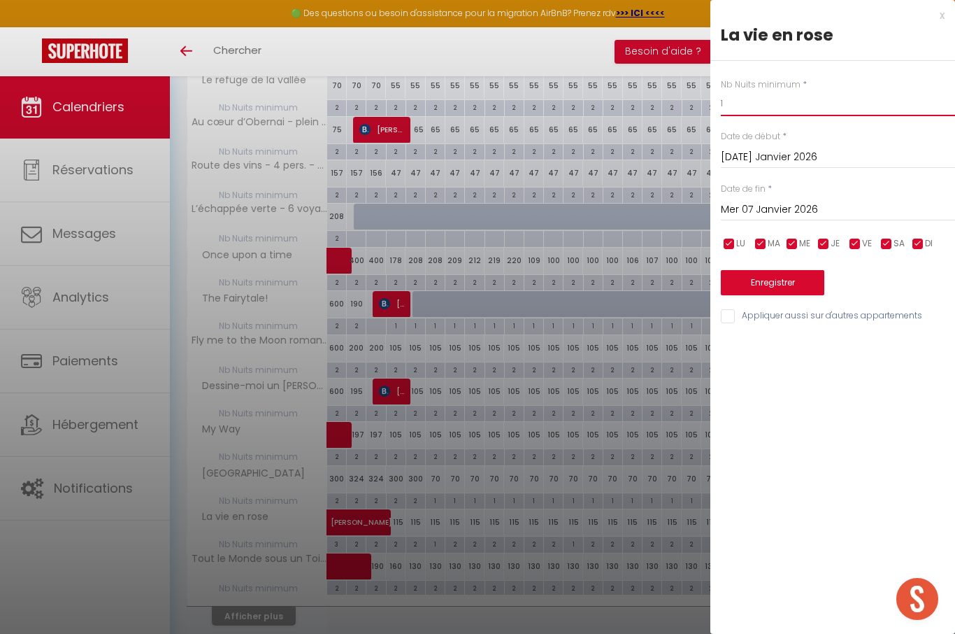
click at [829, 103] on input "1" at bounding box center [838, 103] width 234 height 25
type input "2"
click at [804, 211] on input "Mer 07 Janvier 2026" at bounding box center [838, 210] width 234 height 18
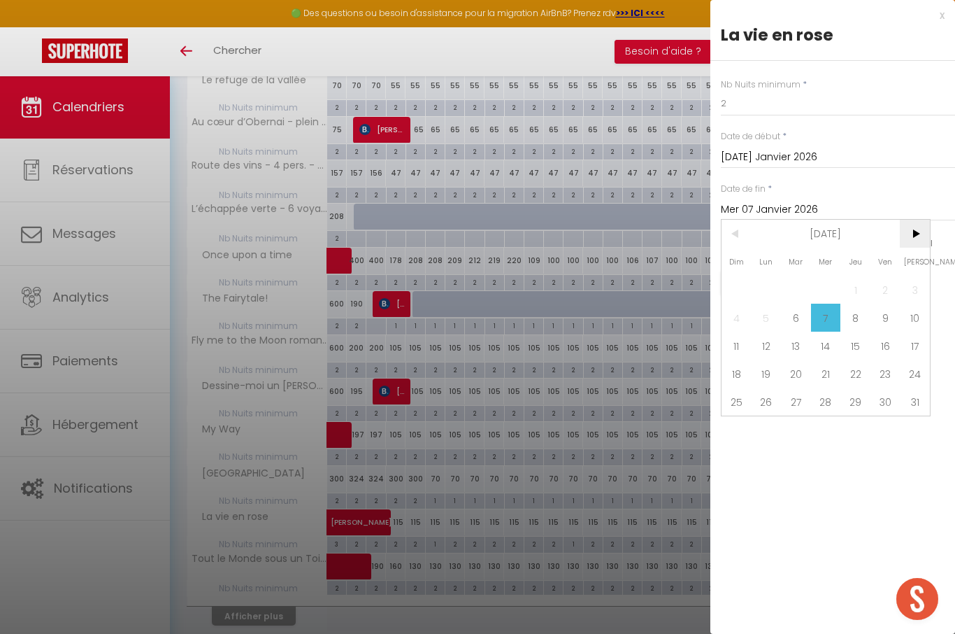
click at [917, 237] on span ">" at bounding box center [915, 234] width 30 height 28
click at [921, 239] on span ">" at bounding box center [915, 234] width 30 height 28
click at [788, 413] on span "31" at bounding box center [796, 402] width 30 height 28
type input "Mar 31 Mars 2026"
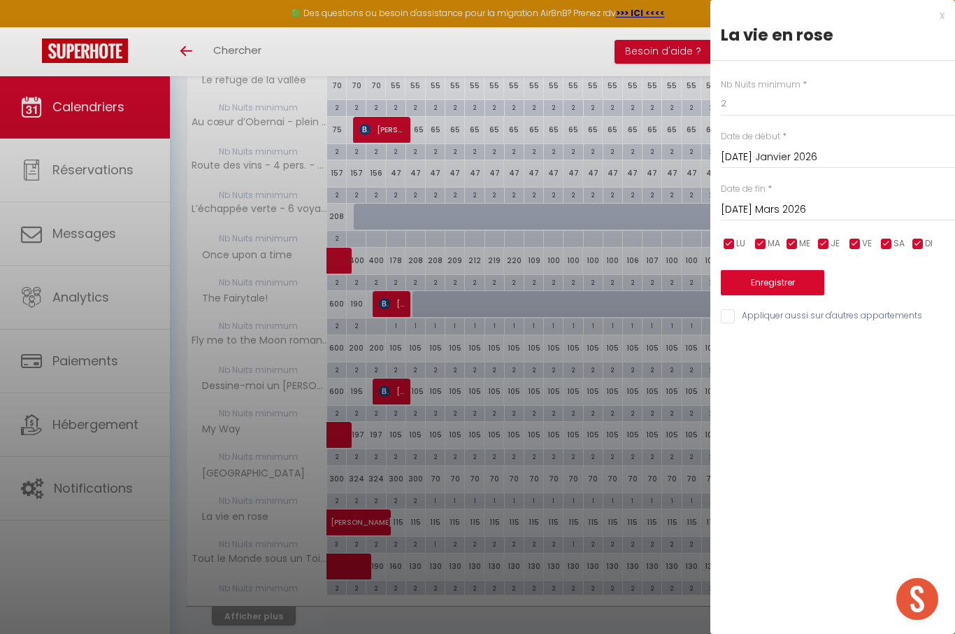
click at [805, 282] on button "Enregistrer" at bounding box center [773, 282] width 104 height 25
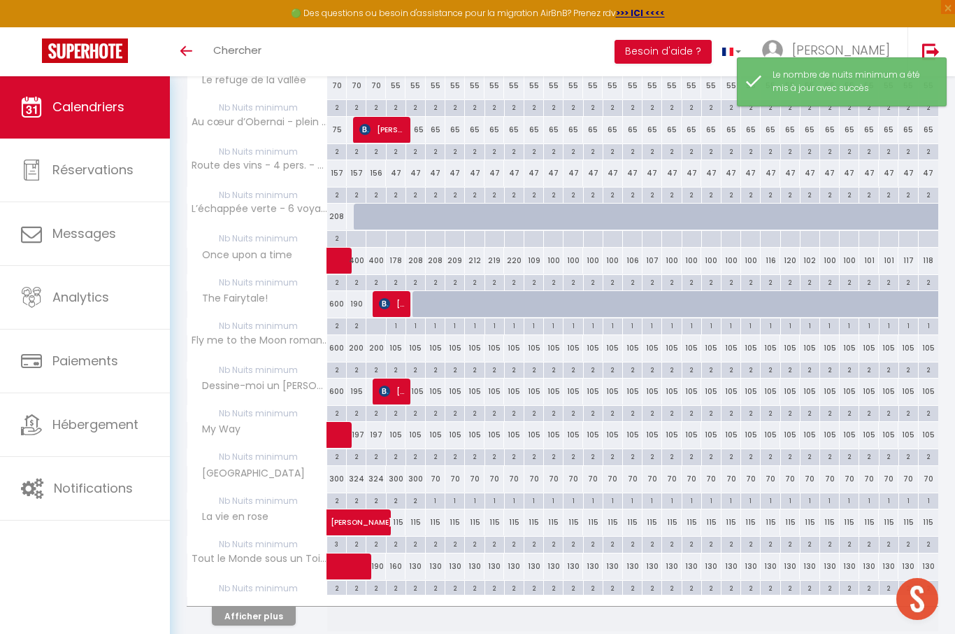
click at [263, 606] on button "Afficher plus" at bounding box center [254, 615] width 84 height 19
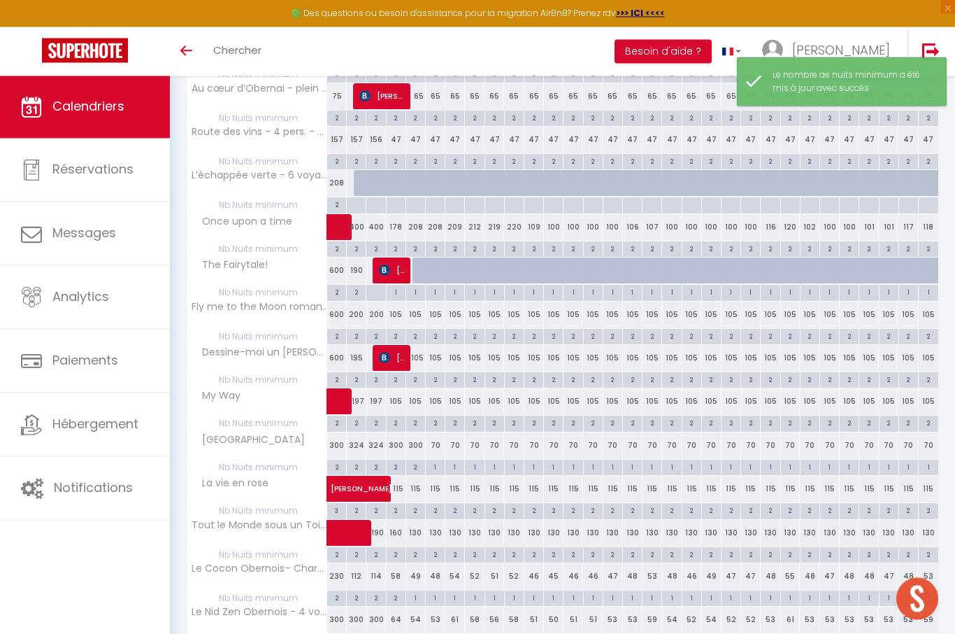
scroll to position [750, 0]
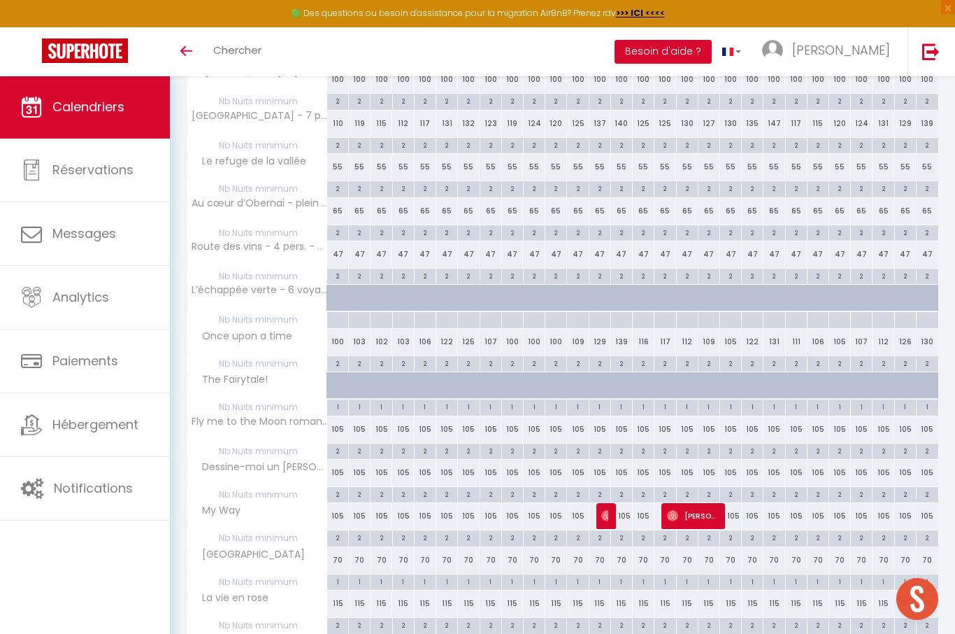
scroll to position [654, 0]
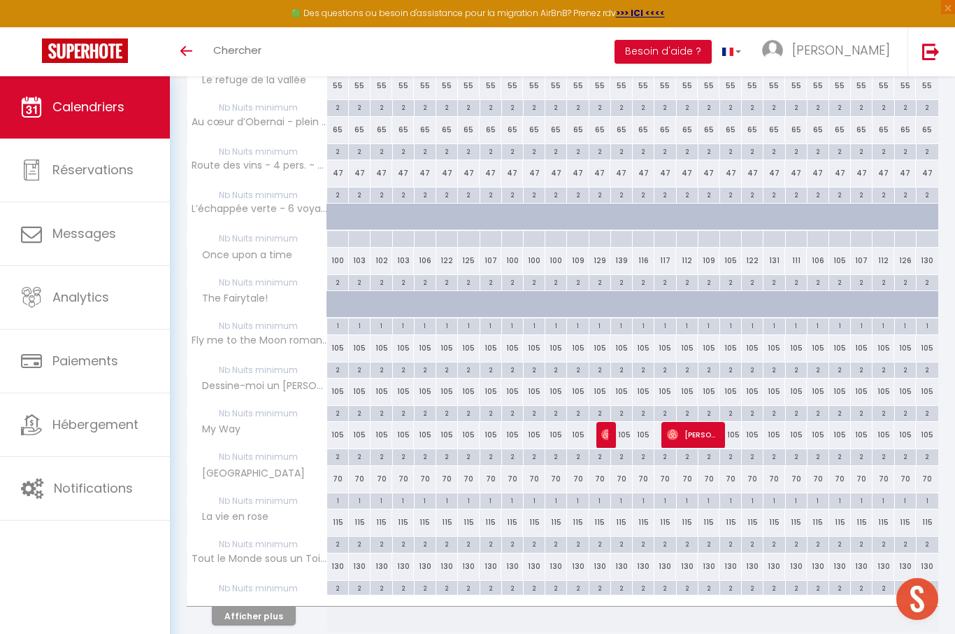
click at [260, 606] on button "Afficher plus" at bounding box center [254, 615] width 84 height 19
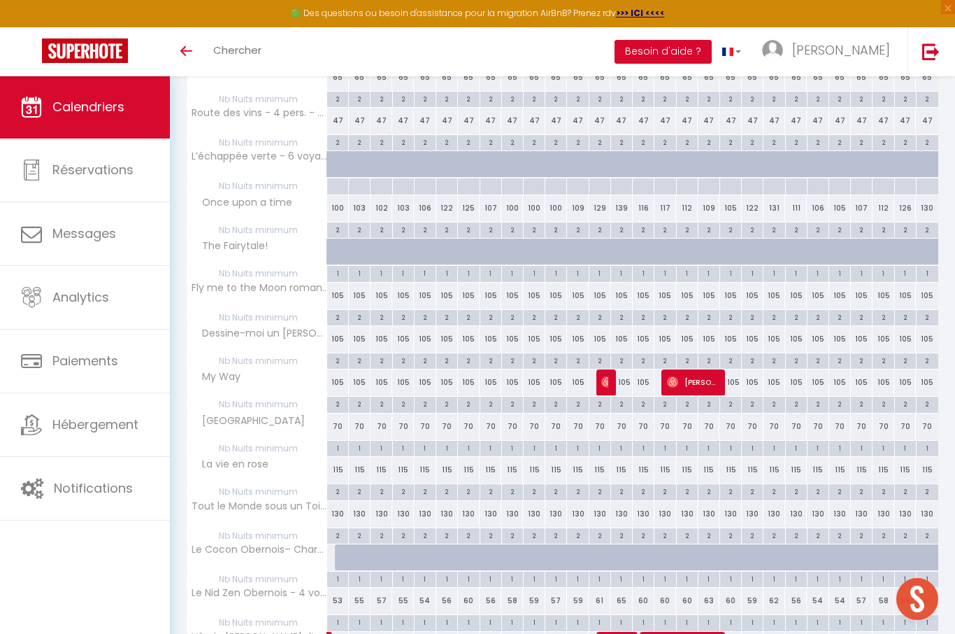
scroll to position [750, 0]
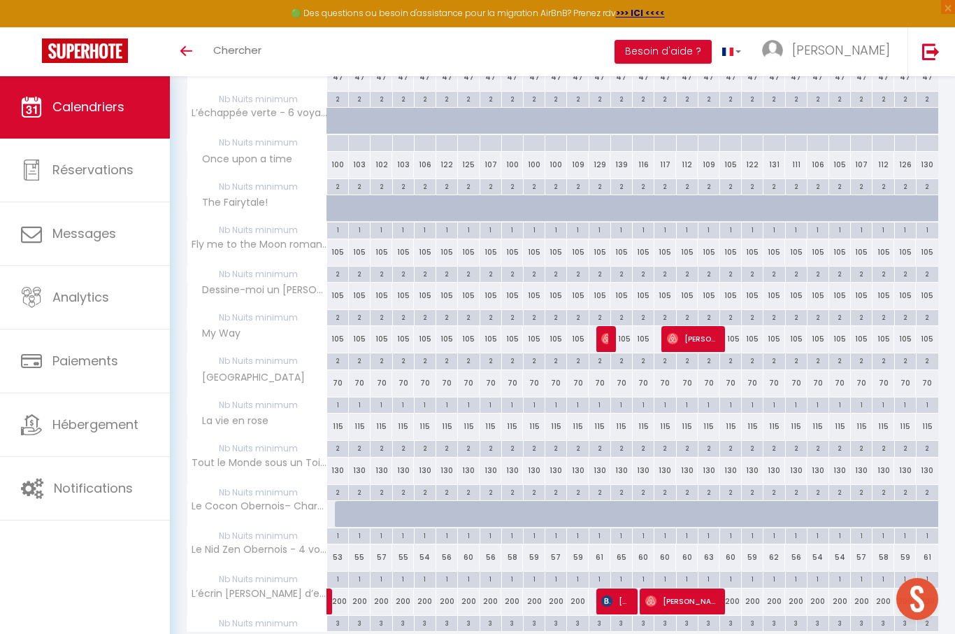
click at [630, 594] on span "Alexander Kramer" at bounding box center [616, 601] width 29 height 27
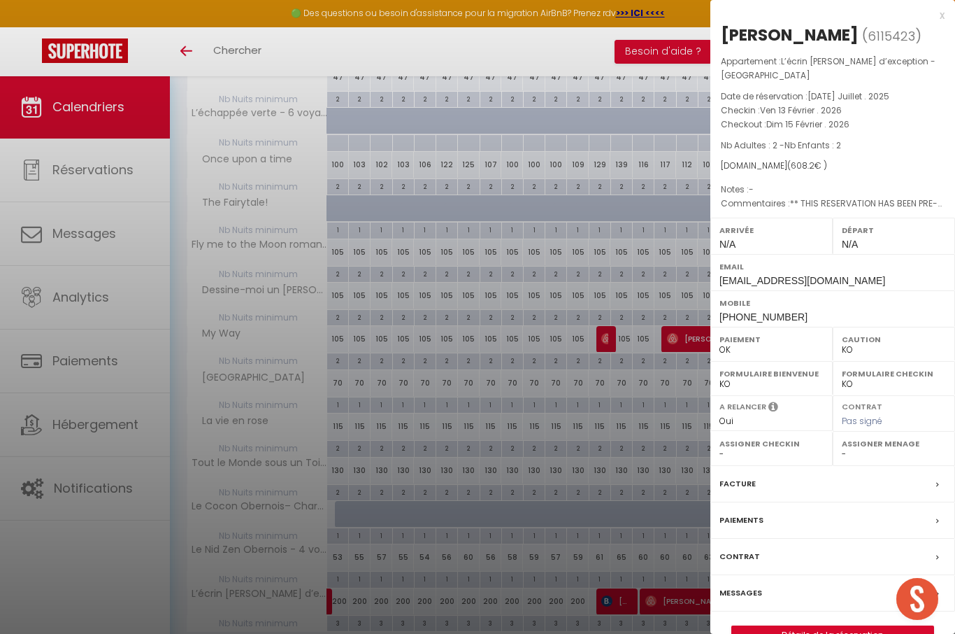
click at [642, 631] on div at bounding box center [477, 317] width 955 height 634
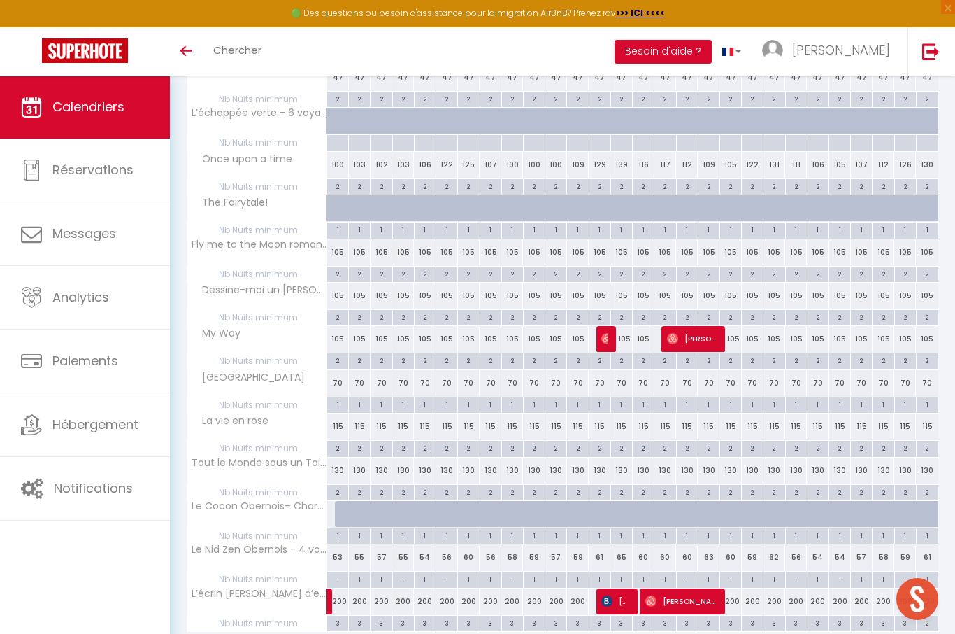
click at [676, 592] on span "Jean Francois" at bounding box center [682, 601] width 72 height 27
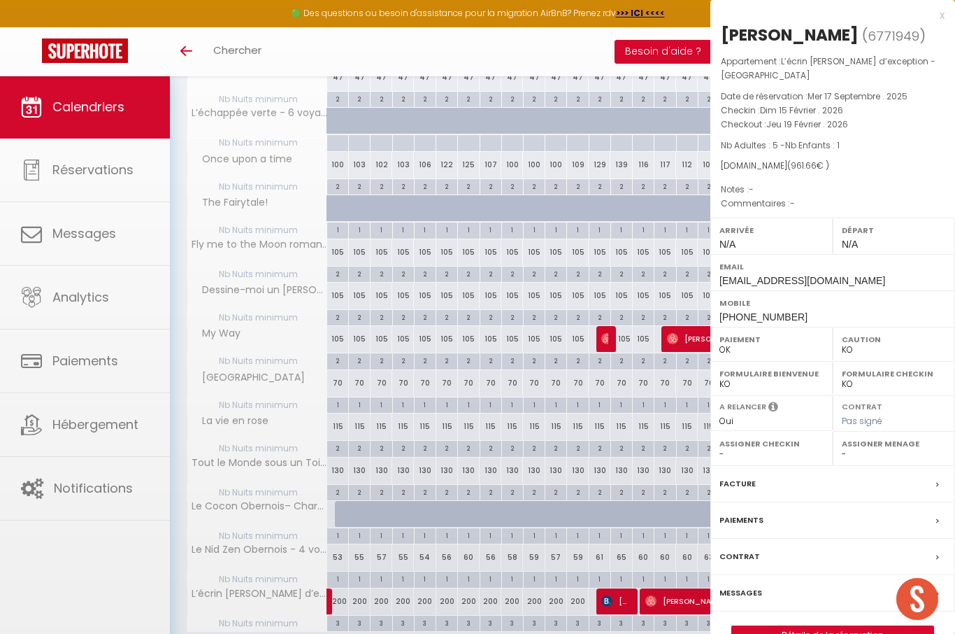
select select "OK"
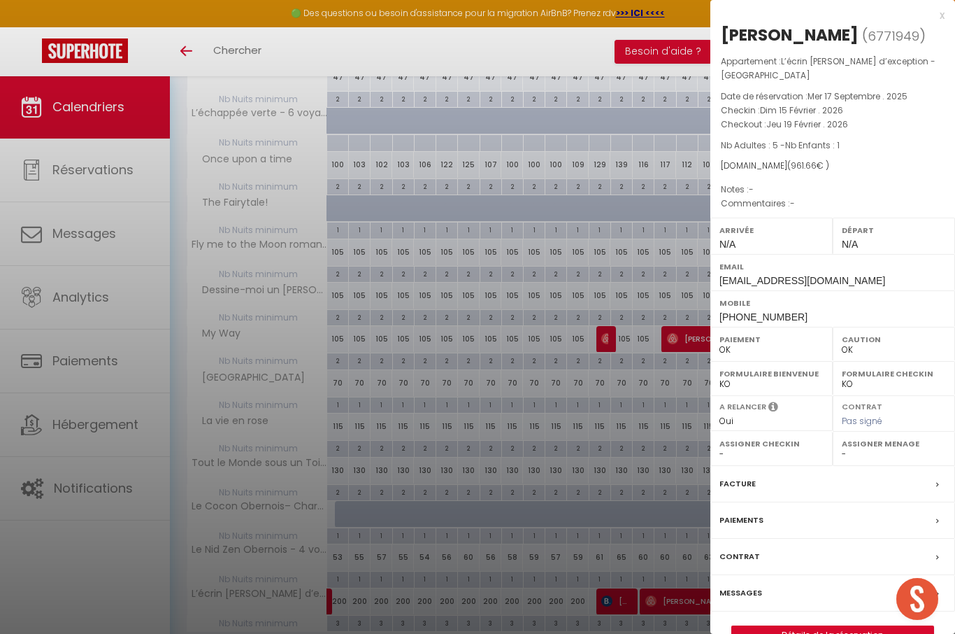
click at [641, 633] on div at bounding box center [477, 317] width 955 height 634
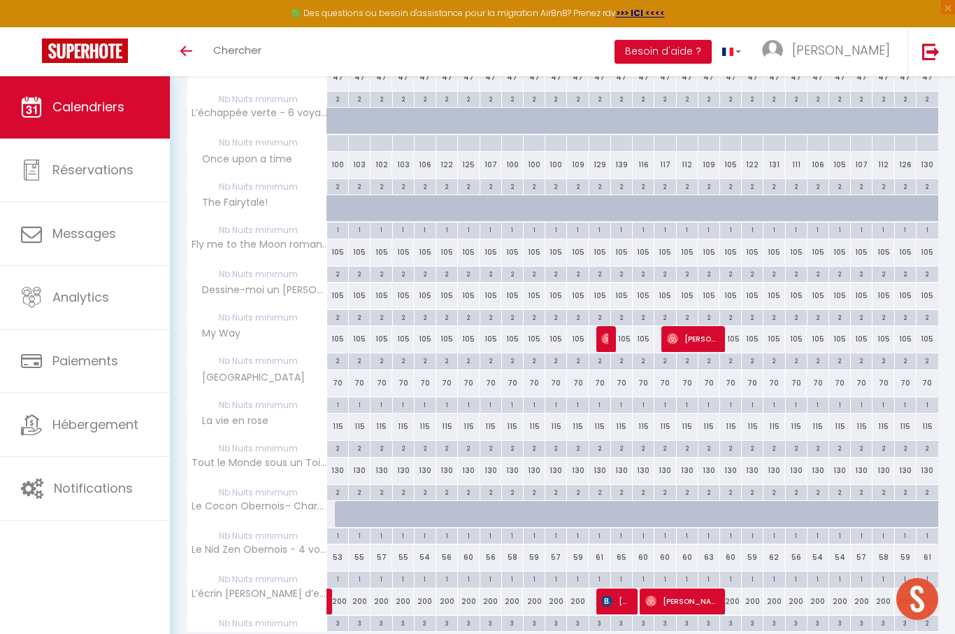
click at [344, 596] on link at bounding box center [346, 605] width 22 height 19
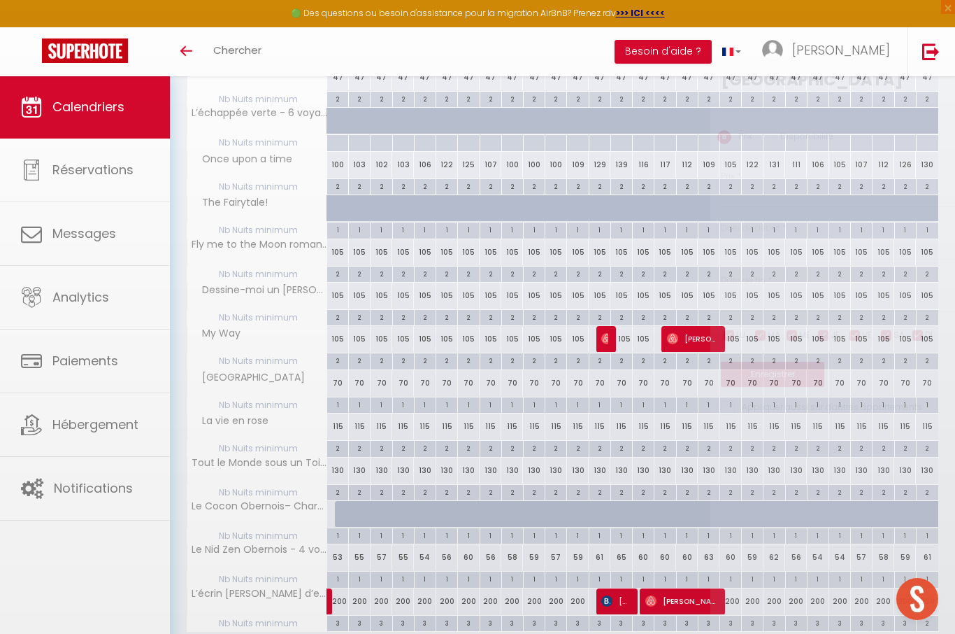
type input "200"
type input "Dim 01 Février 2026"
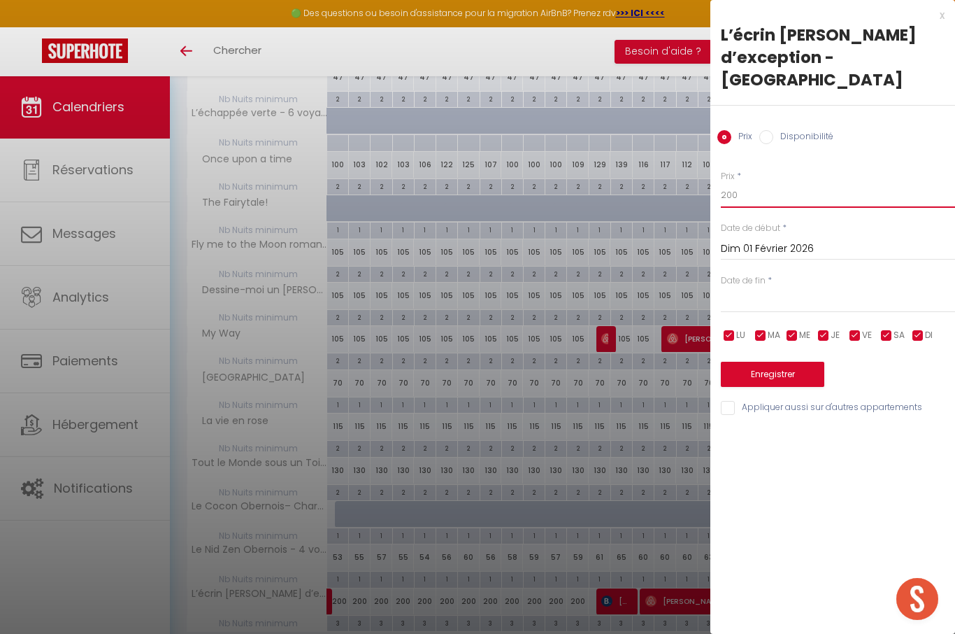
click at [832, 183] on input "200" at bounding box center [838, 195] width 234 height 25
type input "240"
click at [766, 292] on input "text" at bounding box center [838, 301] width 234 height 18
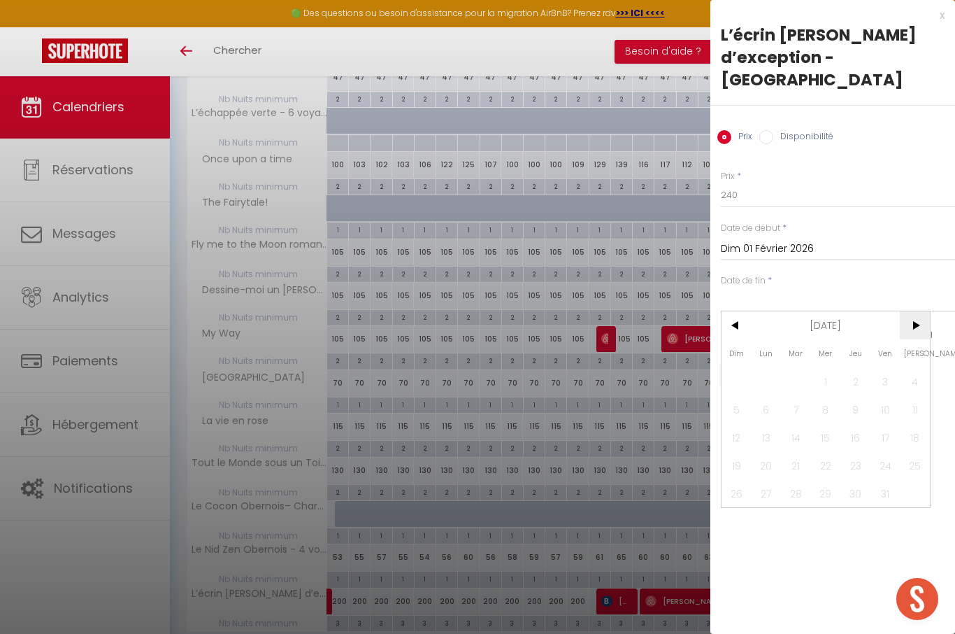
click at [918, 311] on span ">" at bounding box center [915, 325] width 30 height 28
click at [922, 311] on span ">" at bounding box center [915, 325] width 30 height 28
click at [923, 311] on span ">" at bounding box center [915, 325] width 30 height 28
click at [915, 311] on span ">" at bounding box center [915, 325] width 30 height 28
click at [922, 311] on span ">" at bounding box center [915, 325] width 30 height 28
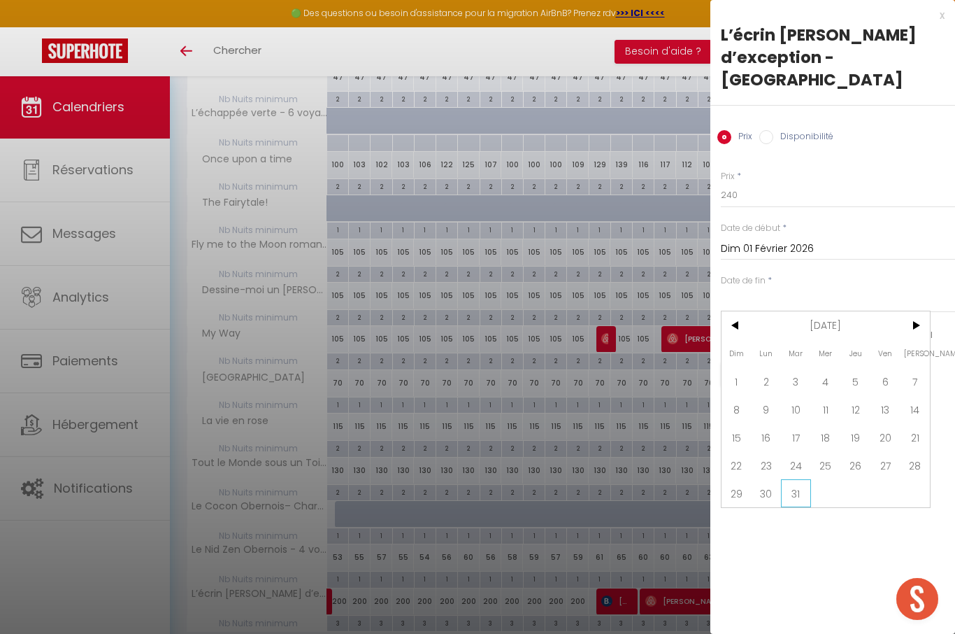
click at [793, 479] on span "31" at bounding box center [796, 493] width 30 height 28
type input "Mar 31 Mars 2026"
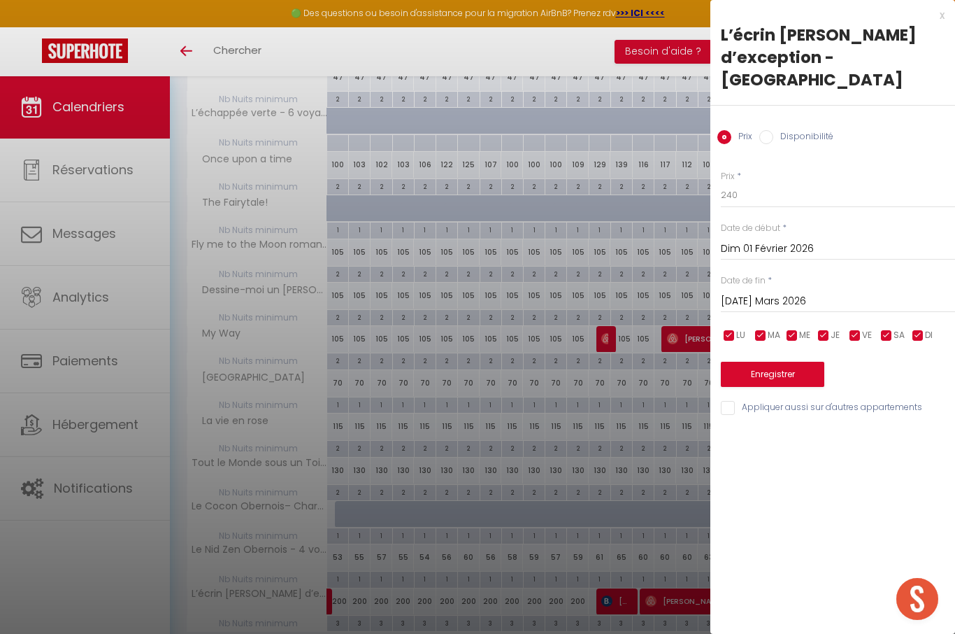
click at [800, 362] on button "Enregistrer" at bounding box center [773, 374] width 104 height 25
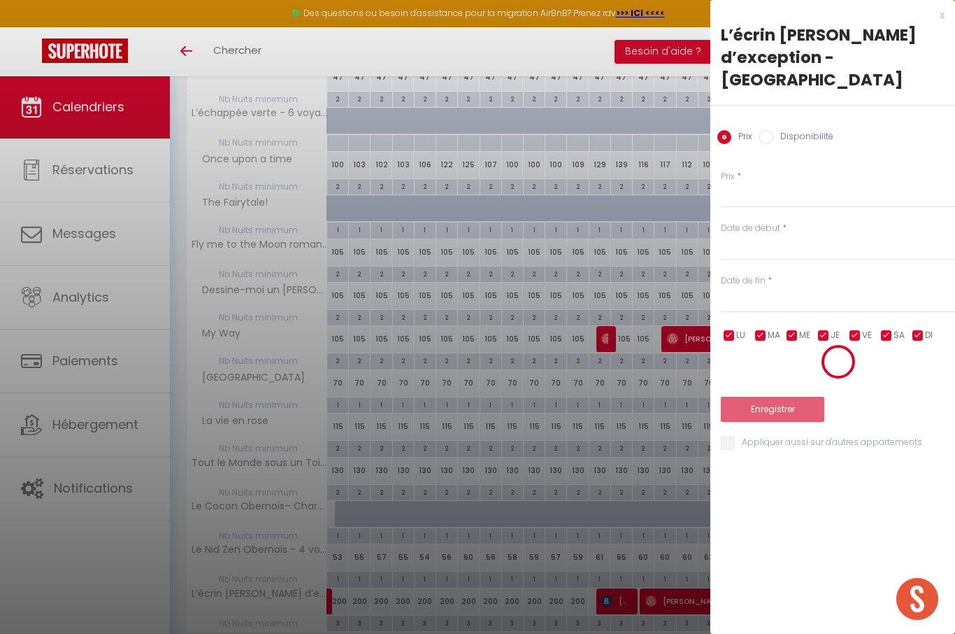
scroll to position [76, 0]
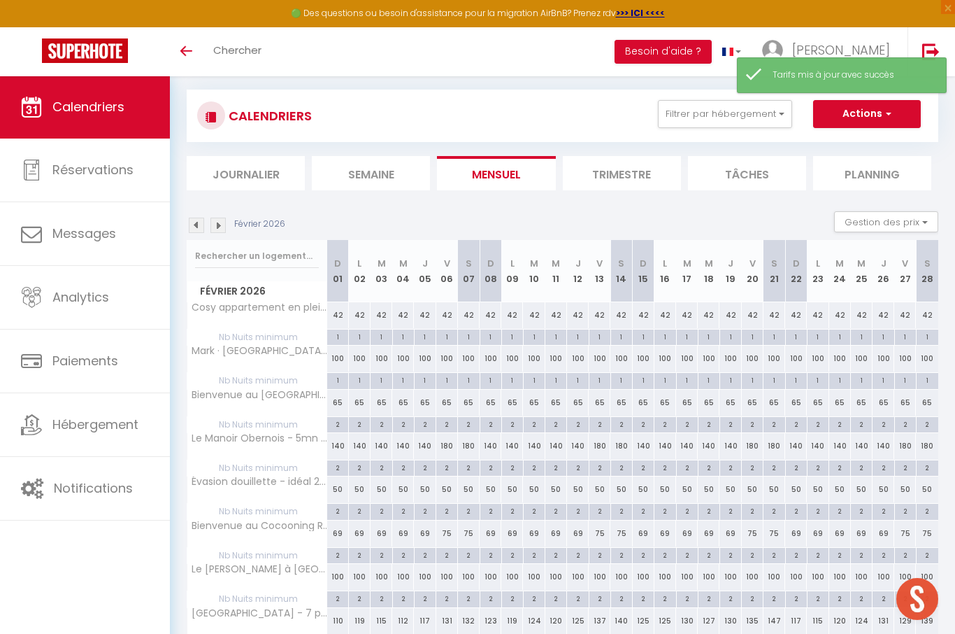
click at [224, 220] on img at bounding box center [218, 225] width 15 height 15
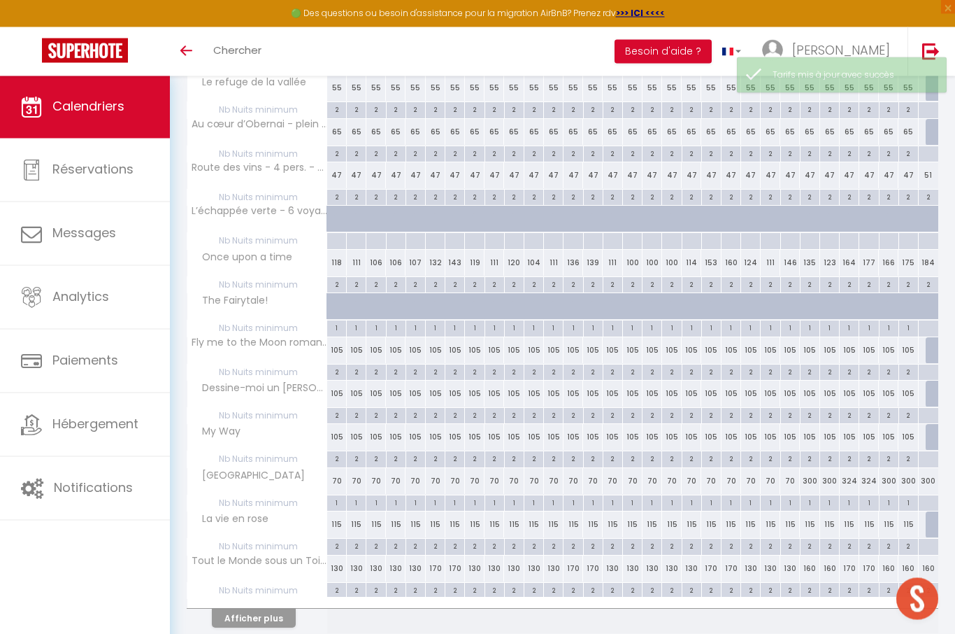
scroll to position [654, 0]
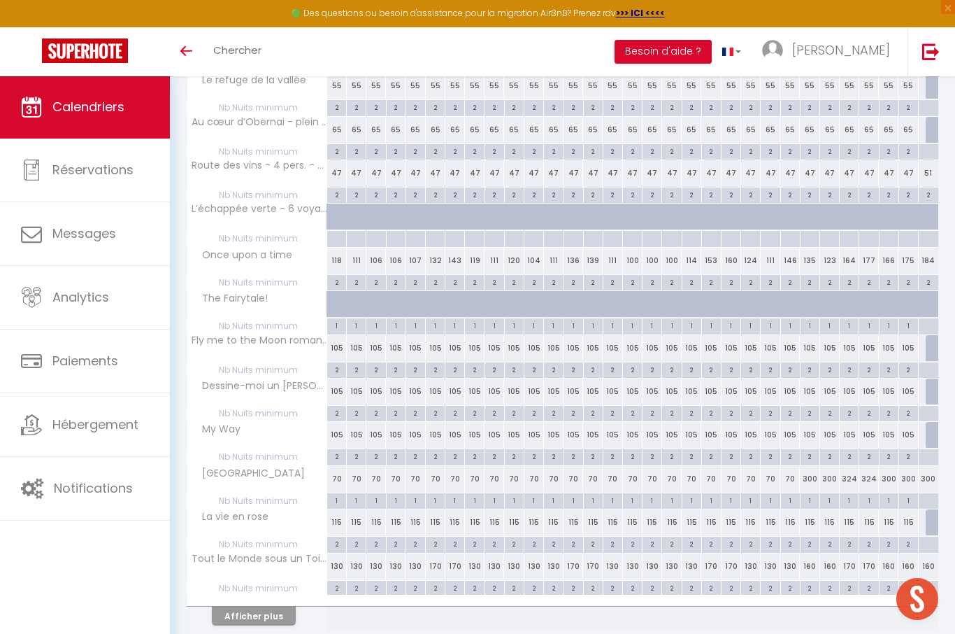
click at [271, 606] on button "Afficher plus" at bounding box center [254, 615] width 84 height 19
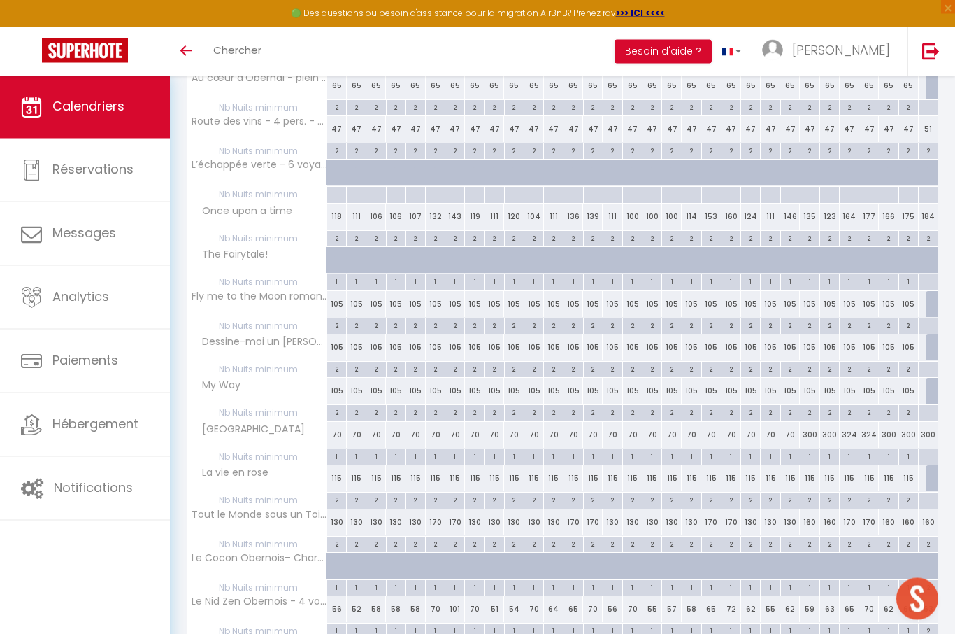
scroll to position [750, 0]
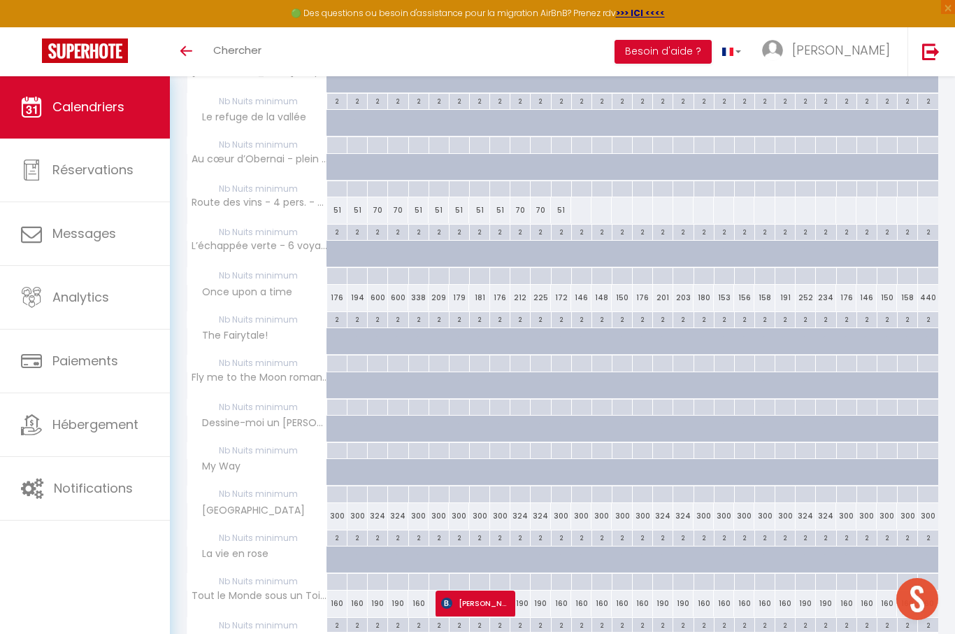
scroll to position [654, 0]
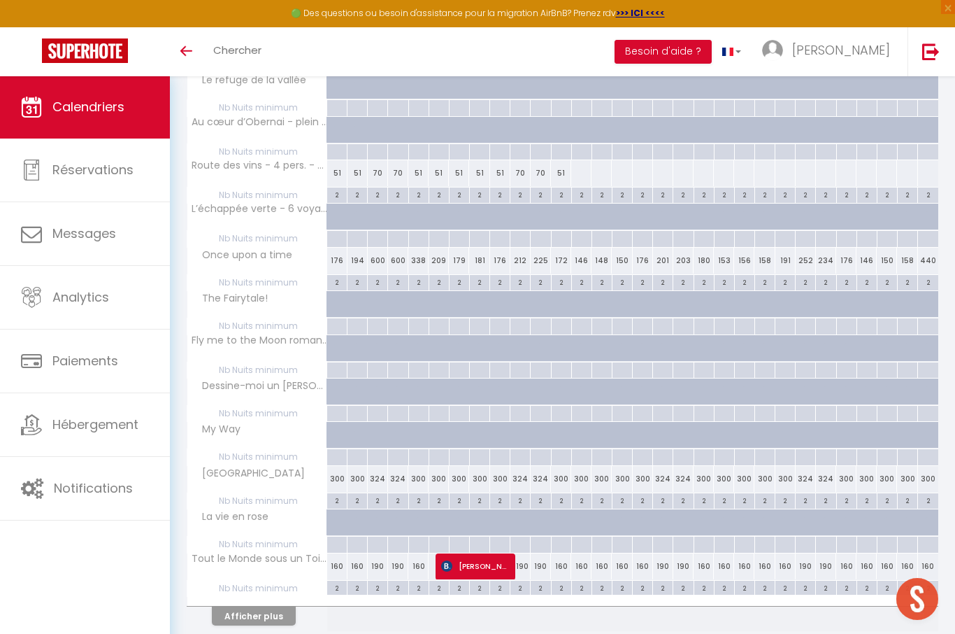
click at [282, 606] on button "Afficher plus" at bounding box center [254, 615] width 84 height 19
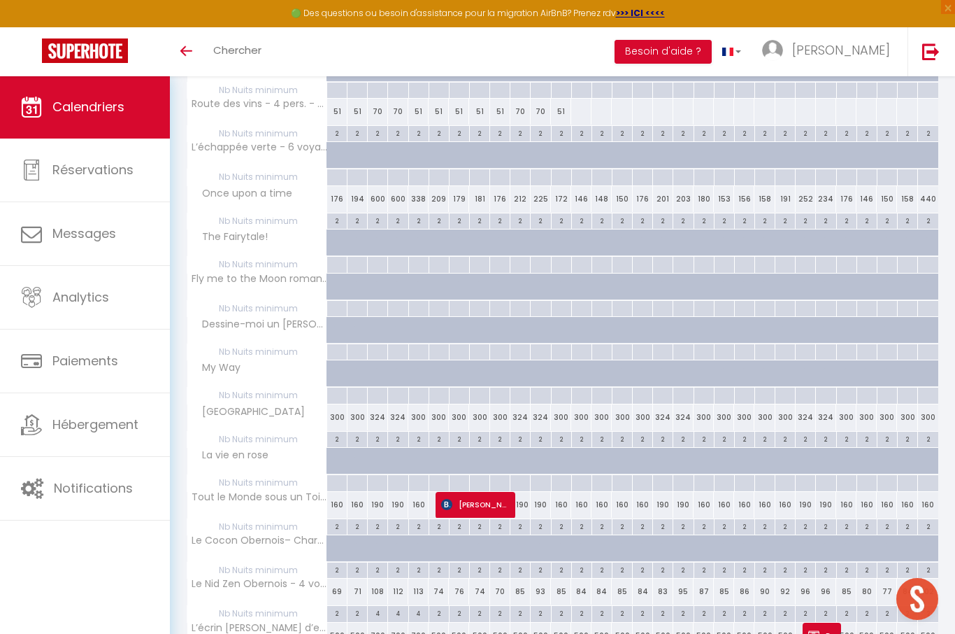
scroll to position [750, 0]
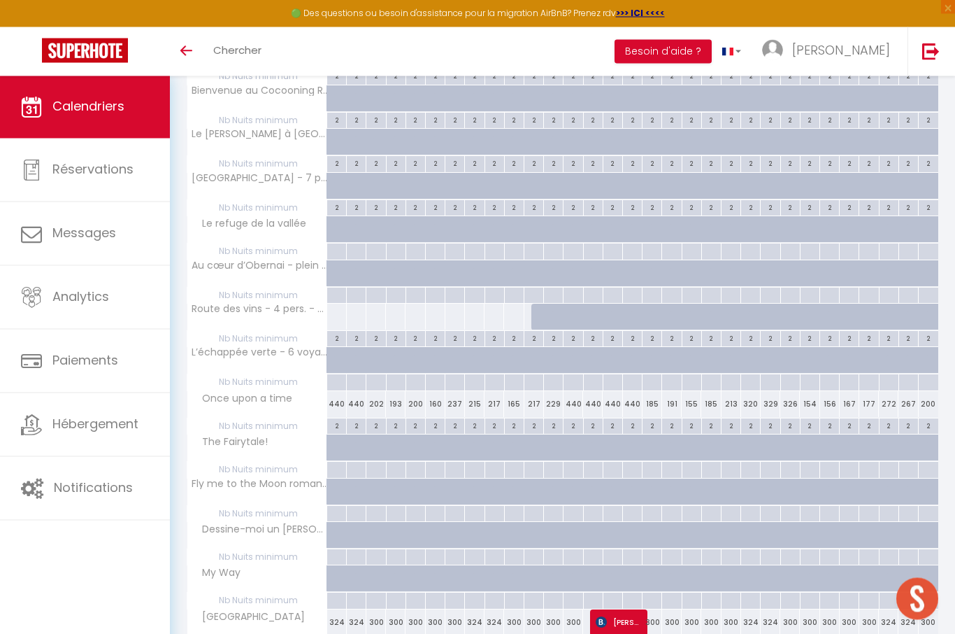
scroll to position [654, 0]
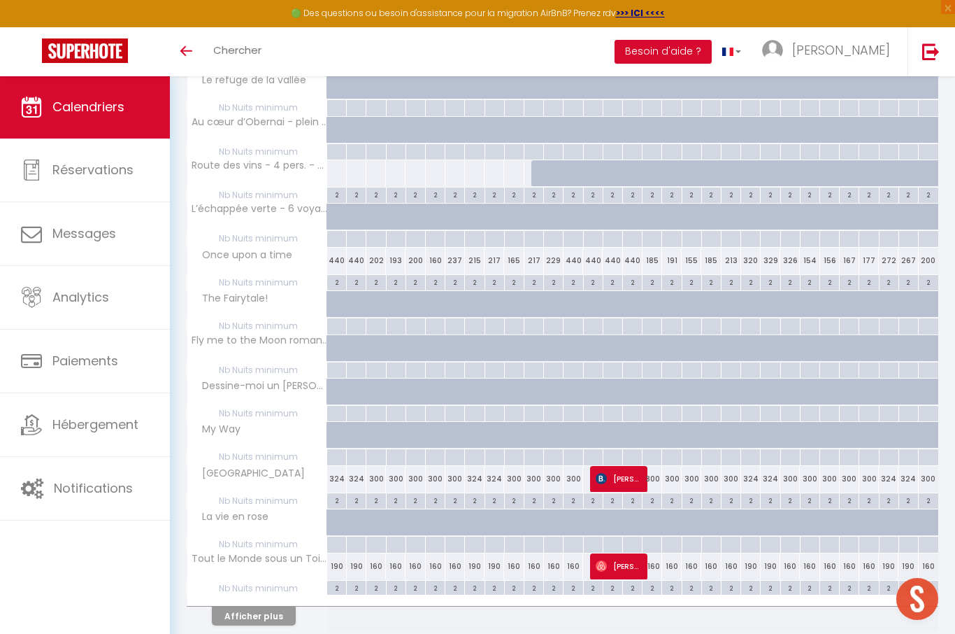
click at [283, 609] on button "Afficher plus" at bounding box center [254, 615] width 84 height 19
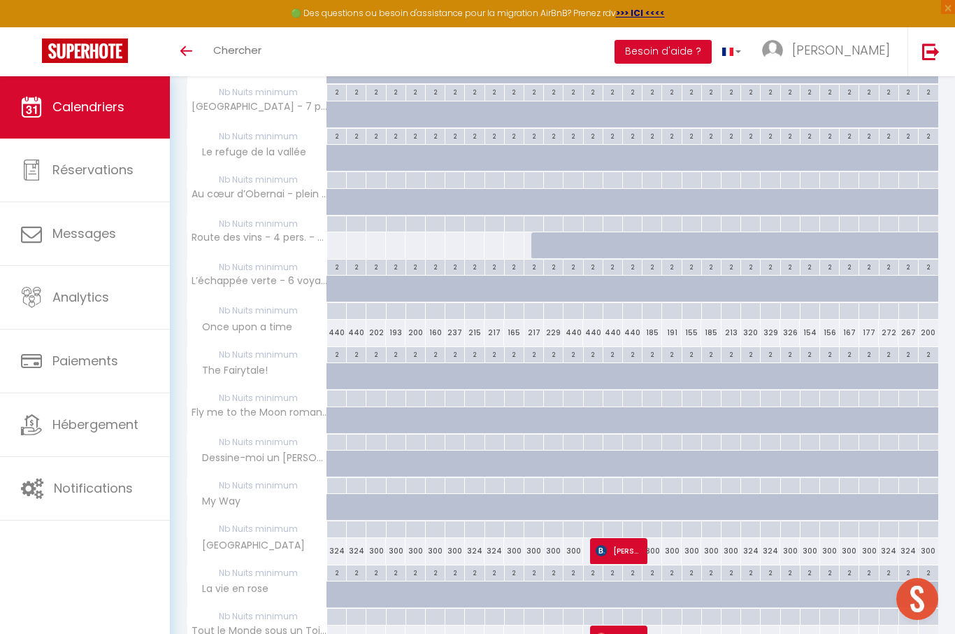
scroll to position [750, 0]
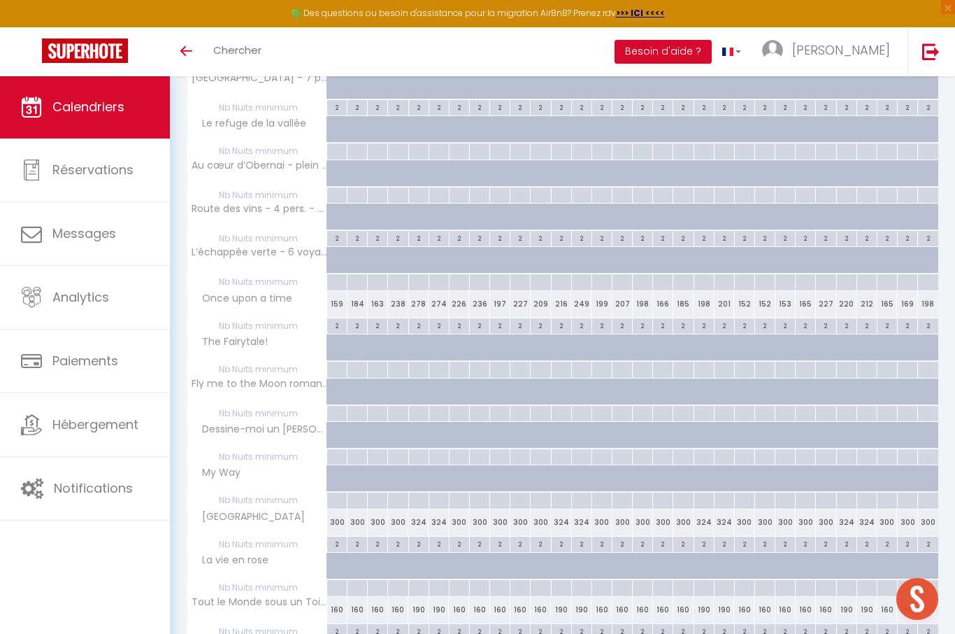
scroll to position [654, 0]
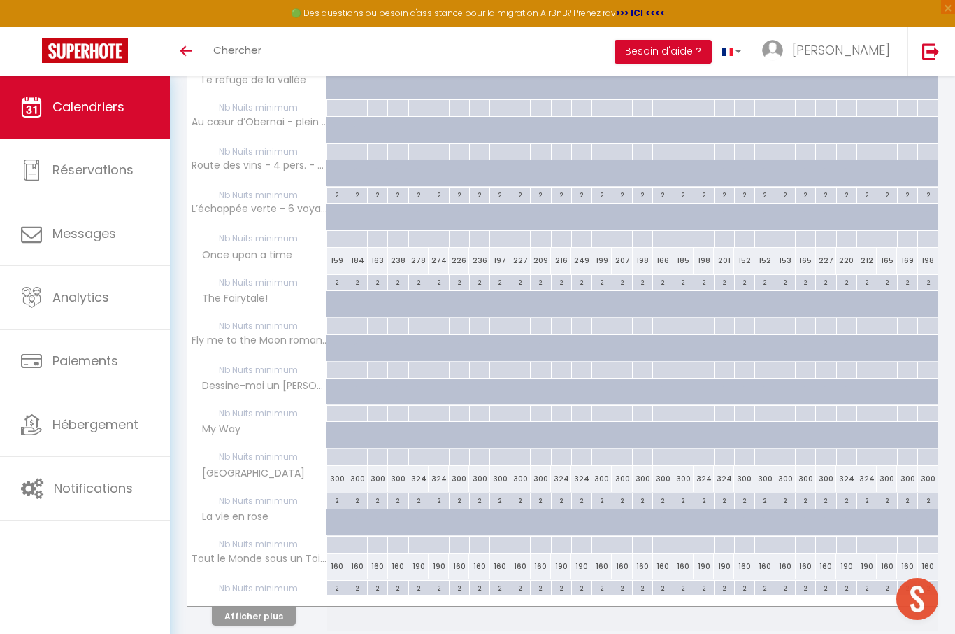
click at [254, 609] on button "Afficher plus" at bounding box center [254, 615] width 84 height 19
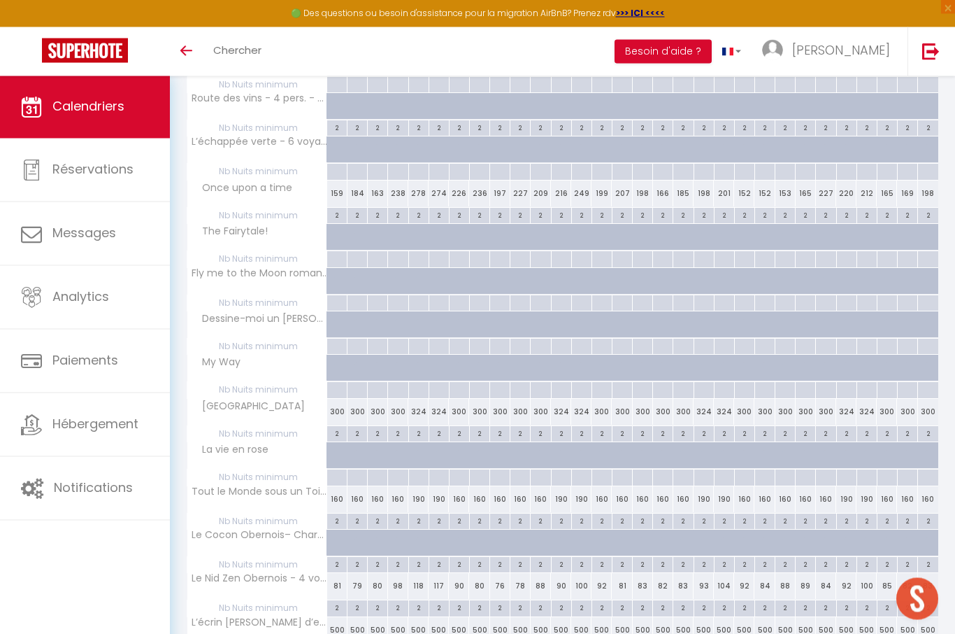
scroll to position [750, 0]
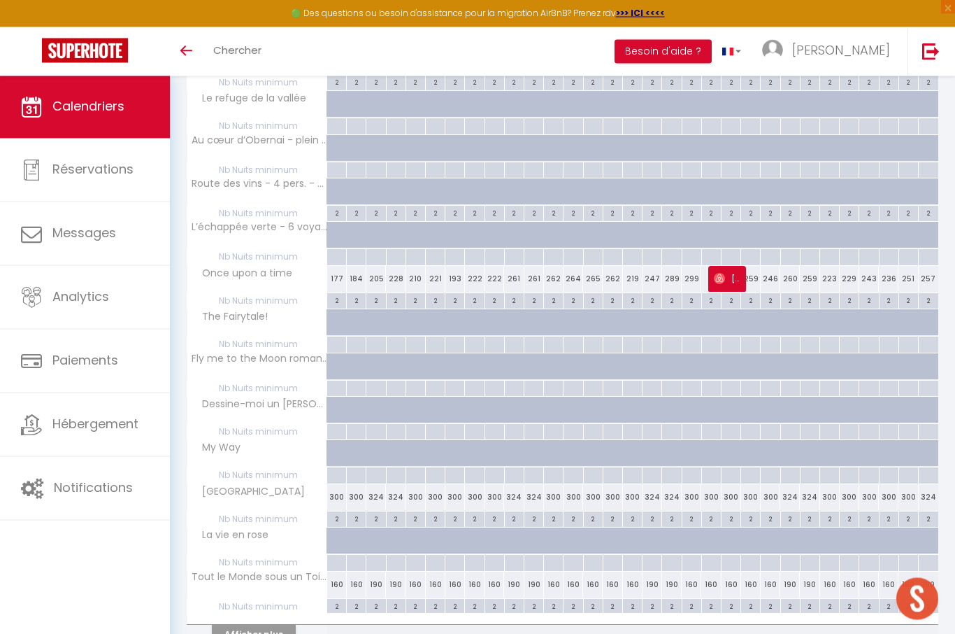
scroll to position [654, 0]
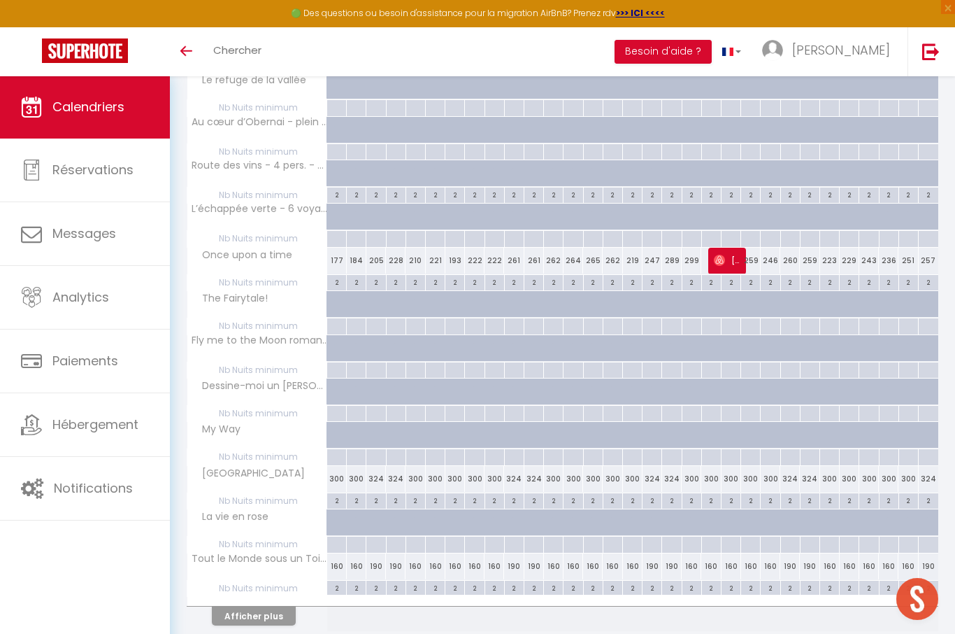
click at [252, 608] on button "Afficher plus" at bounding box center [254, 615] width 84 height 19
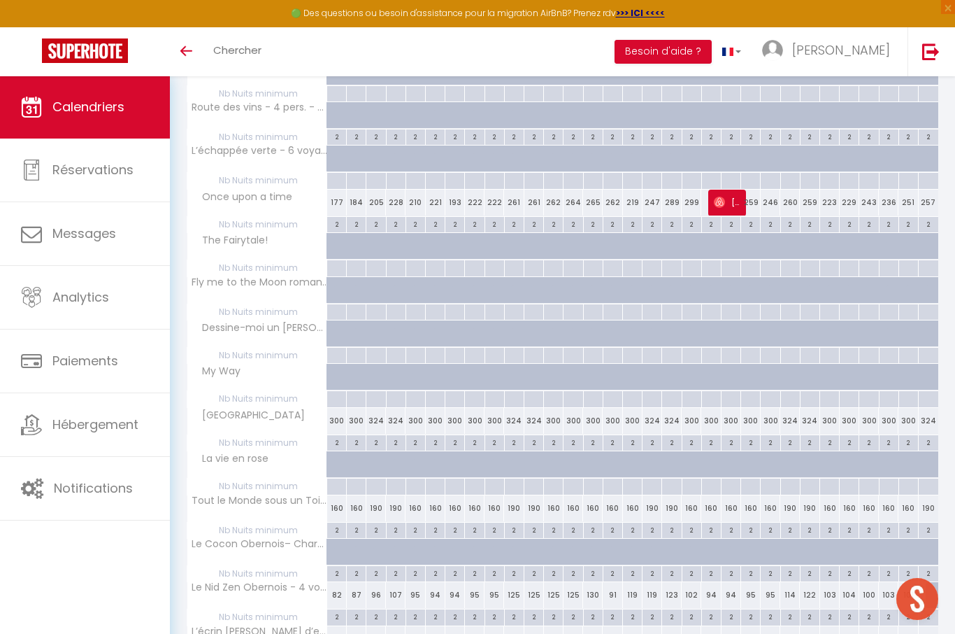
scroll to position [750, 0]
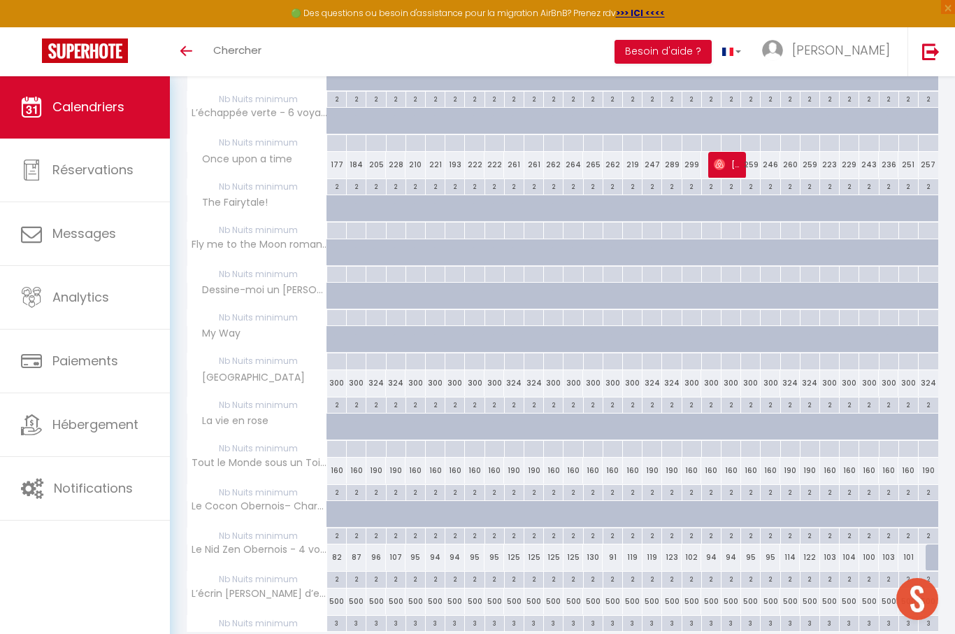
click at [331, 517] on div at bounding box center [337, 514] width 20 height 27
type input "64"
type input "Mer 01 Juillet 2026"
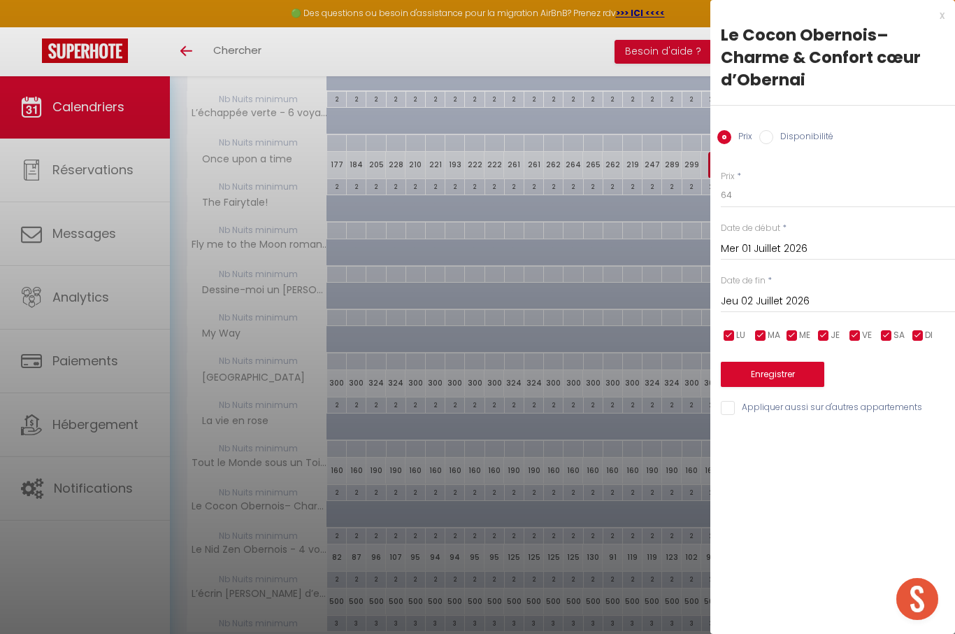
click at [780, 308] on input "Jeu 02 Juillet 2026" at bounding box center [838, 301] width 234 height 18
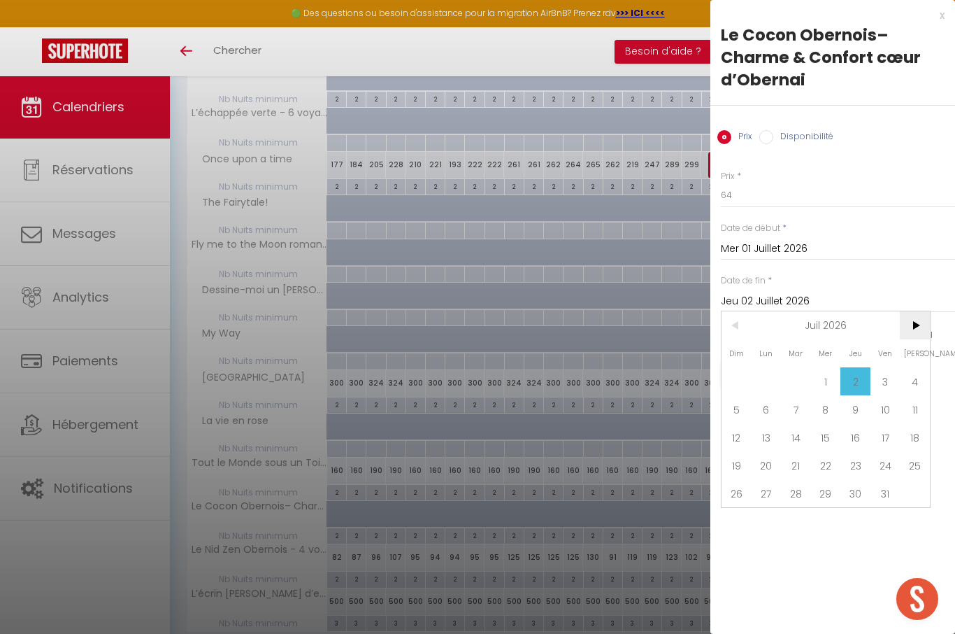
click at [916, 323] on span ">" at bounding box center [915, 325] width 30 height 28
click at [768, 528] on span "31" at bounding box center [767, 521] width 30 height 28
type input "Lun 31 Août 2026"
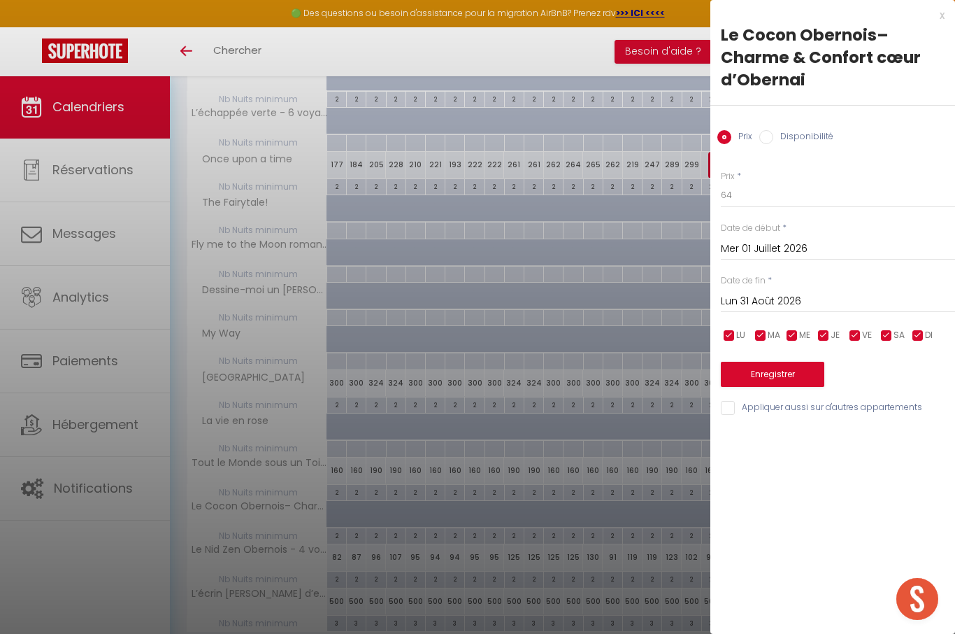
click at [783, 245] on input "Mer 01 Juillet 2026" at bounding box center [838, 249] width 234 height 18
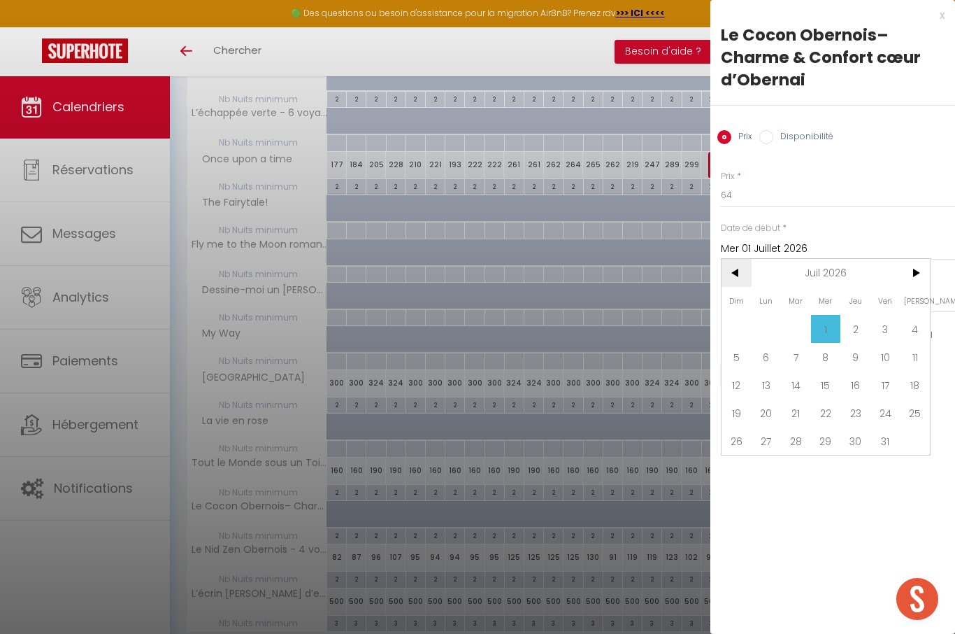
click at [733, 280] on span "<" at bounding box center [737, 273] width 30 height 28
click at [725, 280] on span "<" at bounding box center [737, 273] width 30 height 28
click at [727, 280] on span "<" at bounding box center [737, 273] width 30 height 28
click at [921, 276] on span ">" at bounding box center [915, 273] width 30 height 28
click at [922, 280] on span ">" at bounding box center [915, 273] width 30 height 28
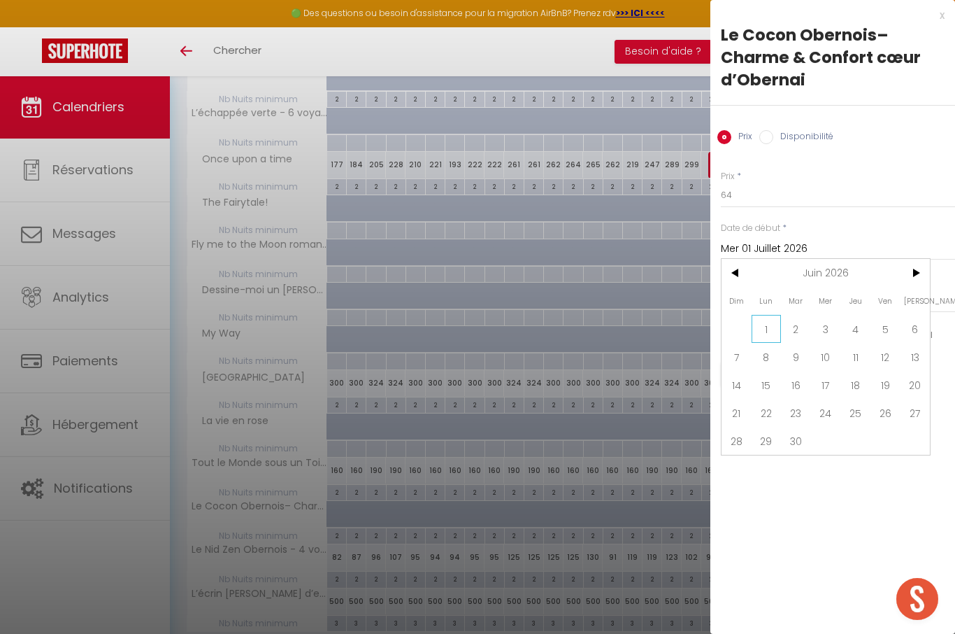
click at [768, 334] on span "1" at bounding box center [767, 329] width 30 height 28
type input "Lun 01 Juin 2026"
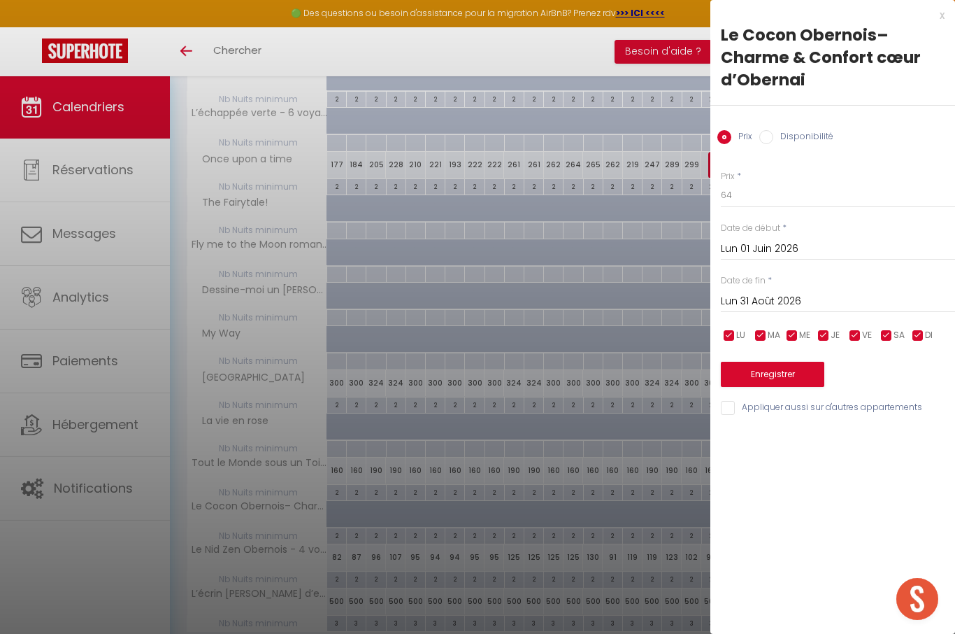
click at [808, 138] on label "Disponibilité" at bounding box center [804, 137] width 60 height 15
click at [774, 138] on input "Disponibilité" at bounding box center [767, 137] width 14 height 14
radio input "true"
radio input "false"
click at [793, 382] on button "Enregistrer" at bounding box center [773, 375] width 104 height 25
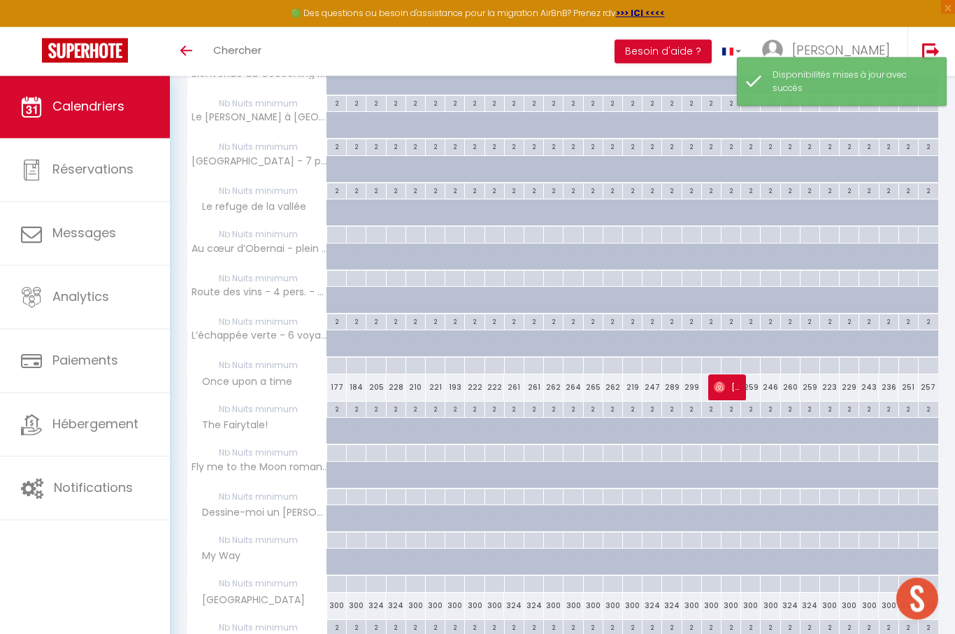
scroll to position [654, 0]
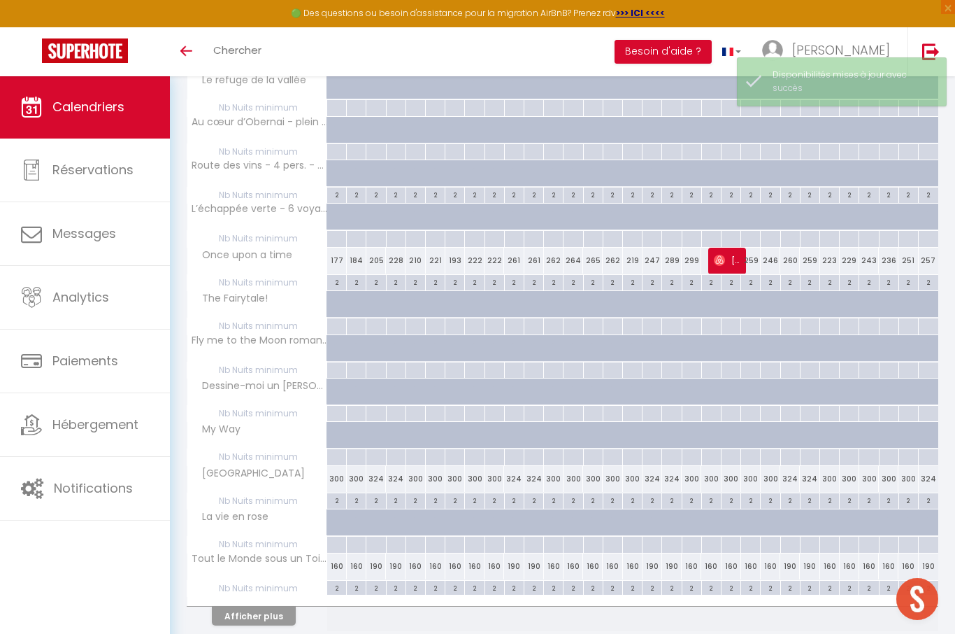
click at [262, 611] on button "Afficher plus" at bounding box center [254, 615] width 84 height 19
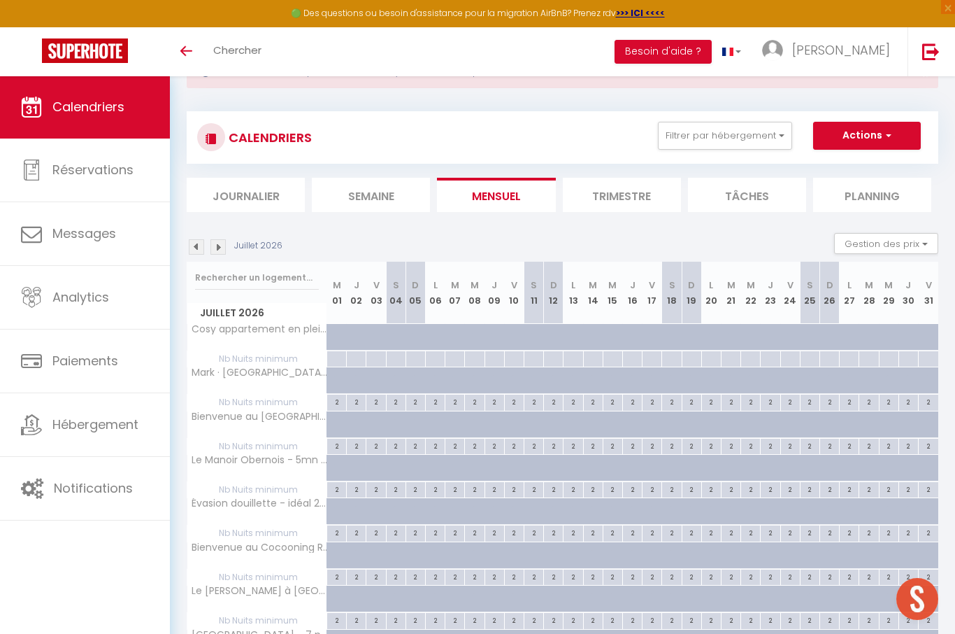
scroll to position [0, 0]
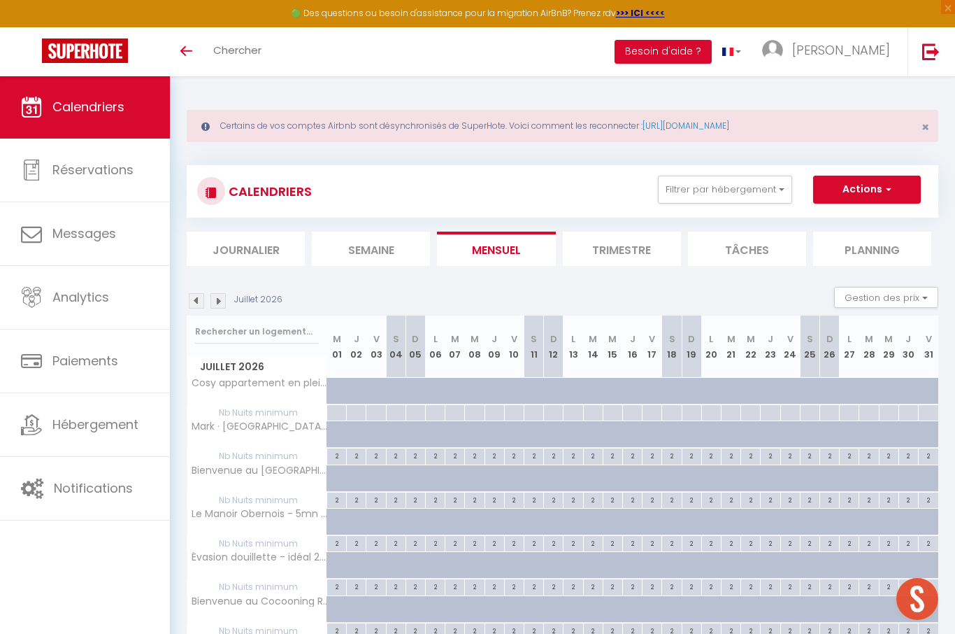
click at [190, 299] on img at bounding box center [196, 300] width 15 height 15
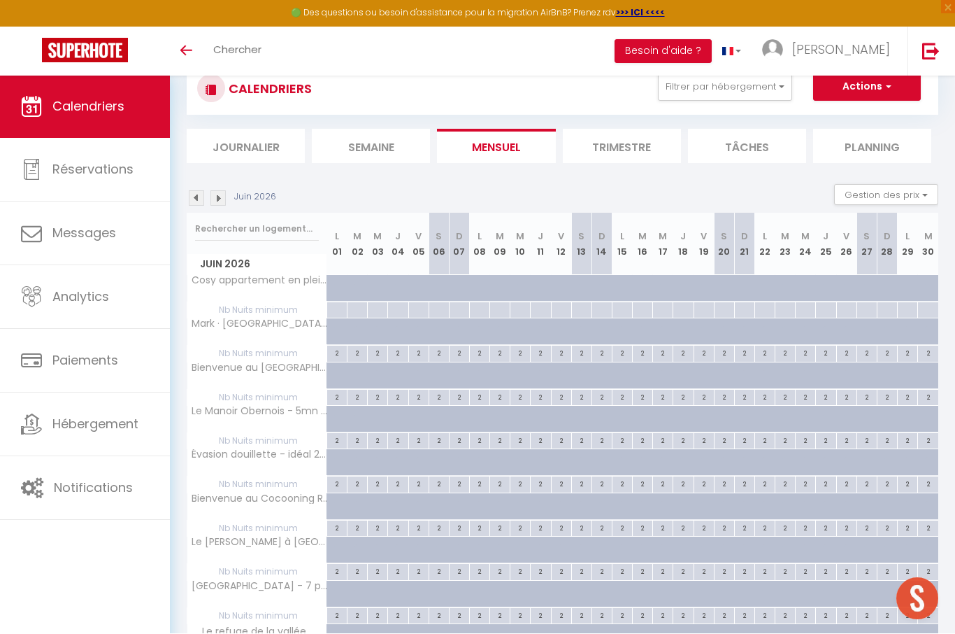
click at [197, 196] on img at bounding box center [196, 198] width 15 height 15
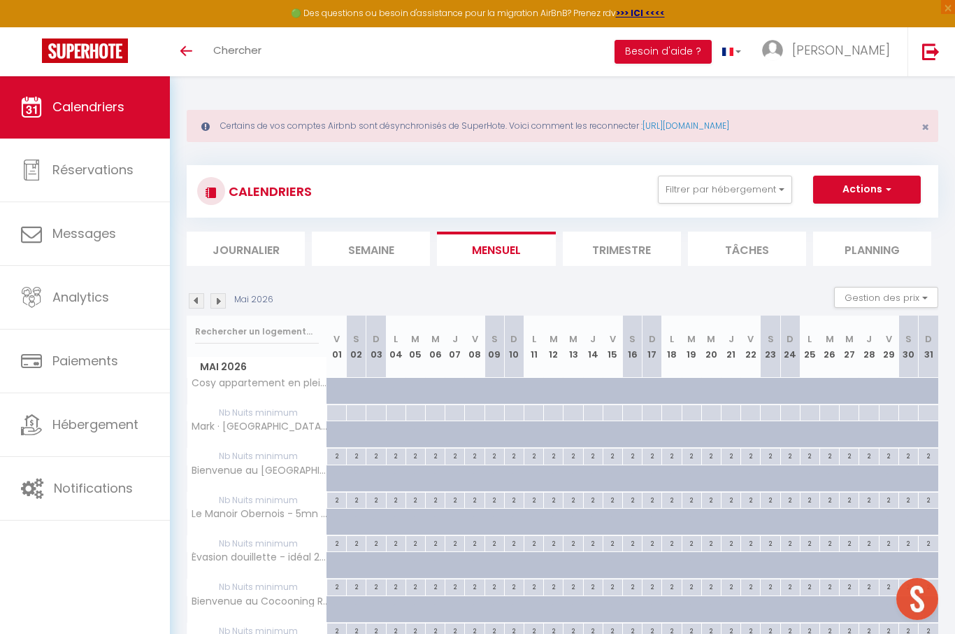
click at [202, 300] on img at bounding box center [196, 300] width 15 height 15
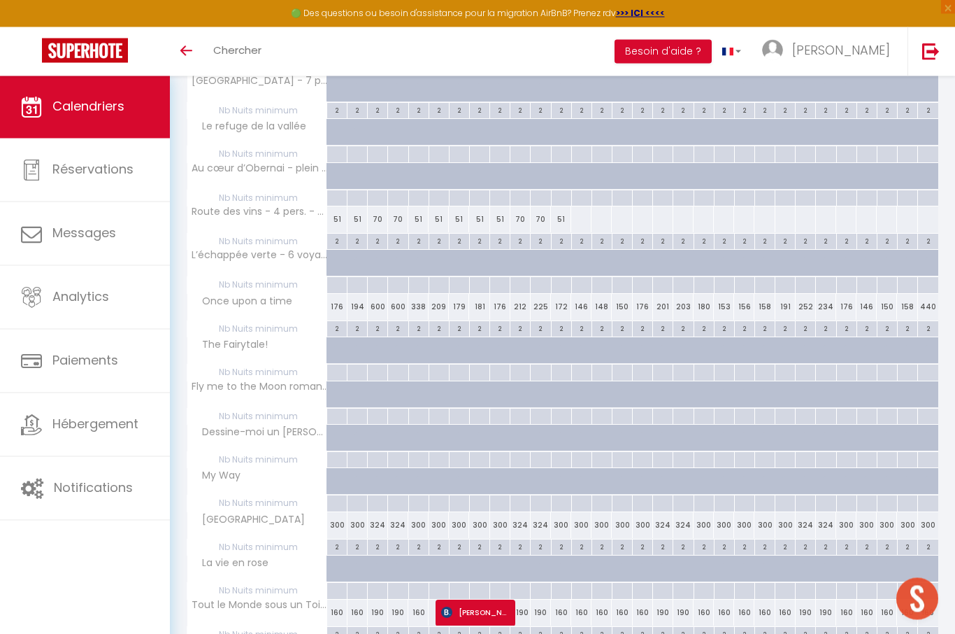
scroll to position [654, 0]
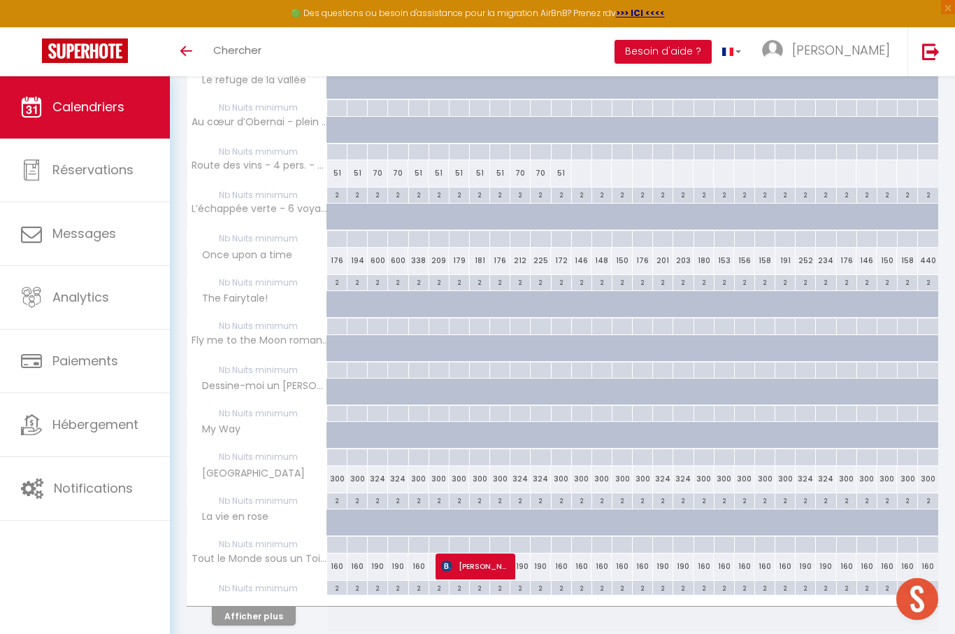
click at [236, 611] on button "Afficher plus" at bounding box center [254, 615] width 84 height 19
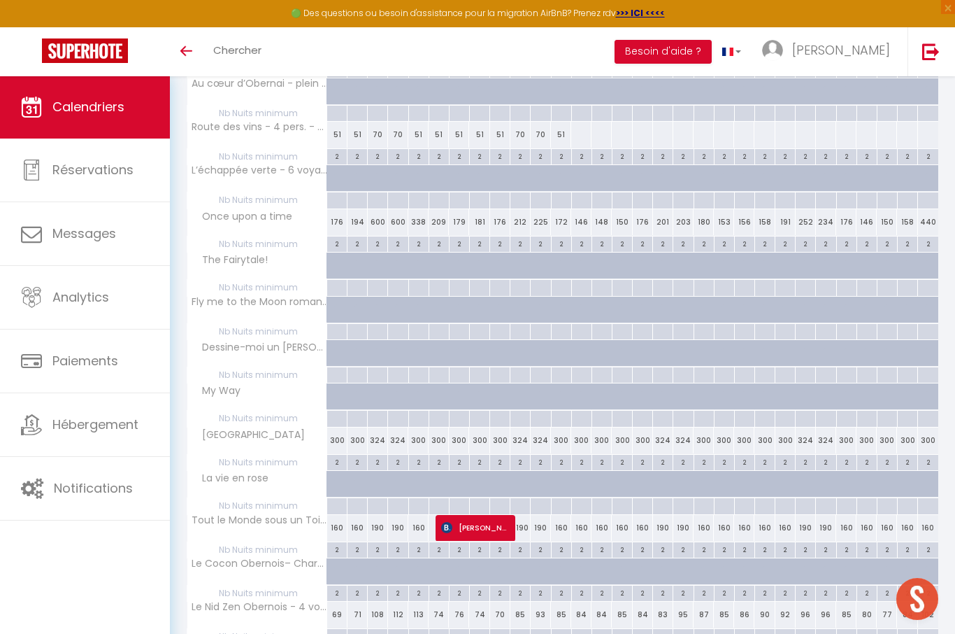
scroll to position [750, 0]
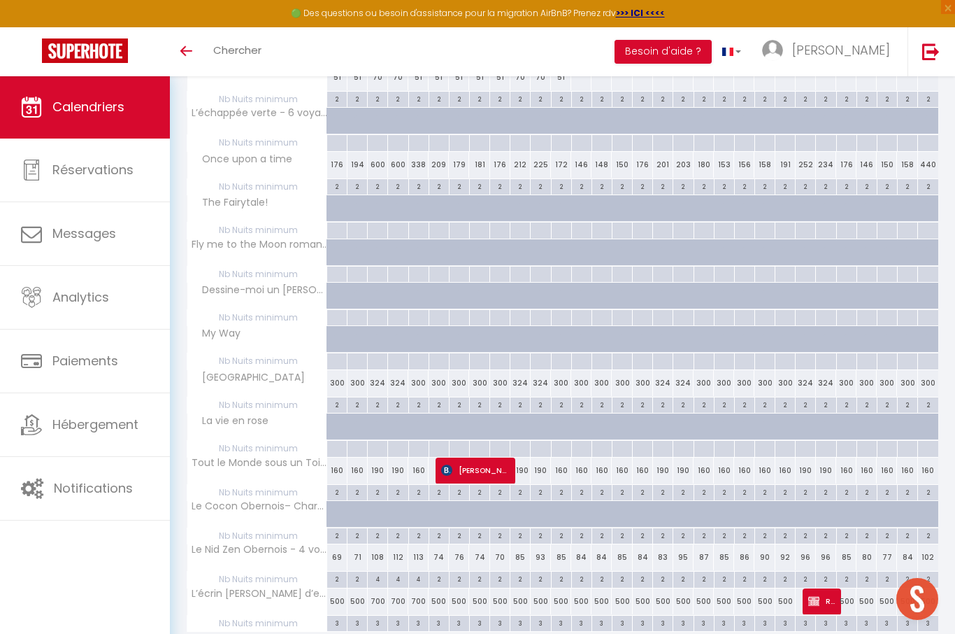
click at [373, 468] on div "190" at bounding box center [378, 470] width 20 height 26
select select "1"
type input "Ven 03 Avril 2026"
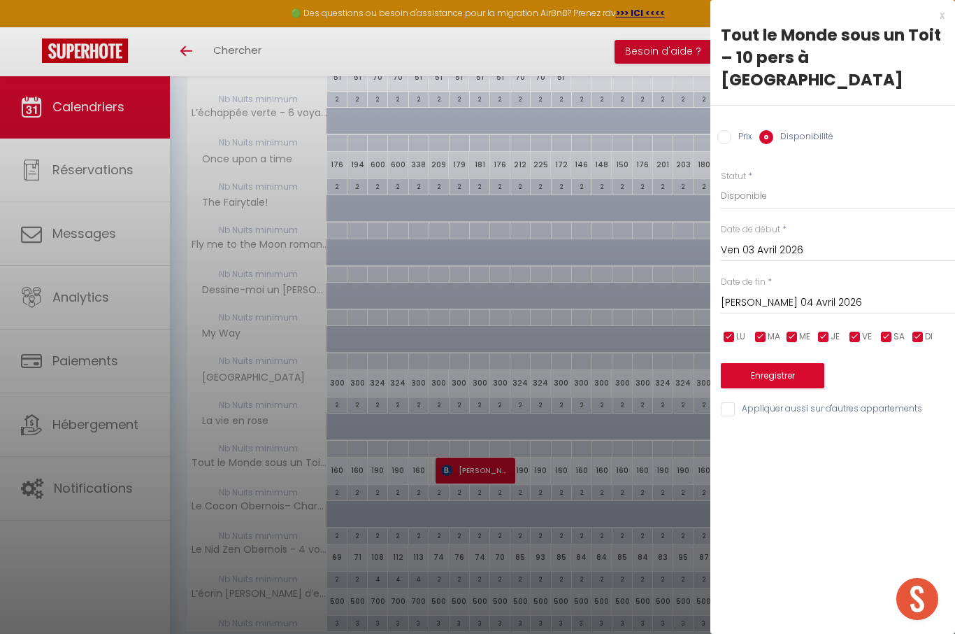
click at [782, 294] on input "Sam 04 Avril 2026" at bounding box center [838, 303] width 234 height 18
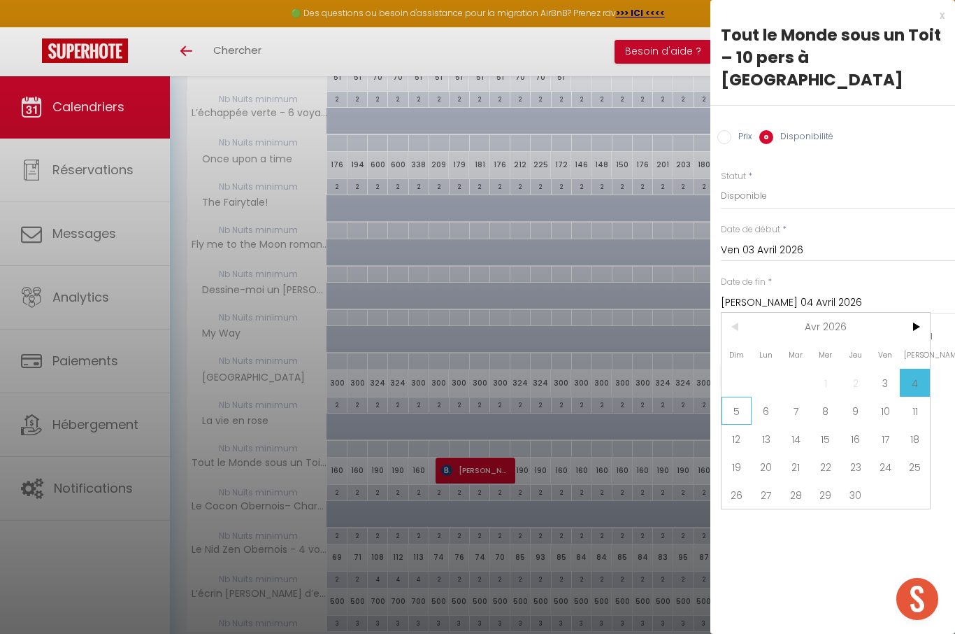
click at [739, 397] on span "5" at bounding box center [737, 411] width 30 height 28
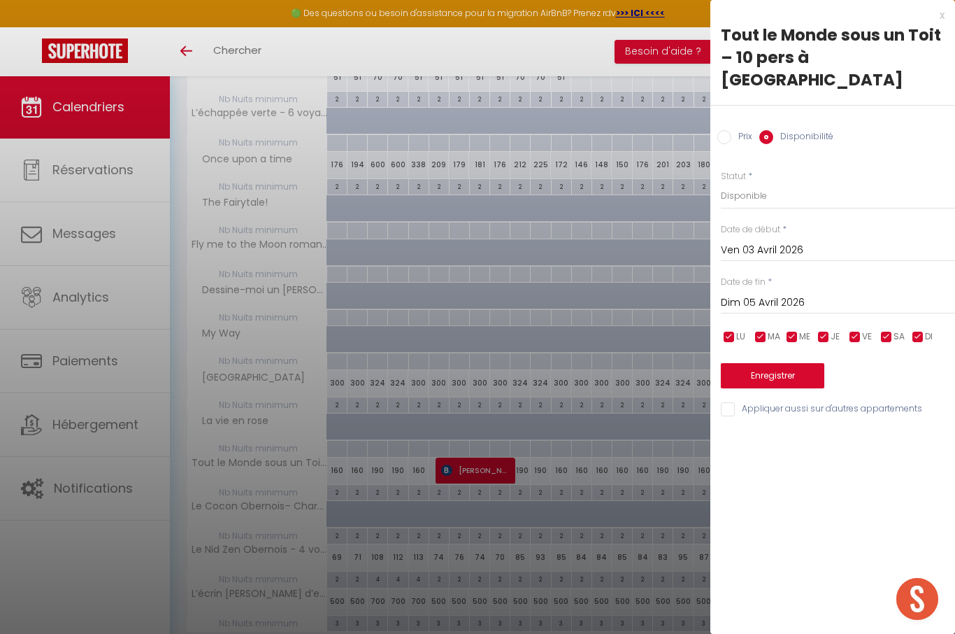
click at [783, 294] on input "Dim 05 Avril 2026" at bounding box center [838, 303] width 234 height 18
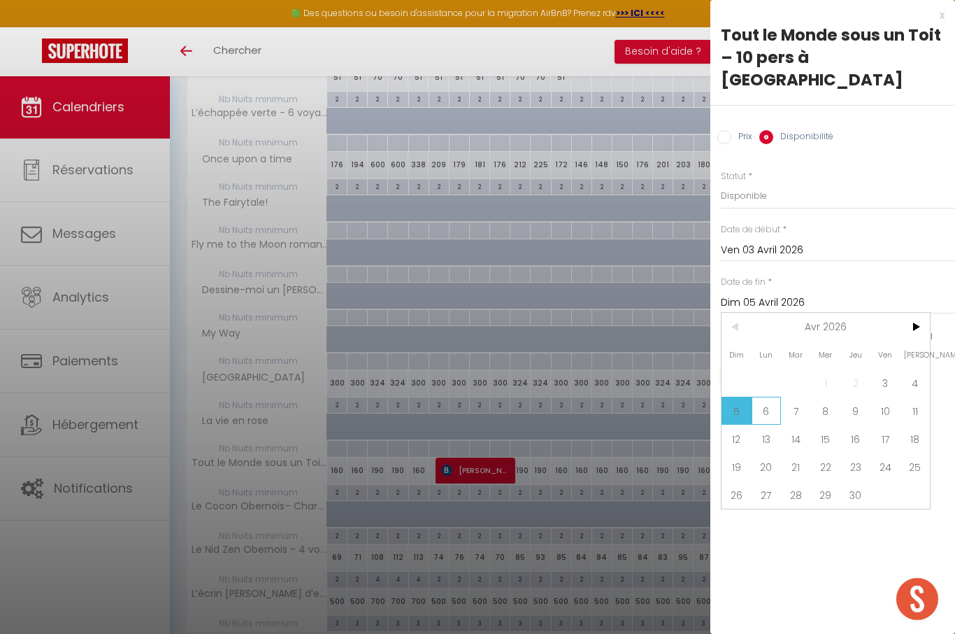
click at [772, 397] on span "6" at bounding box center [767, 411] width 30 height 28
type input "Lun 06 Avril 2026"
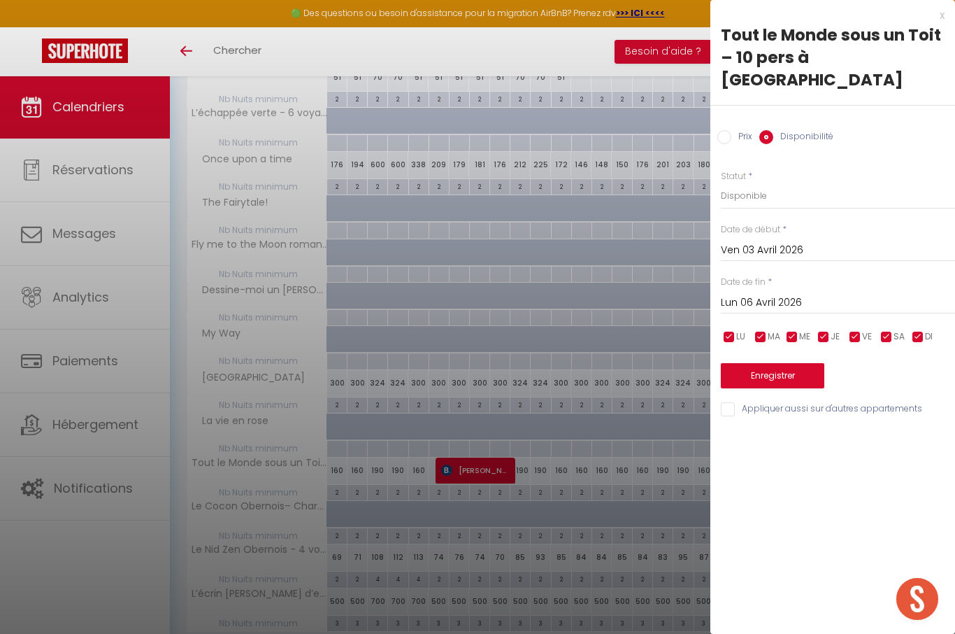
click at [728, 130] on input "Prix" at bounding box center [725, 137] width 14 height 14
radio input "true"
radio input "false"
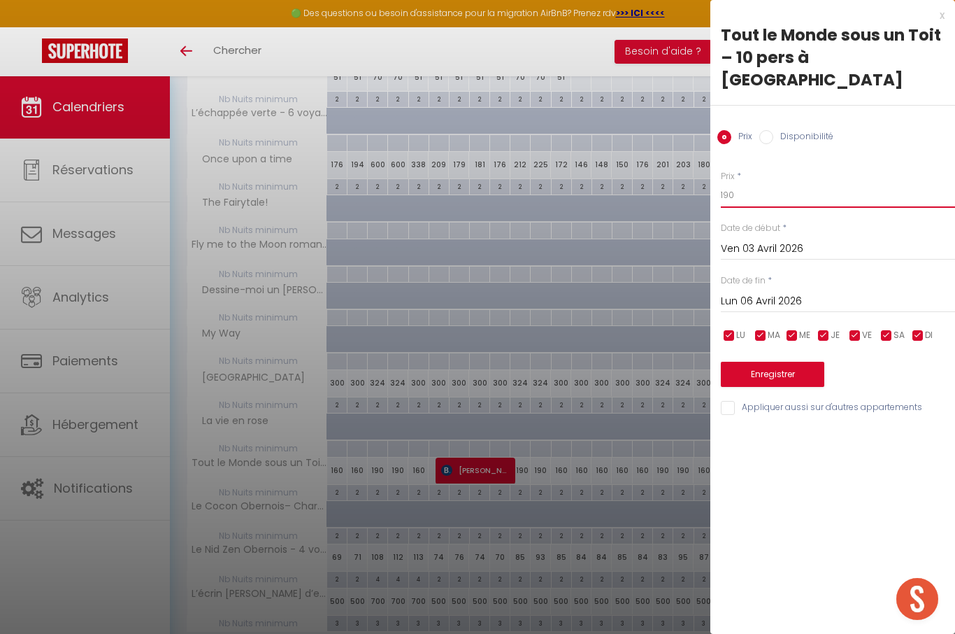
click at [779, 183] on input "190" at bounding box center [838, 195] width 234 height 25
type input "1"
type input "240"
click at [805, 362] on button "Enregistrer" at bounding box center [773, 374] width 104 height 25
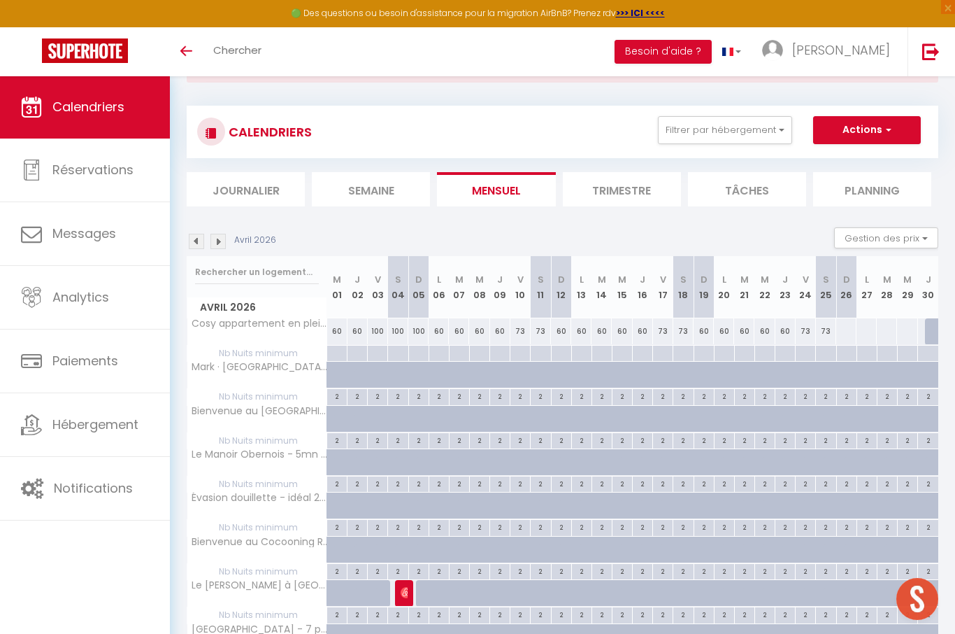
scroll to position [0, 0]
